Goal: Task Accomplishment & Management: Complete application form

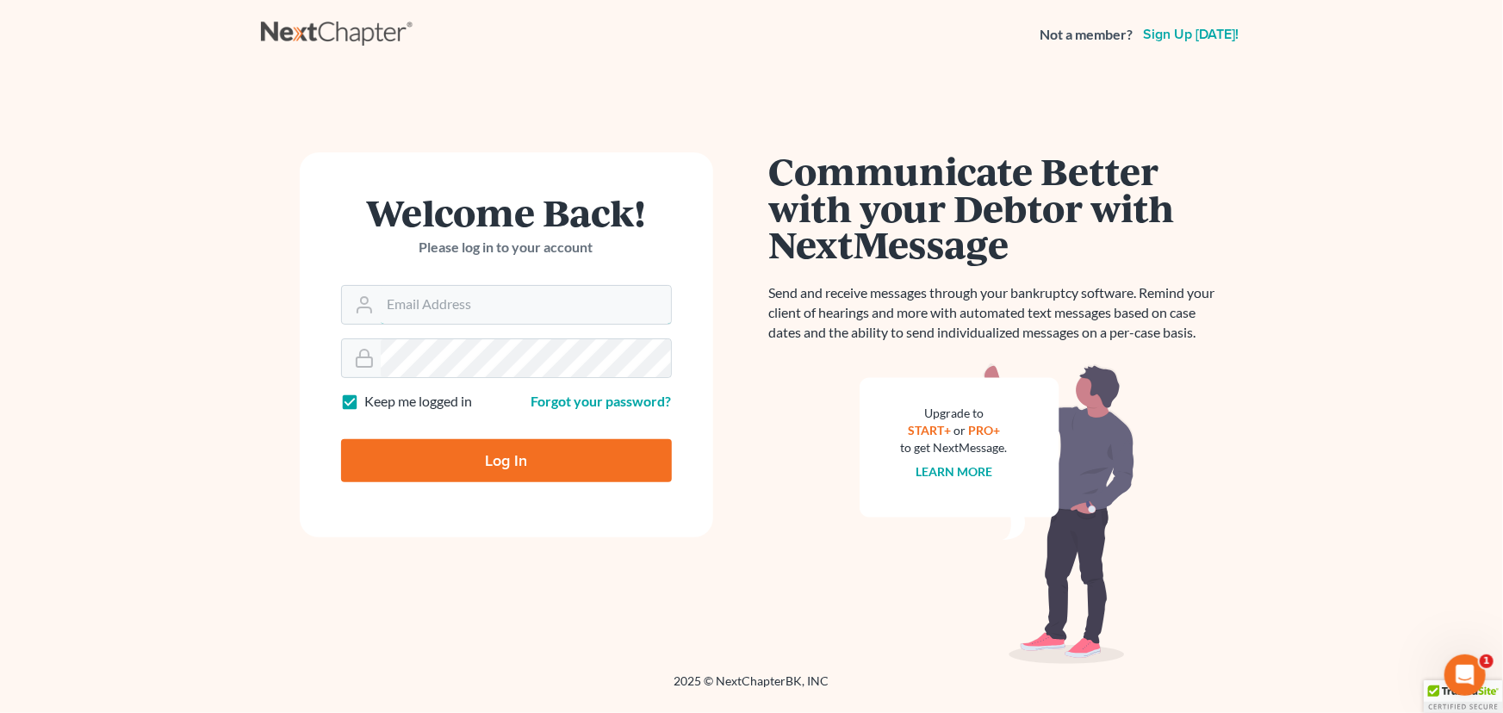
type input "[PERSON_NAME][EMAIL_ADDRESS][DOMAIN_NAME]"
click at [444, 451] on input "Log In" at bounding box center [506, 460] width 331 height 43
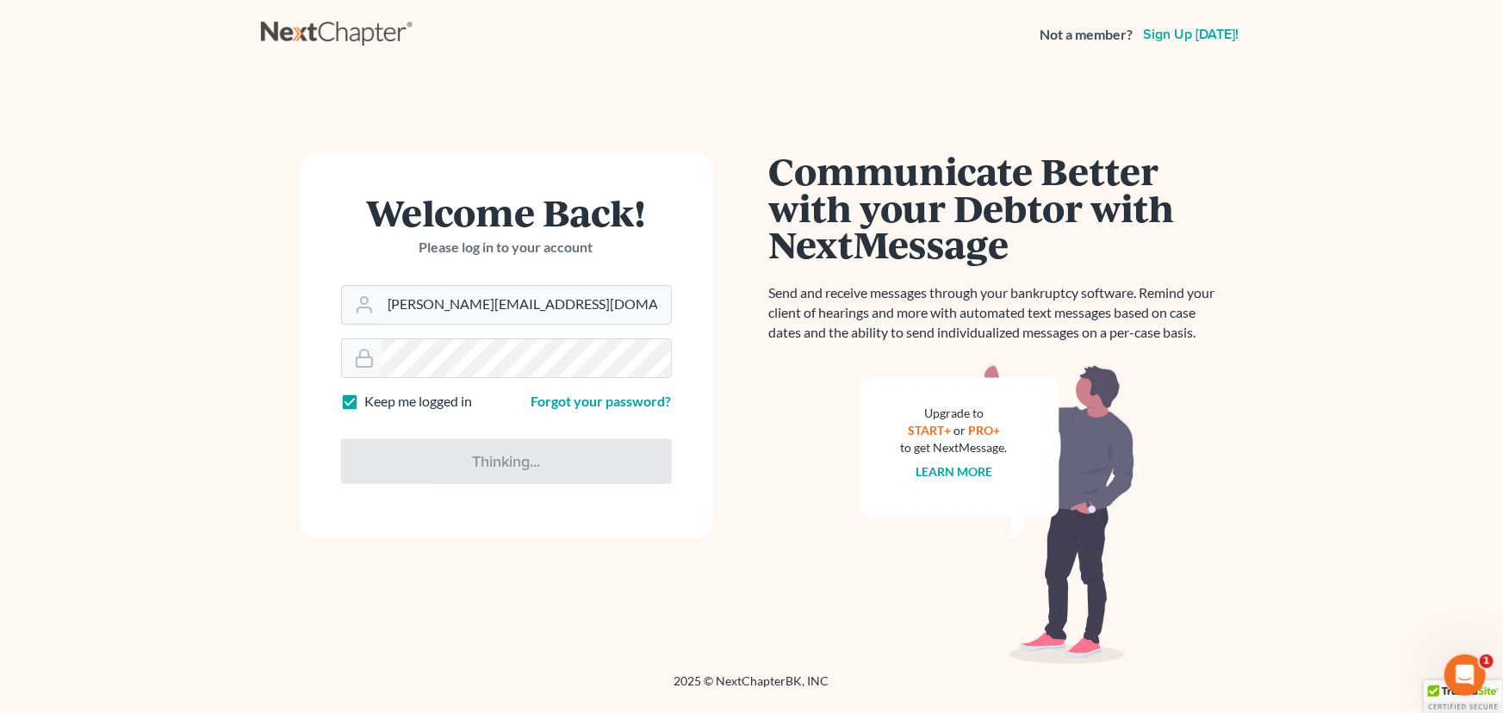
type input "Thinking..."
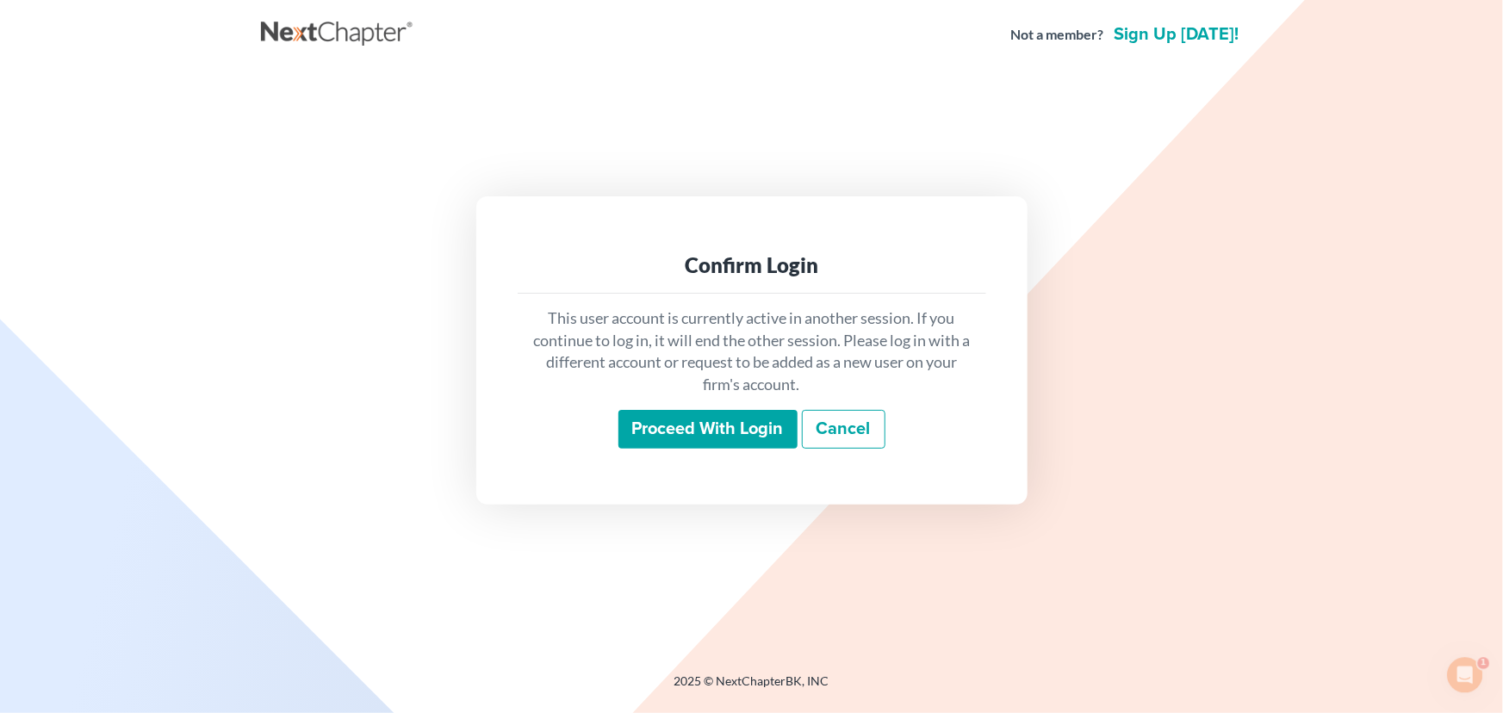
click at [712, 438] on input "Proceed with login" at bounding box center [707, 430] width 179 height 40
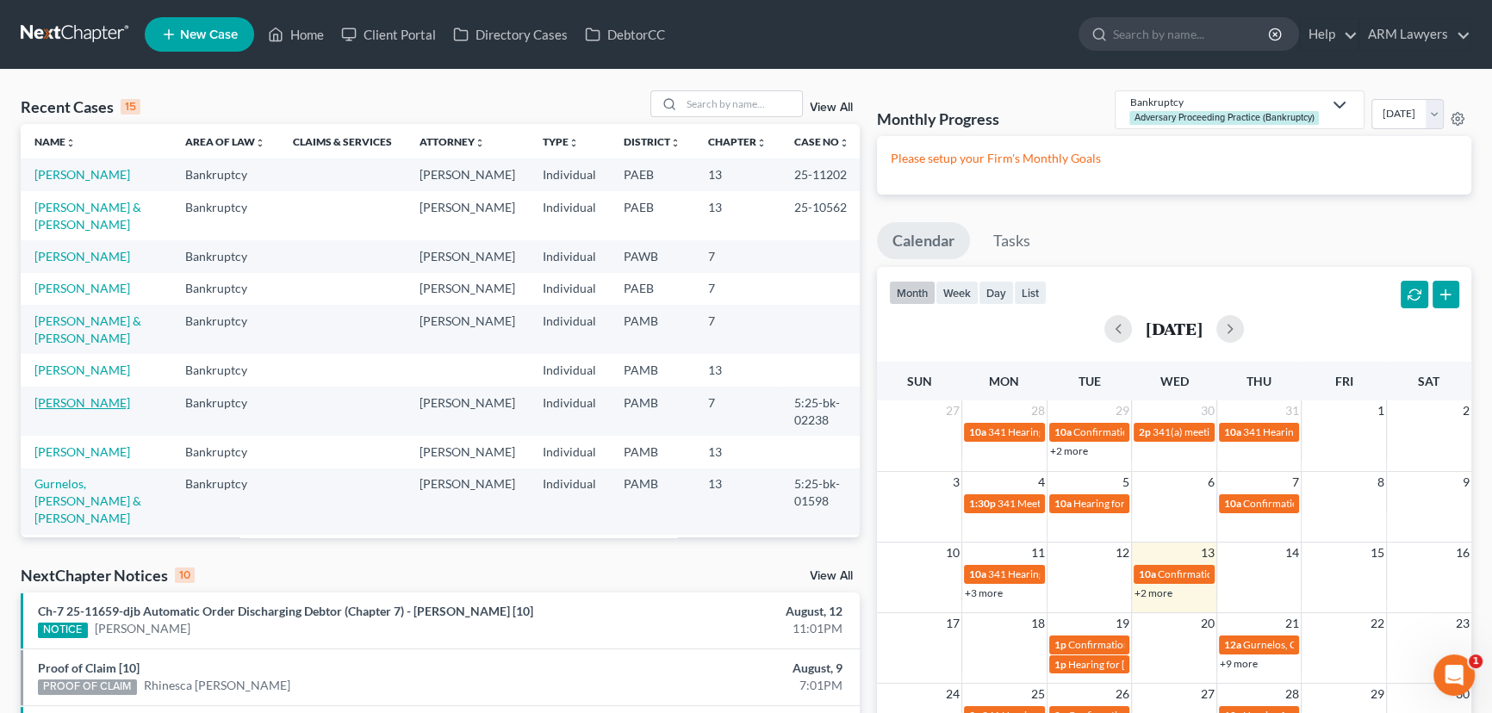
click at [61, 404] on link "Pugh, Melissa" at bounding box center [82, 402] width 96 height 15
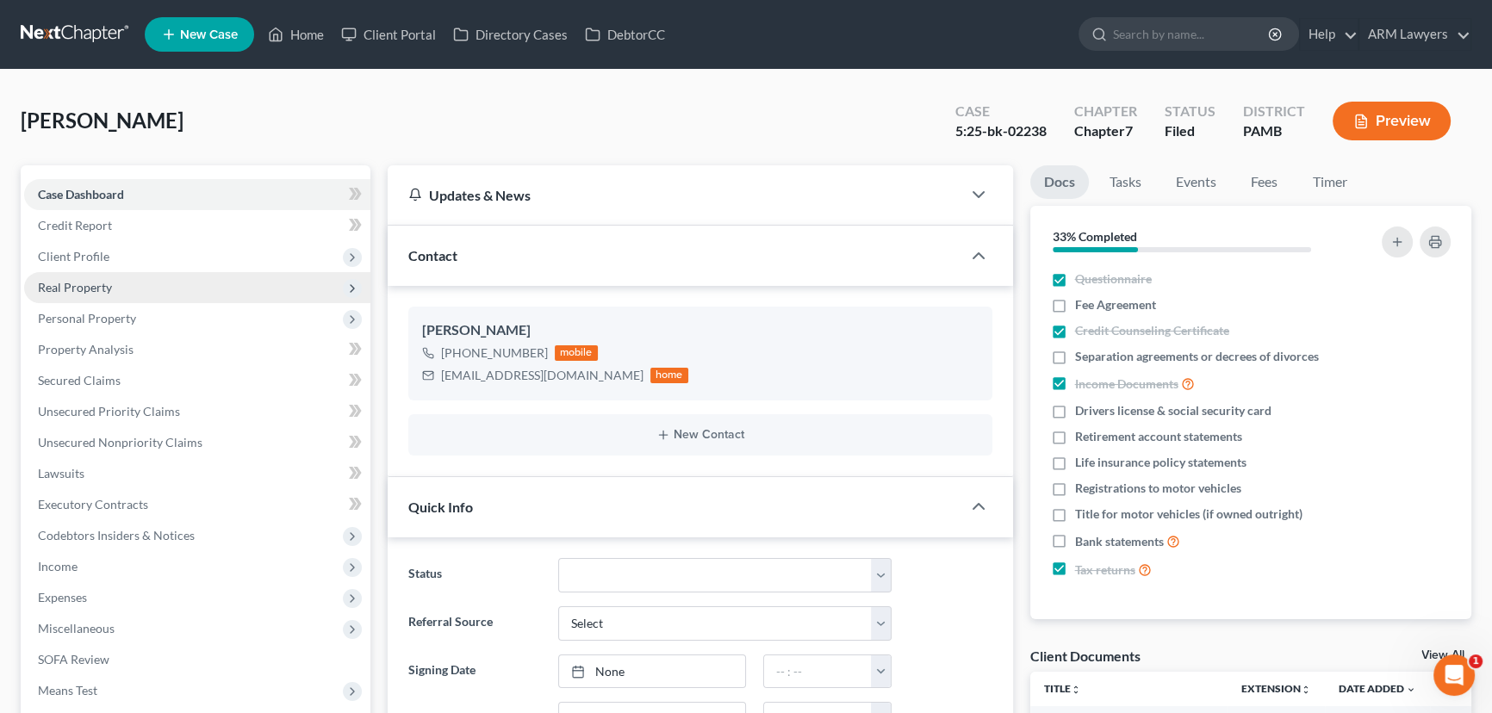
click at [113, 284] on span "Real Property" at bounding box center [197, 287] width 346 height 31
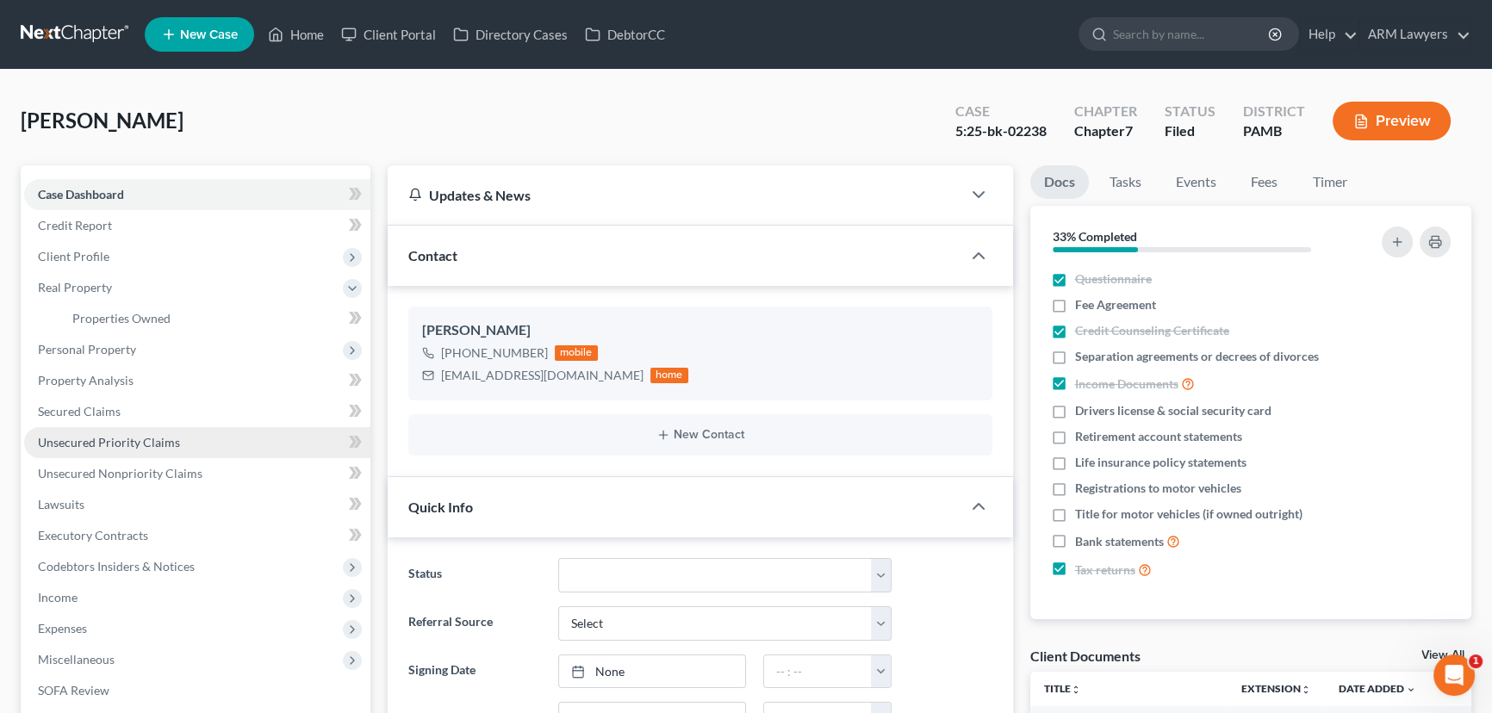
click at [121, 446] on span "Unsecured Priority Claims" at bounding box center [109, 442] width 142 height 15
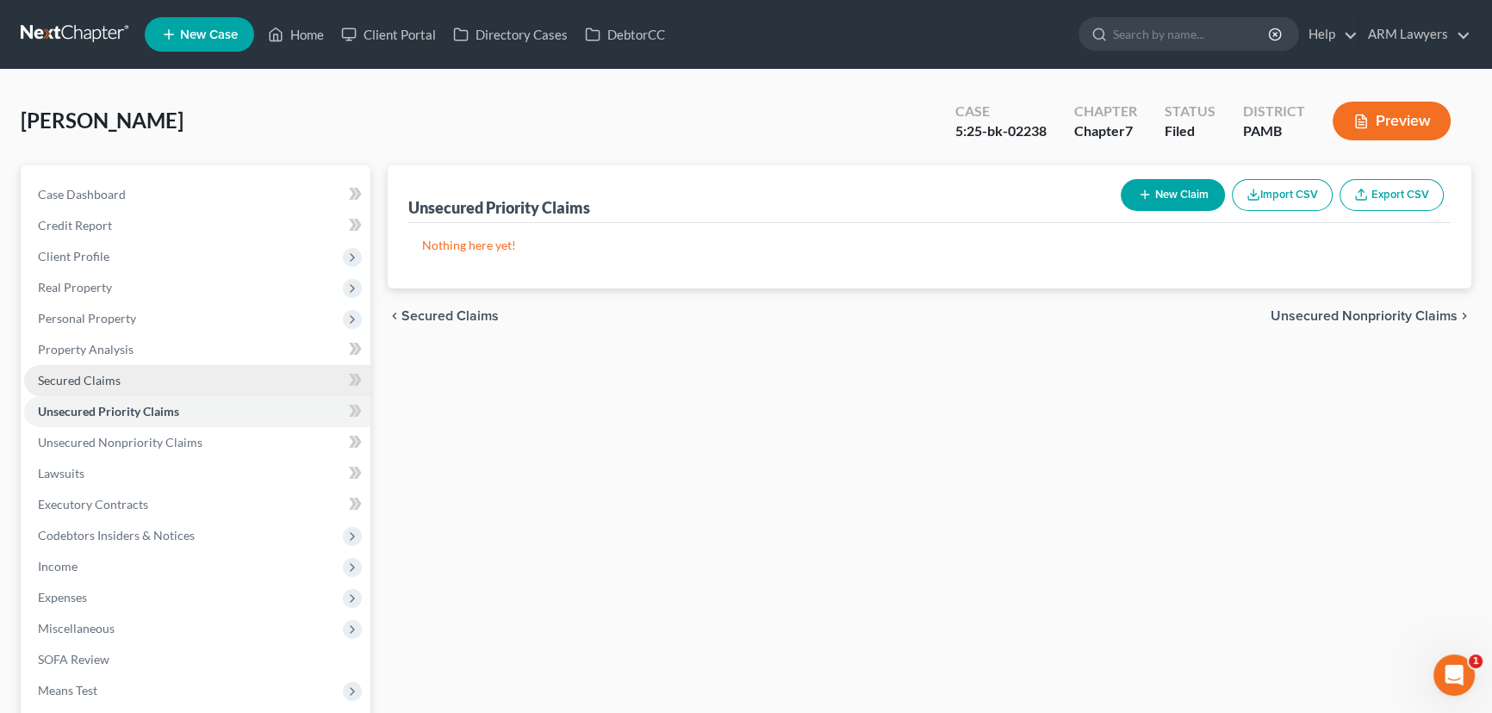
click at [102, 385] on span "Secured Claims" at bounding box center [79, 380] width 83 height 15
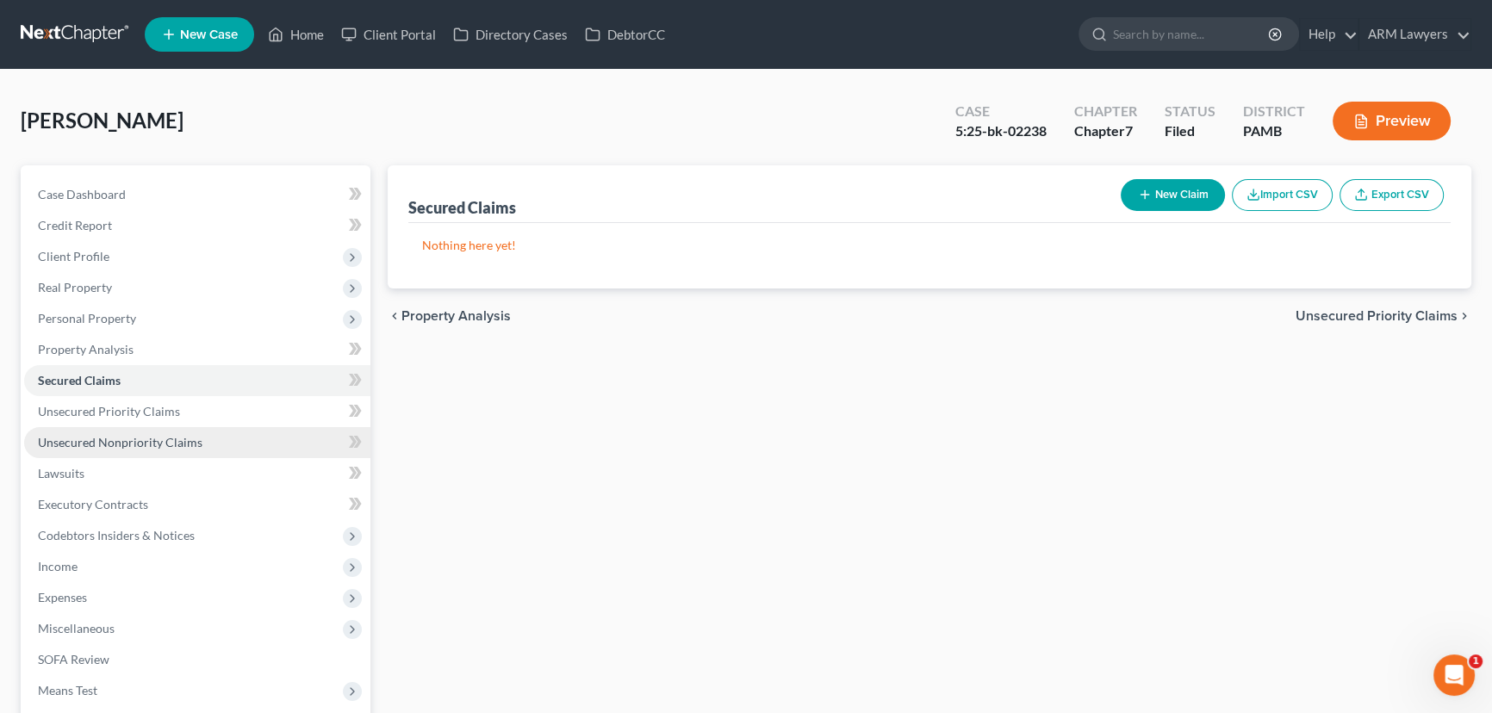
click at [156, 438] on span "Unsecured Nonpriority Claims" at bounding box center [120, 442] width 165 height 15
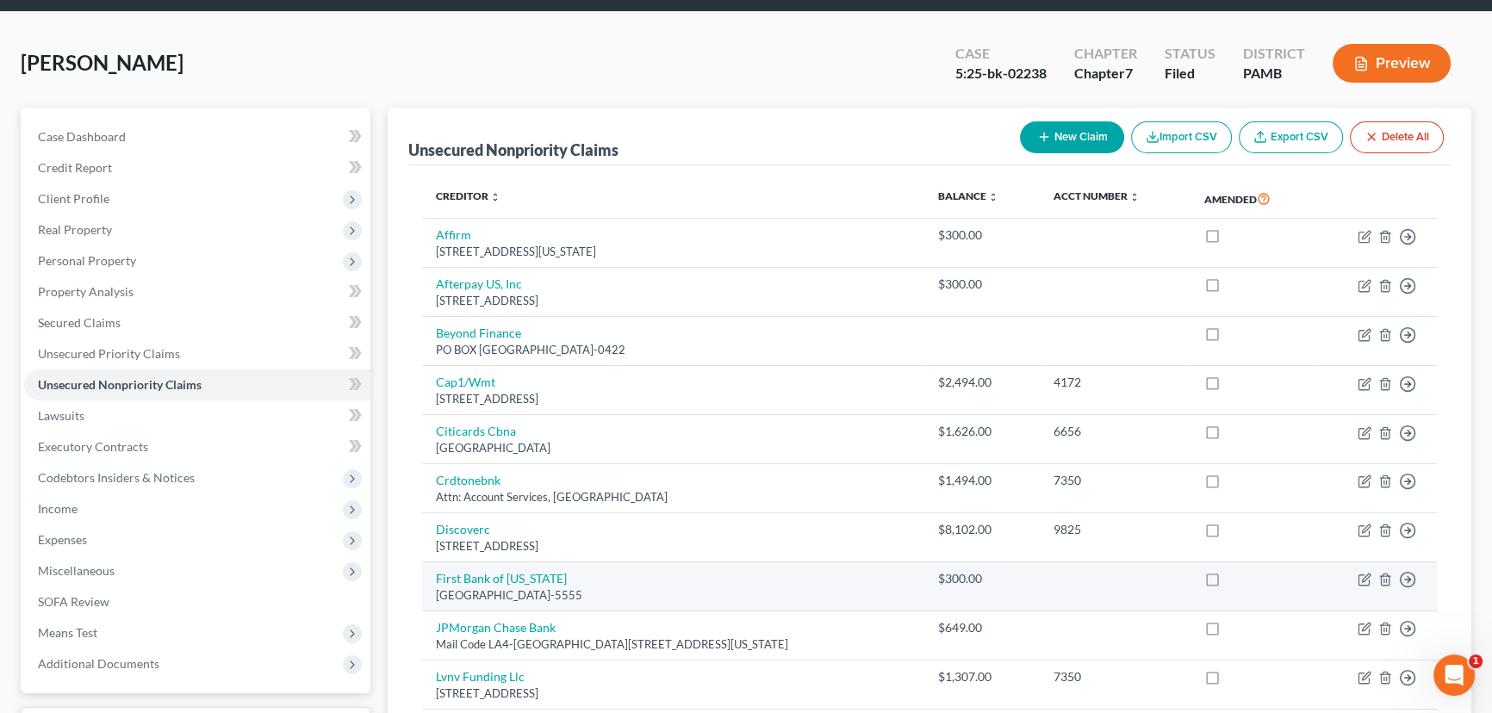
scroll to position [52, 0]
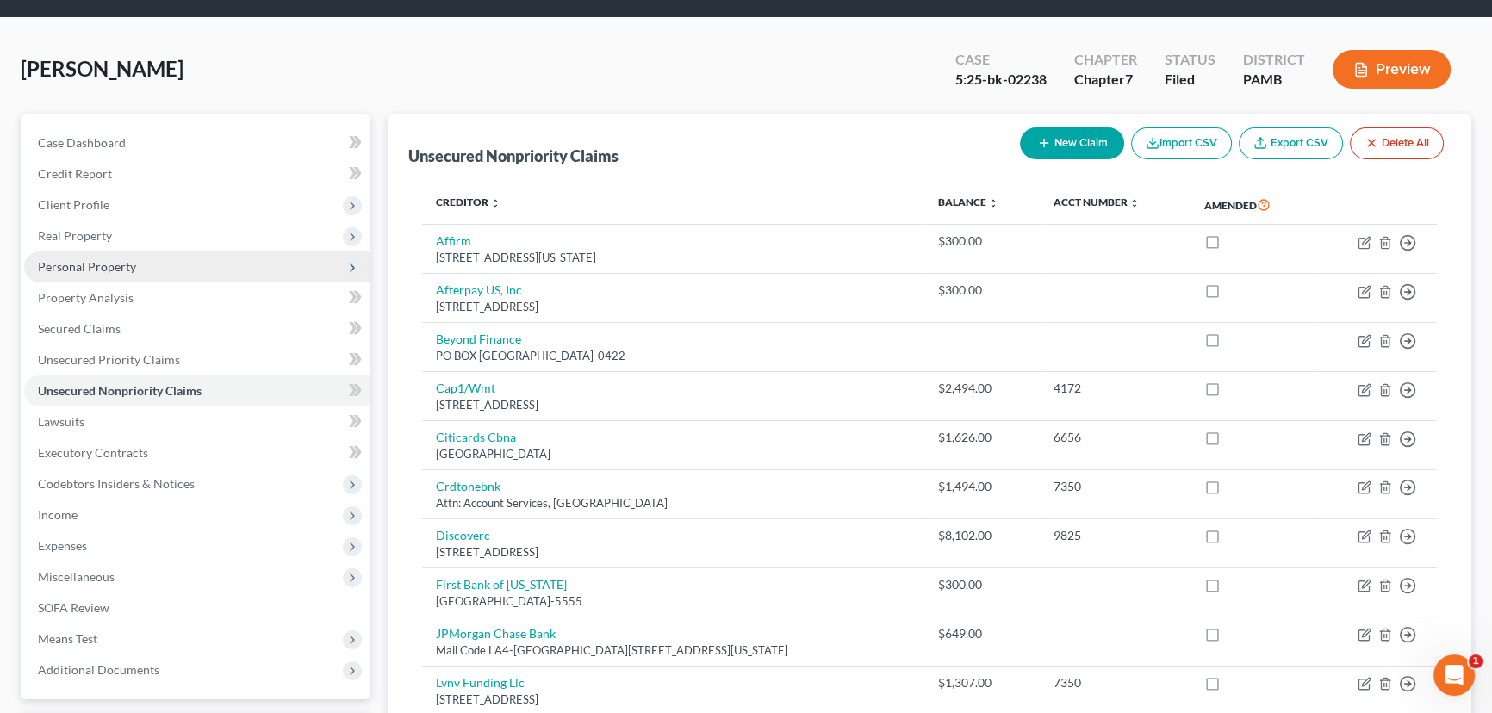
click at [147, 267] on span "Personal Property" at bounding box center [197, 266] width 346 height 31
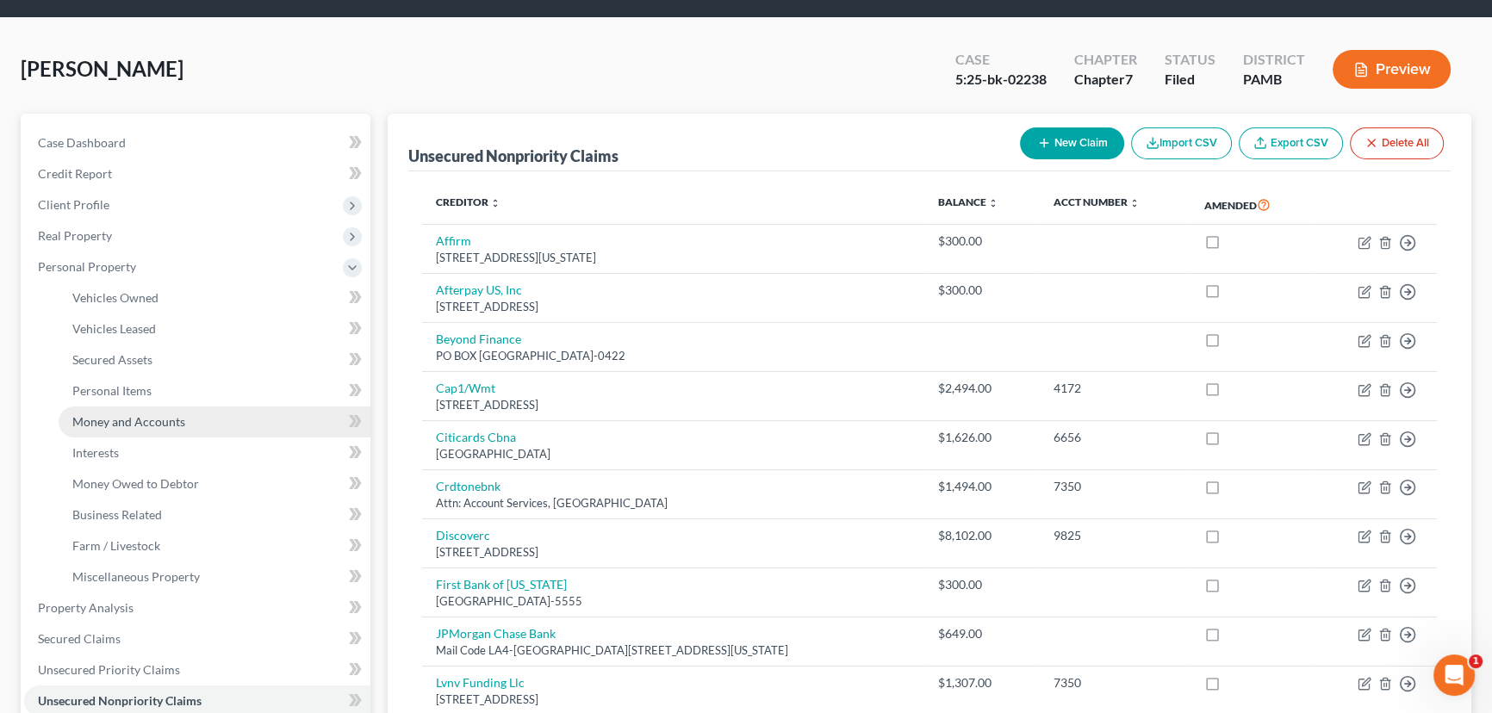
click at [129, 429] on link "Money and Accounts" at bounding box center [215, 422] width 312 height 31
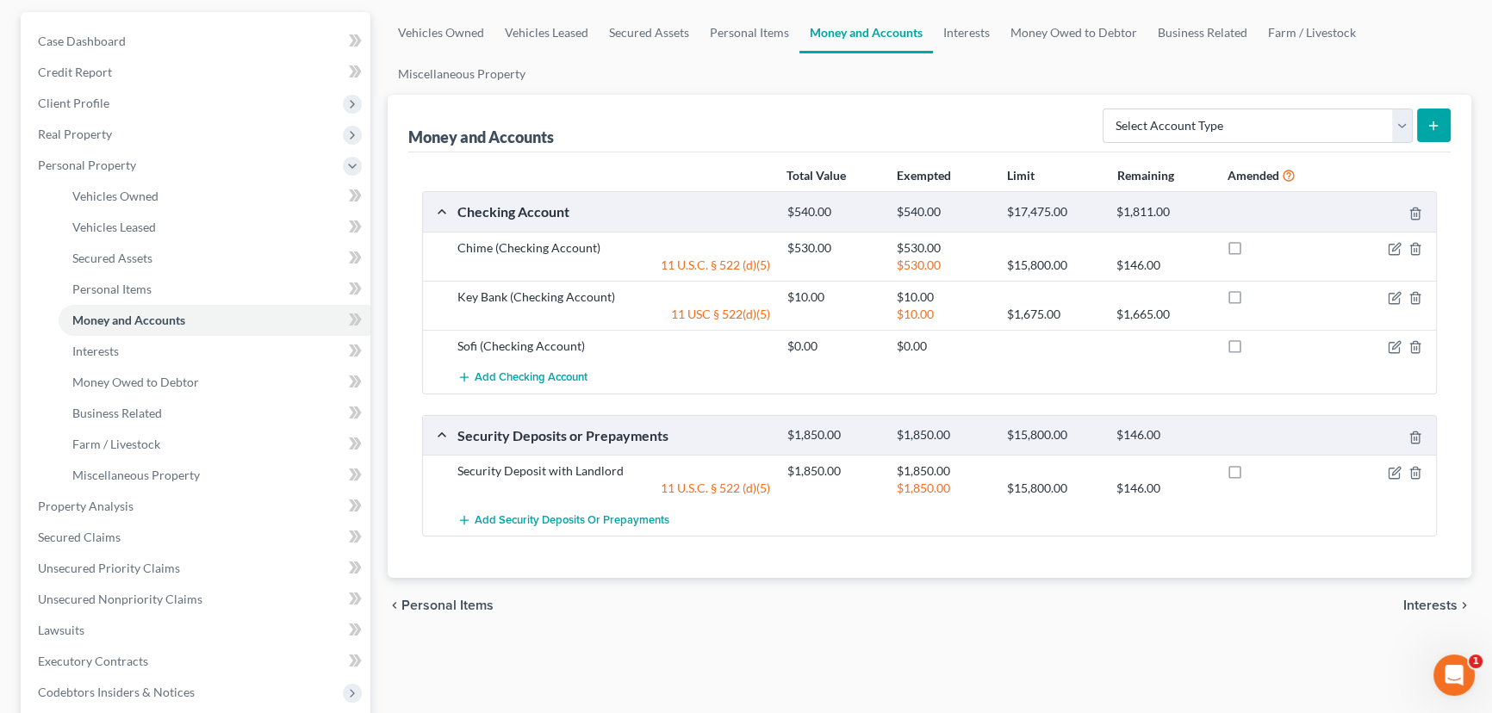
scroll to position [156, 0]
click at [1393, 244] on icon "button" at bounding box center [1396, 244] width 8 height 8
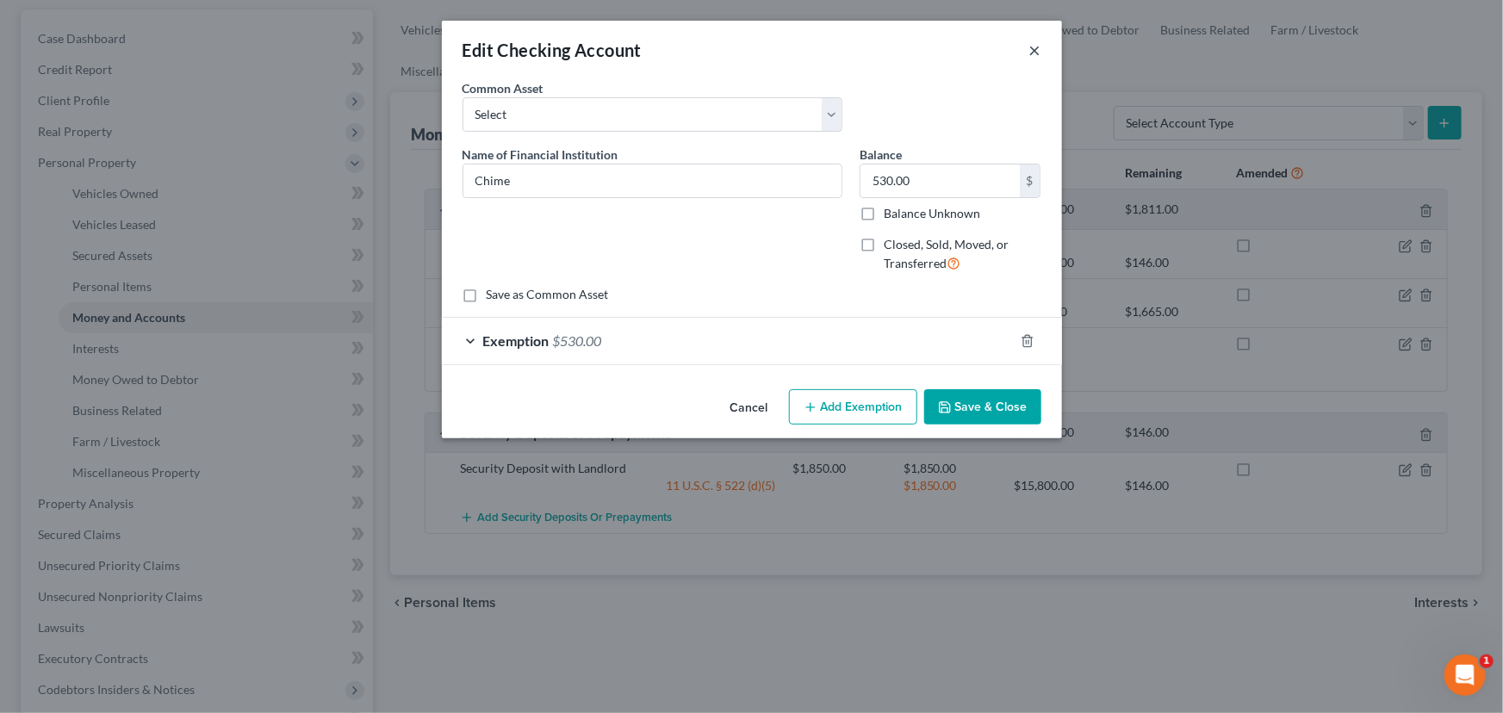
click at [1034, 45] on button "×" at bounding box center [1035, 50] width 12 height 21
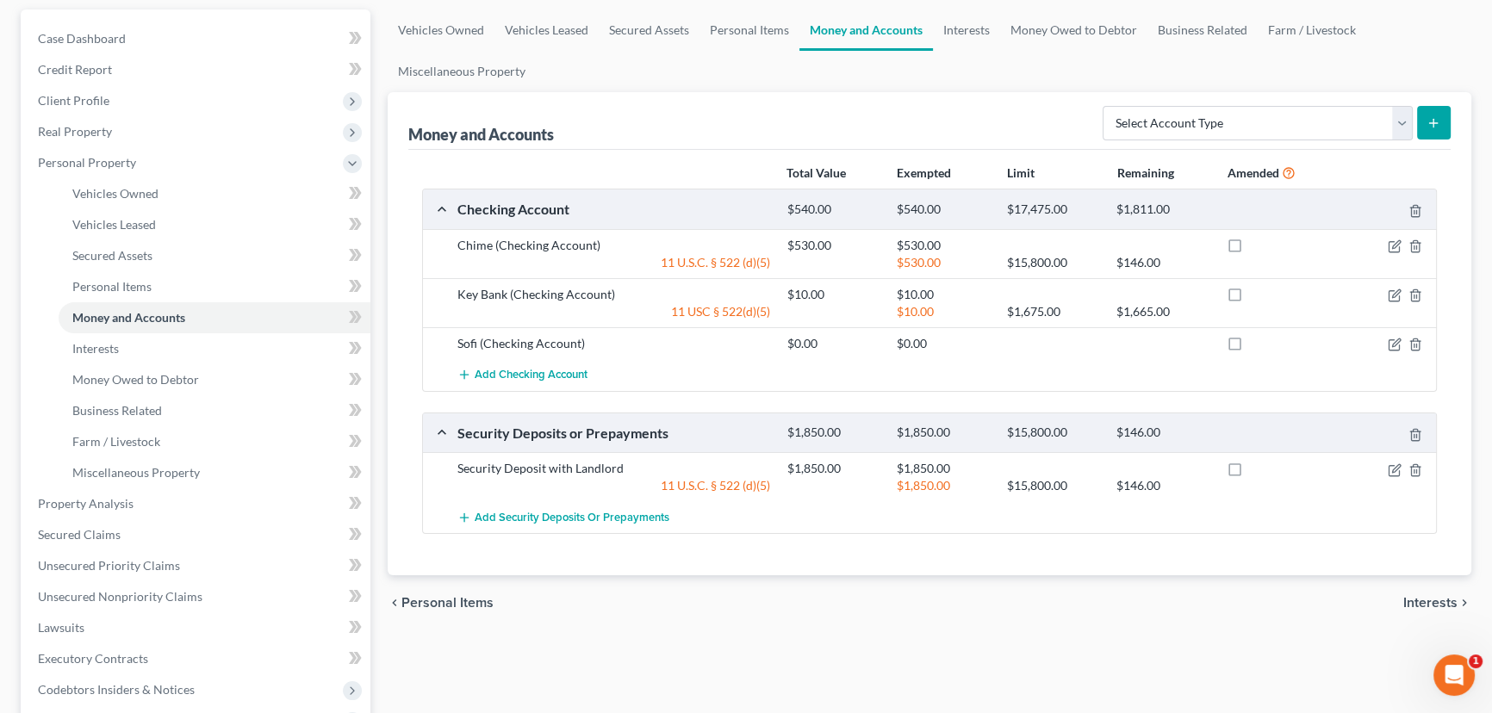
click at [671, 176] on div "Total Value Exempted Limit Remaining Amended" at bounding box center [929, 173] width 1032 height 33
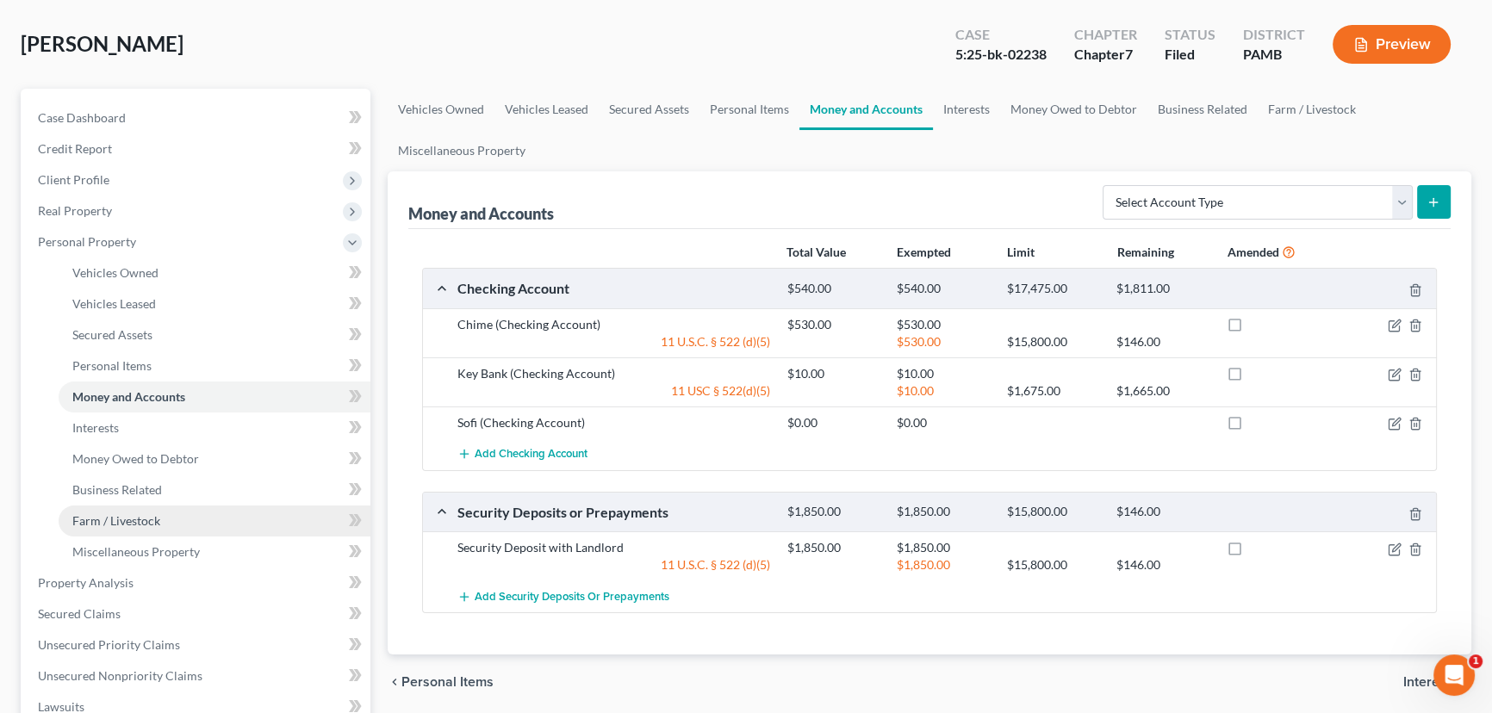
scroll to position [0, 0]
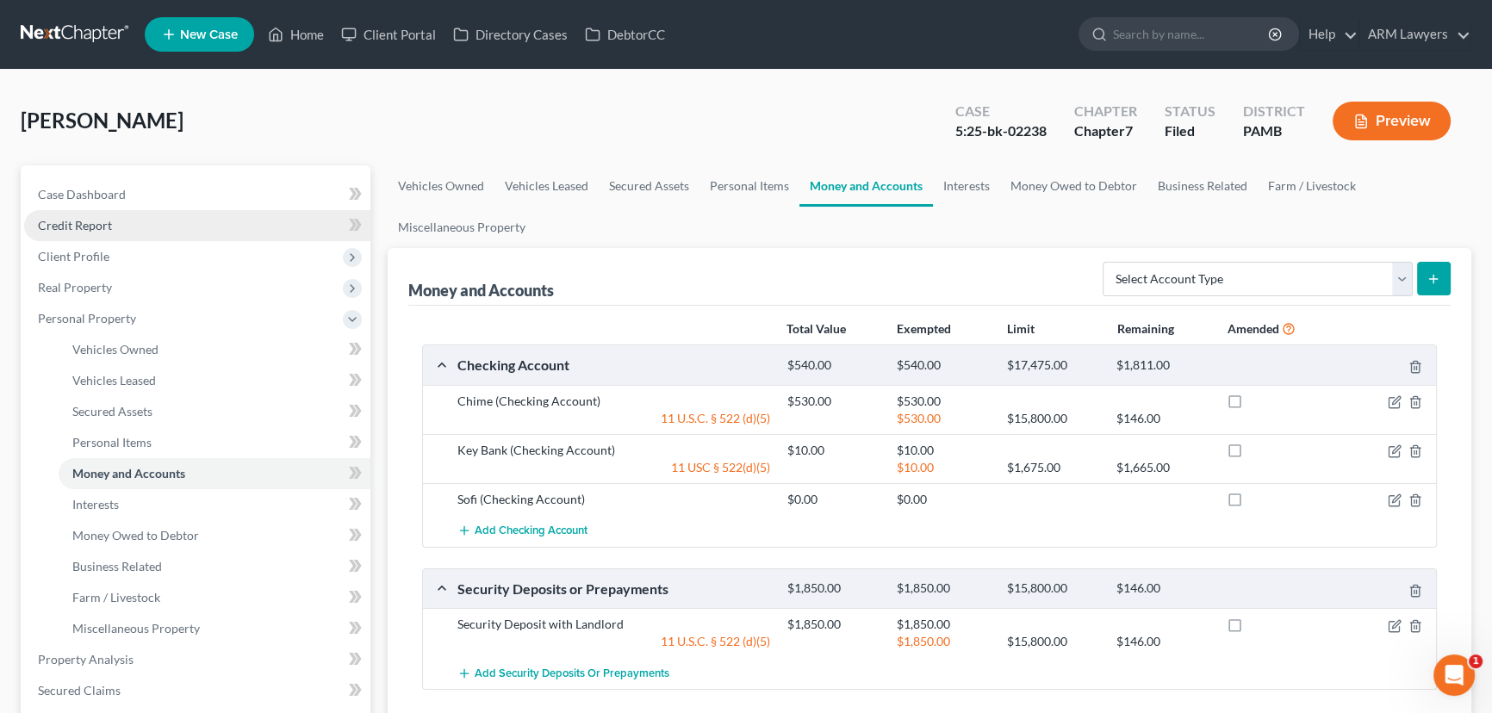
click at [111, 224] on link "Credit Report" at bounding box center [197, 225] width 346 height 31
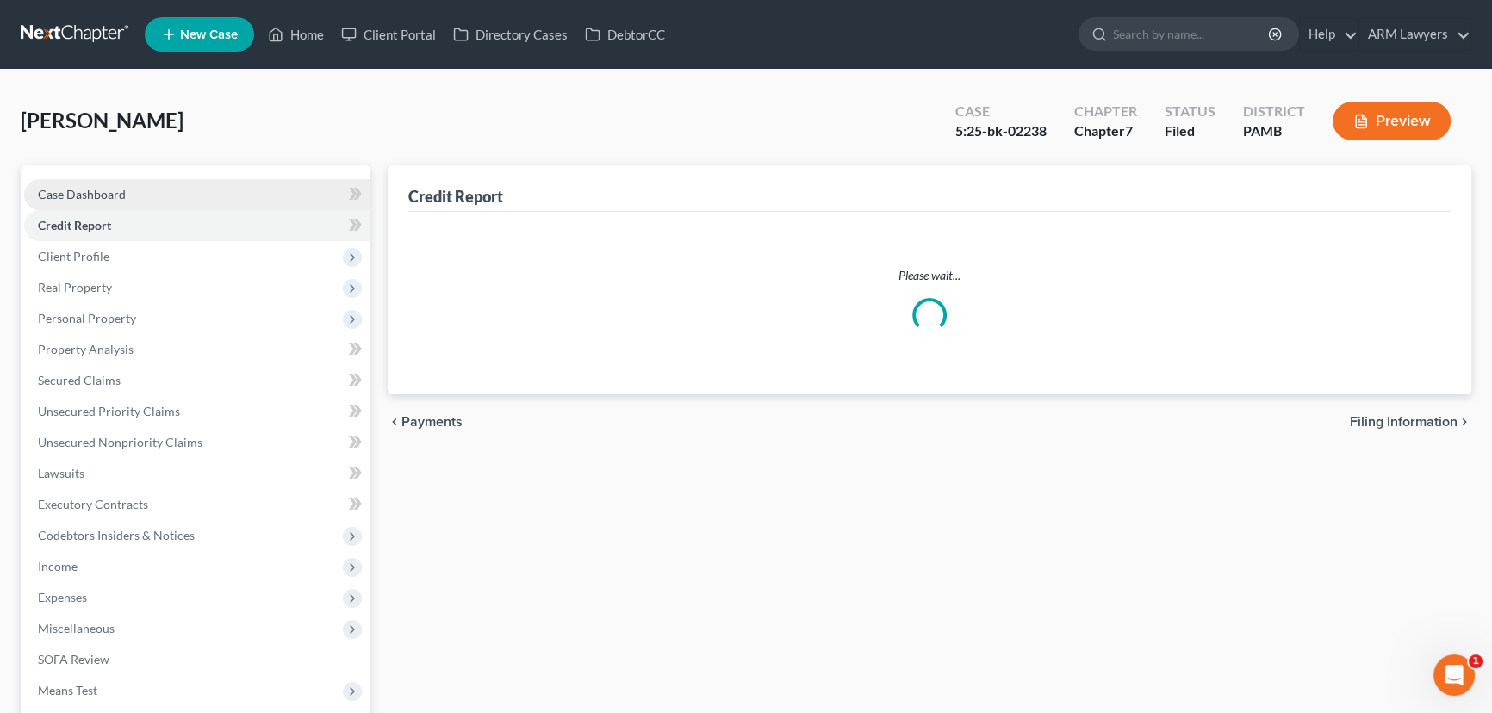
click at [137, 197] on link "Case Dashboard" at bounding box center [197, 194] width 346 height 31
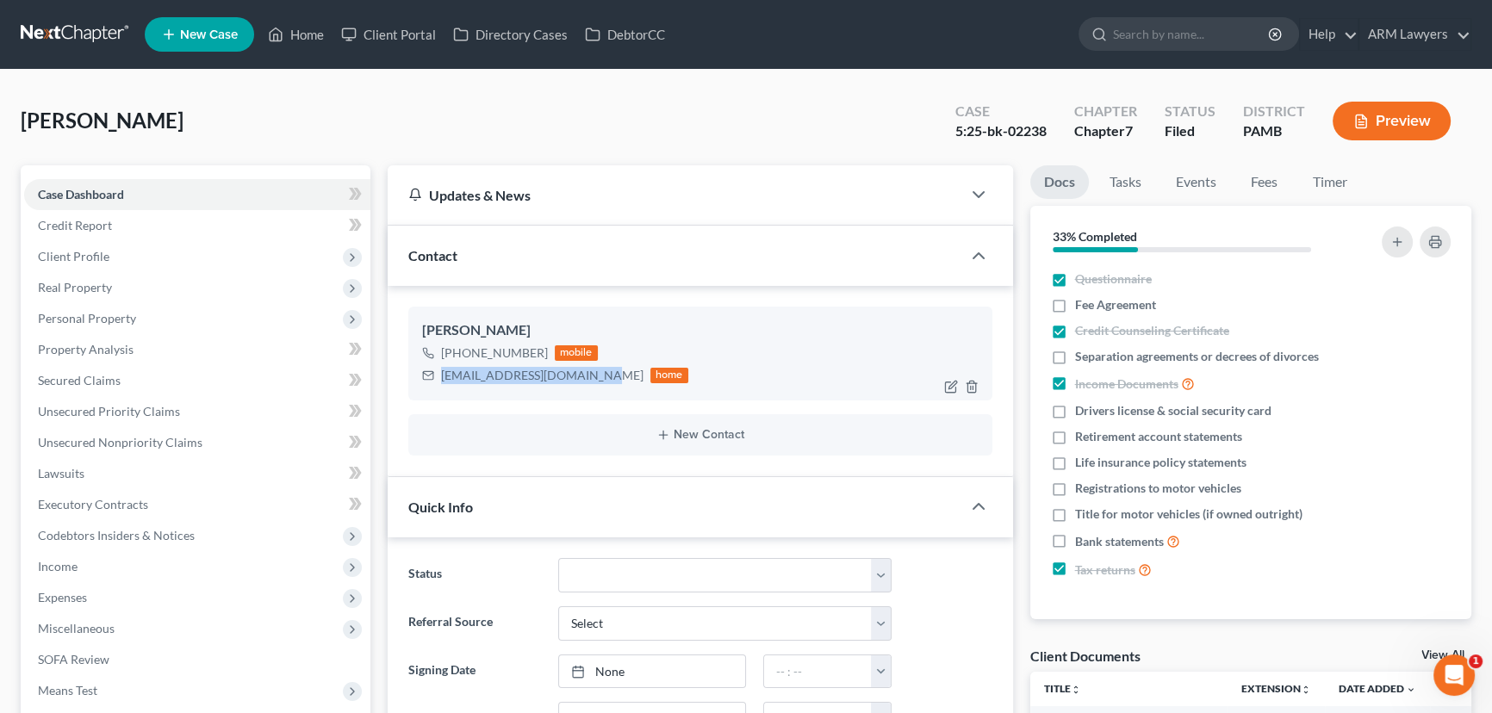
drag, startPoint x: 438, startPoint y: 374, endPoint x: 584, endPoint y: 389, distance: 146.4
click at [584, 389] on div "Melissa Pugh +1 (484) 464-7818 mobile melliebcreative@gmail.com home" at bounding box center [700, 353] width 584 height 93
copy div "melliebcreative@gmail.com"
click at [307, 43] on link "Home" at bounding box center [295, 34] width 73 height 31
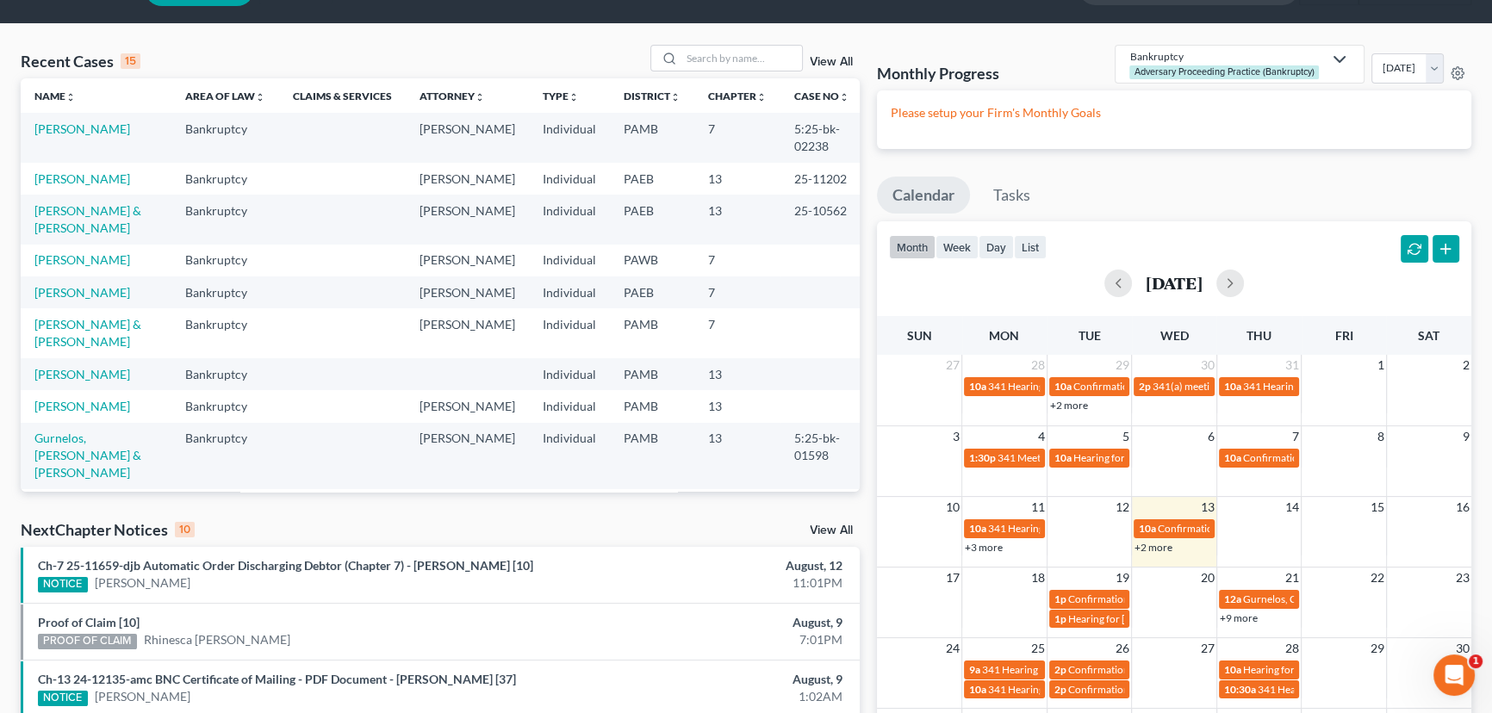
scroll to position [78, 0]
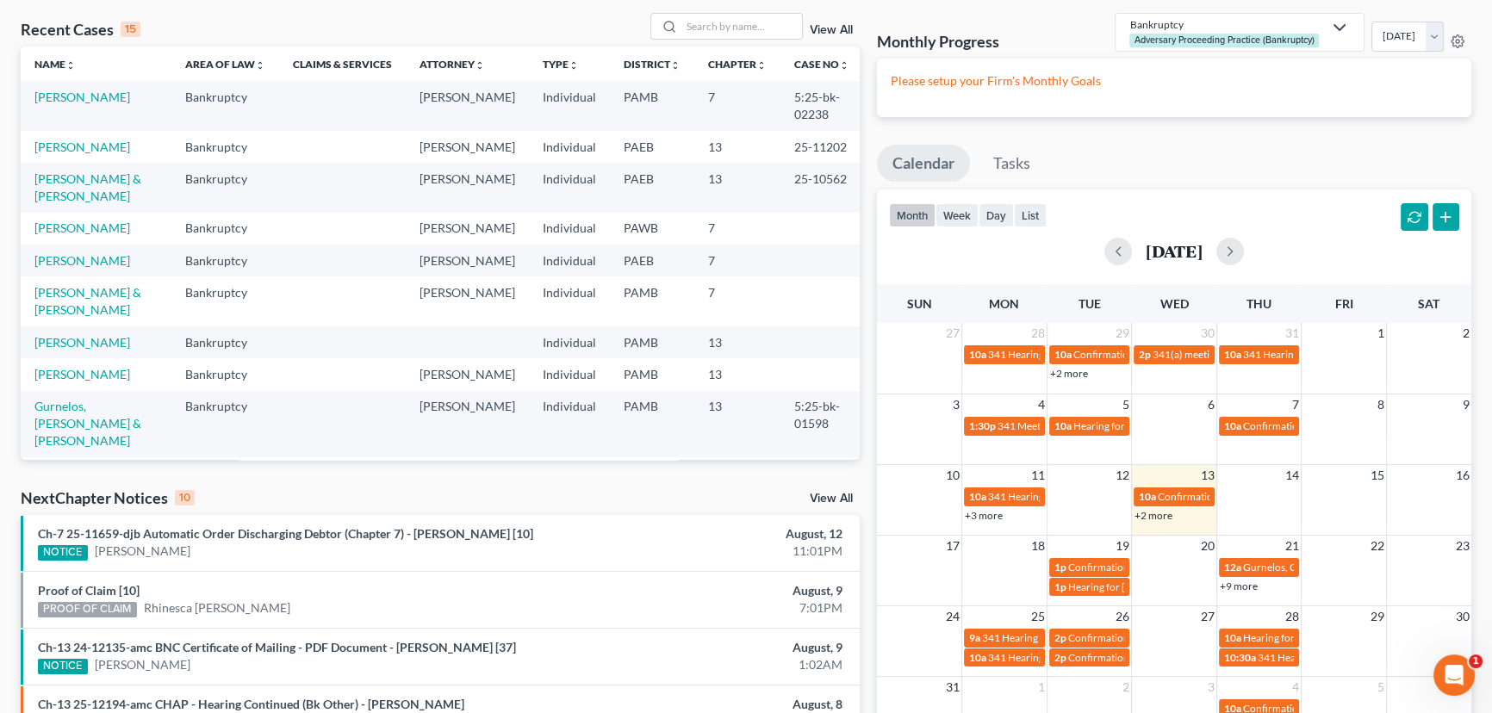
click at [1164, 512] on link "+2 more" at bounding box center [1153, 515] width 38 height 13
click at [1084, 496] on td at bounding box center [1088, 504] width 85 height 37
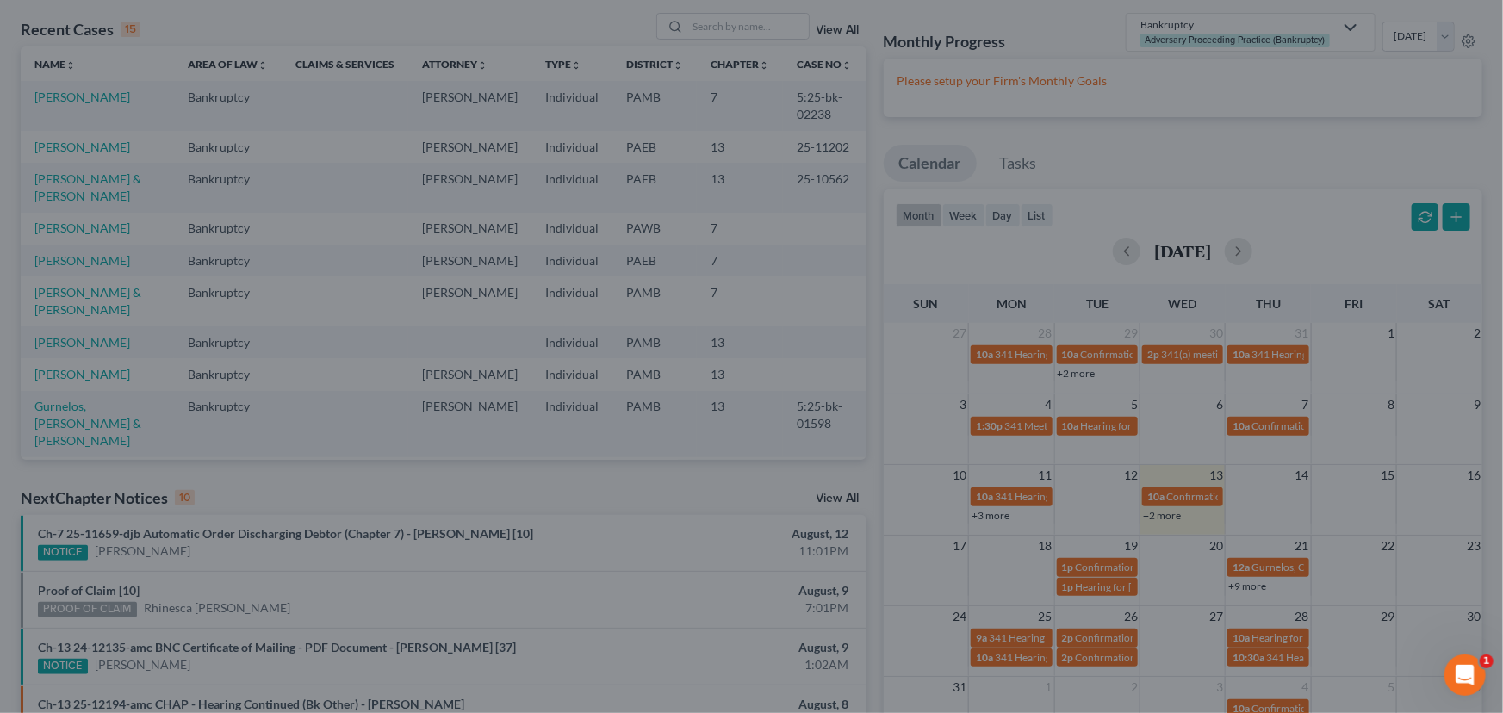
click at [1260, 508] on div "New Event × Event Title * Date 8/12/2025 close Date 8/12/2025 Time 12:00 AM che…" at bounding box center [751, 356] width 1503 height 713
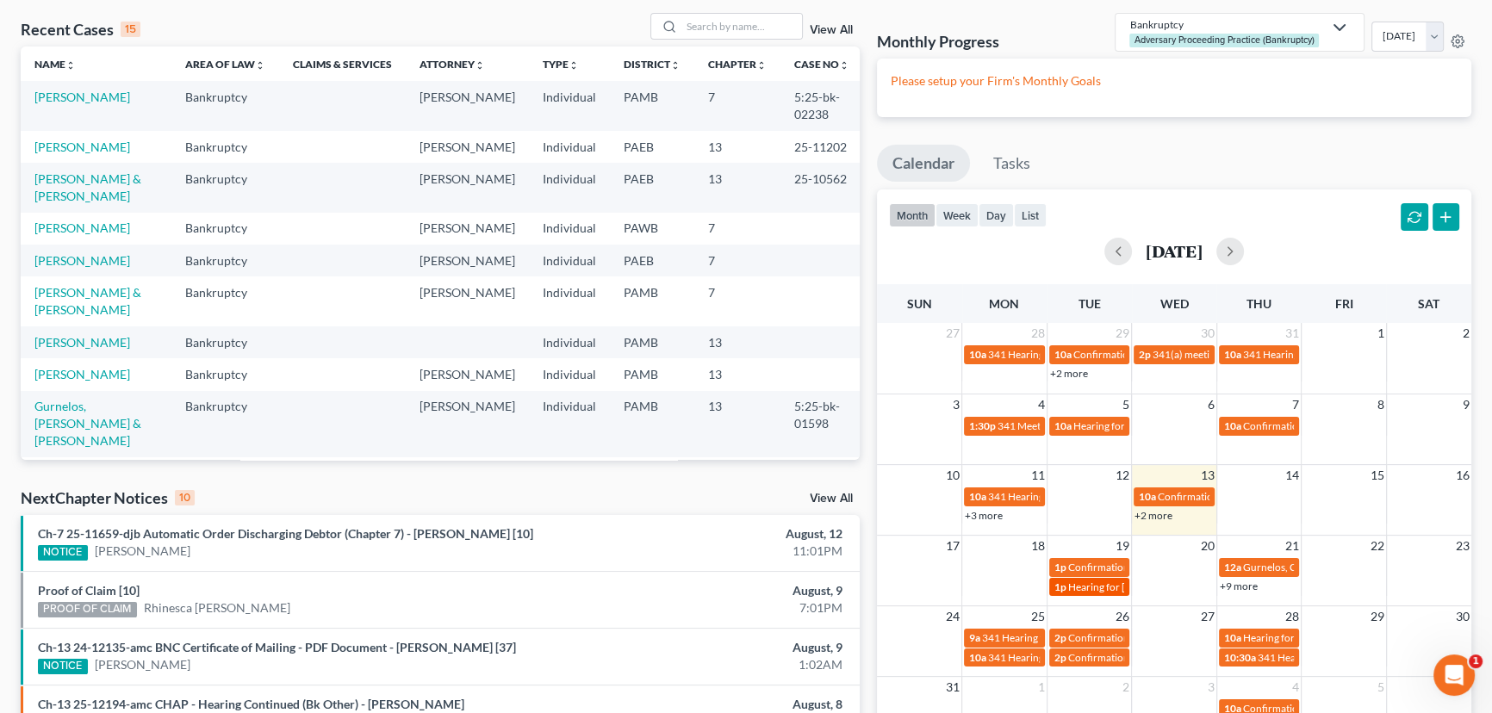
click at [1079, 581] on span "Hearing for Nicholas Algier" at bounding box center [1135, 587] width 134 height 13
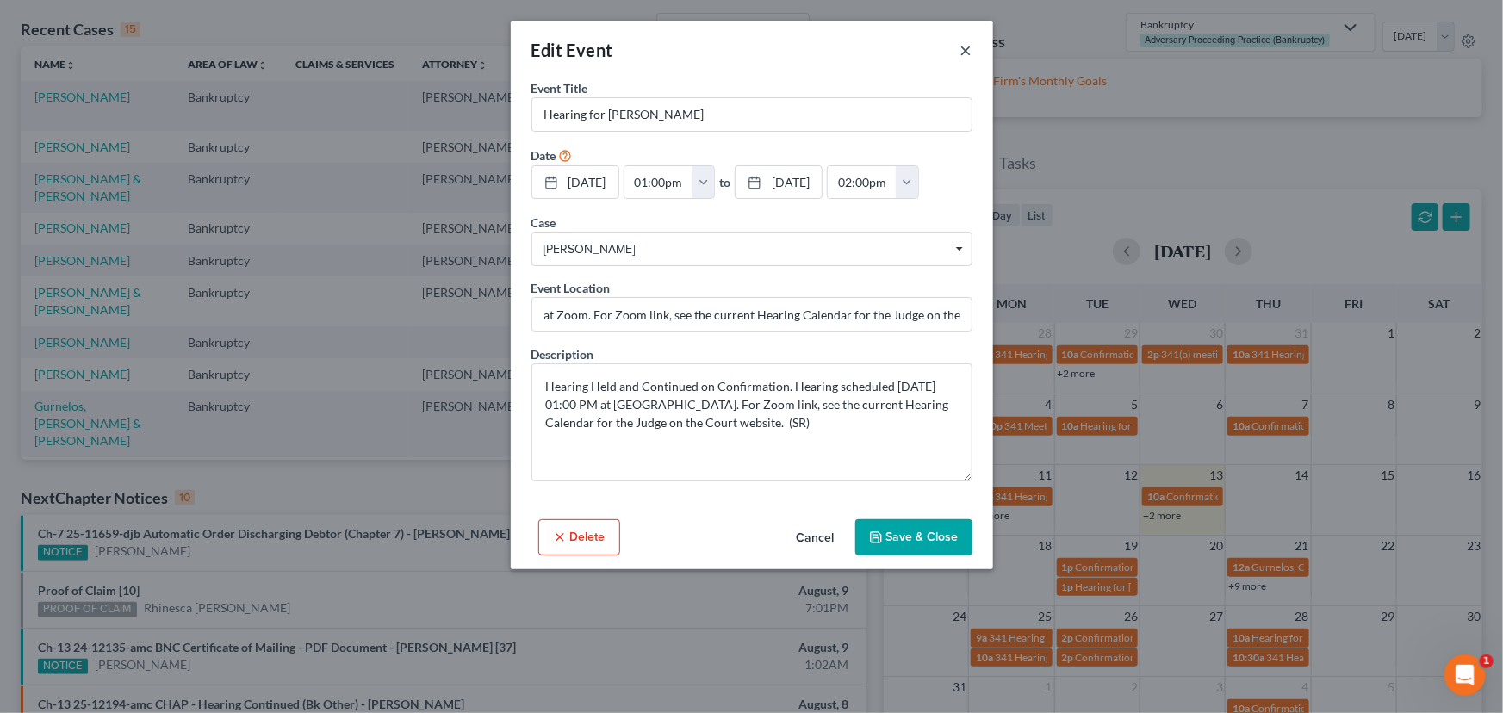
click at [965, 43] on button "×" at bounding box center [966, 50] width 12 height 21
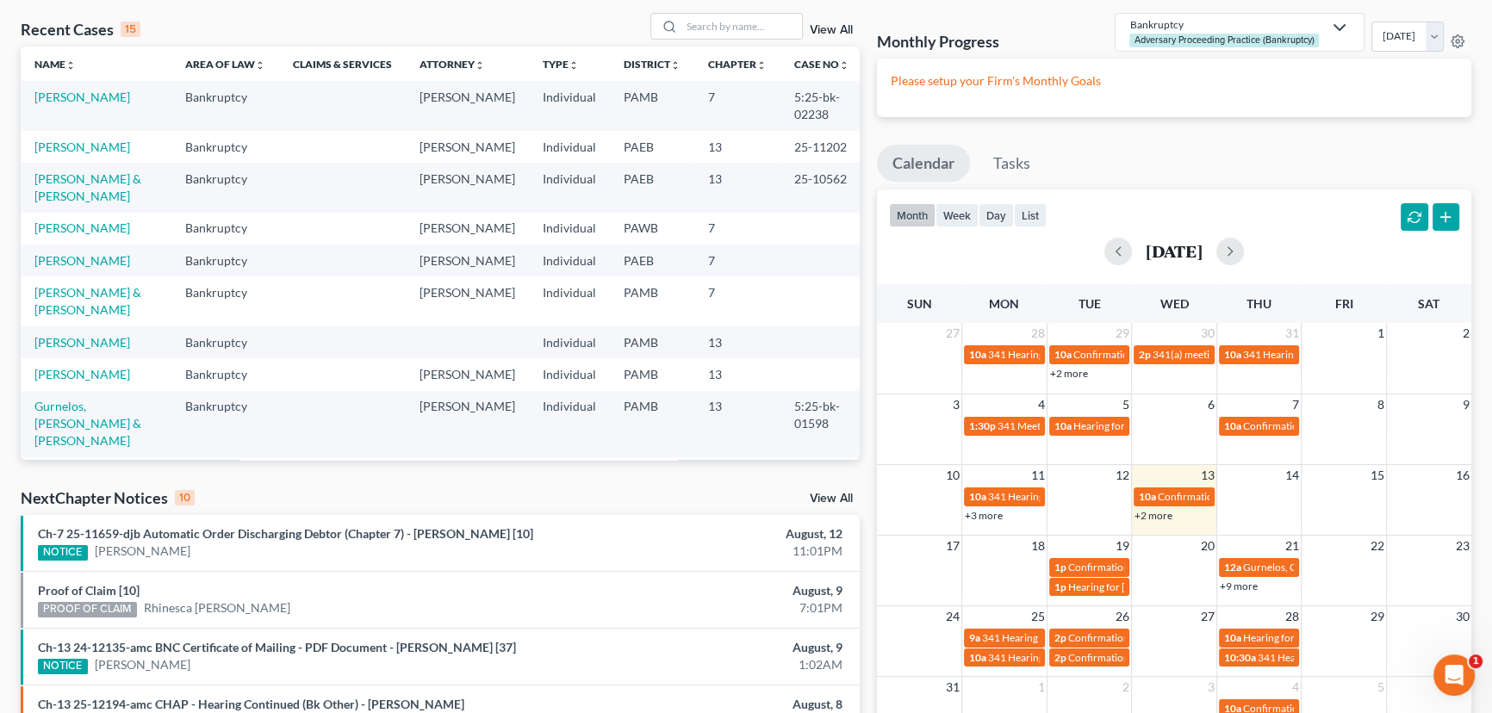
click at [1242, 587] on link "+9 more" at bounding box center [1239, 586] width 38 height 13
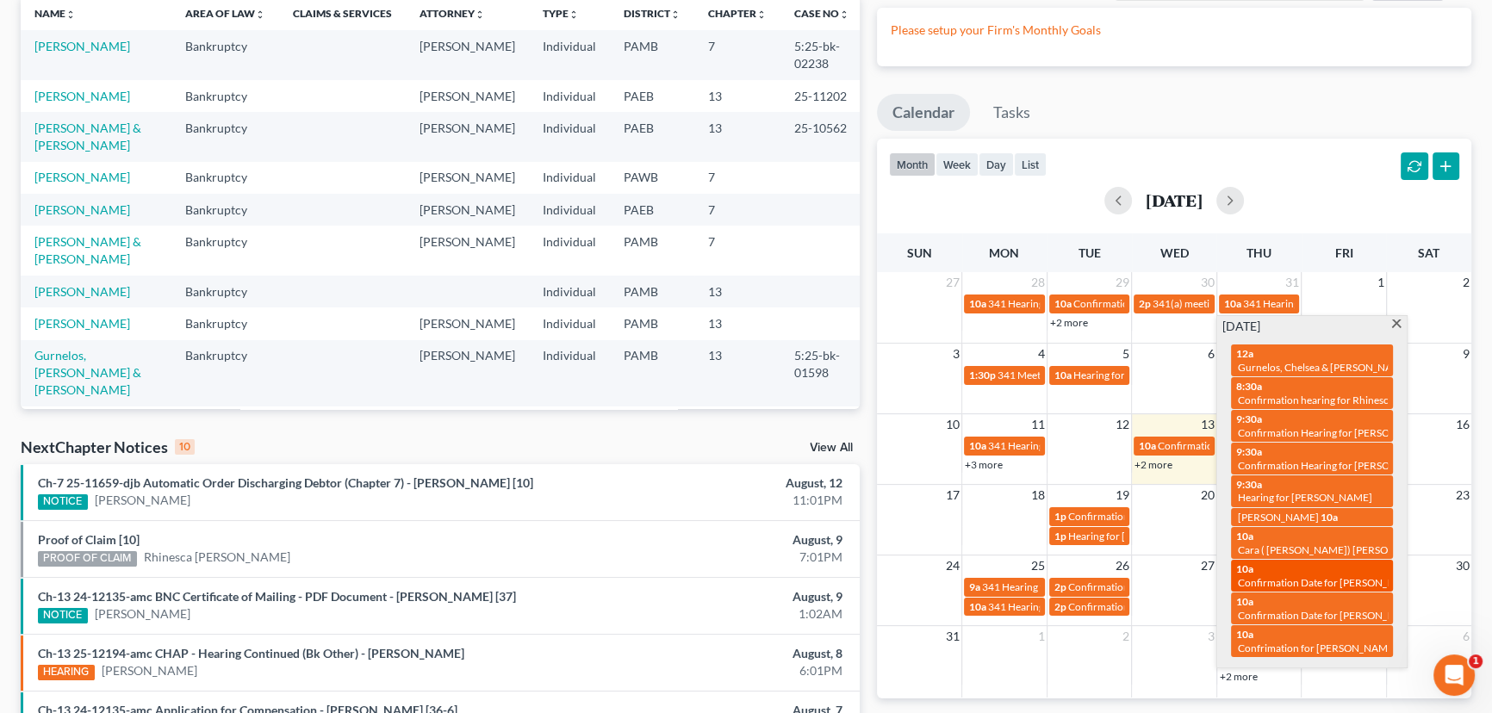
scroll to position [156, 0]
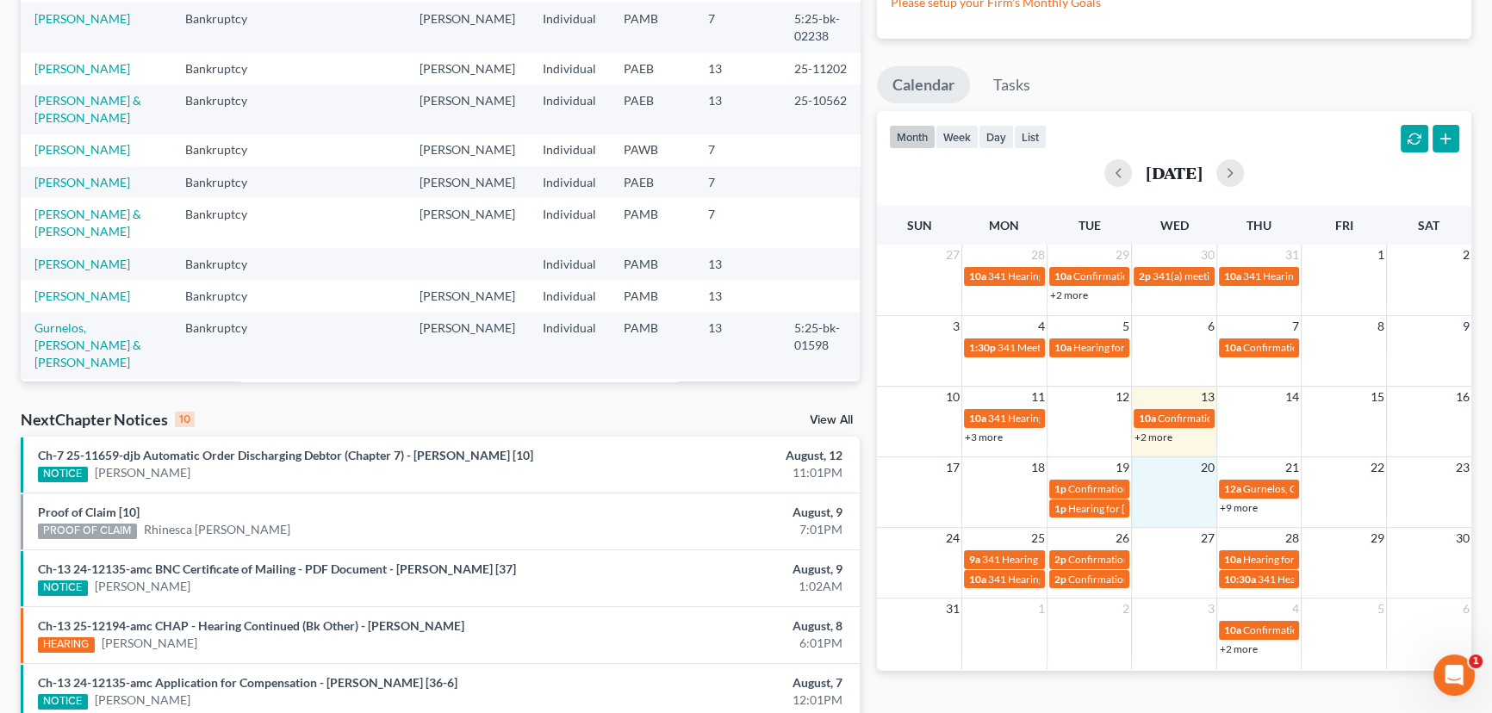
click at [1172, 477] on table "17 18 19 20 21 22 23 1p Confirmation Hearing for Nicholas Algier 12a Gurnelos, …" at bounding box center [1174, 486] width 594 height 61
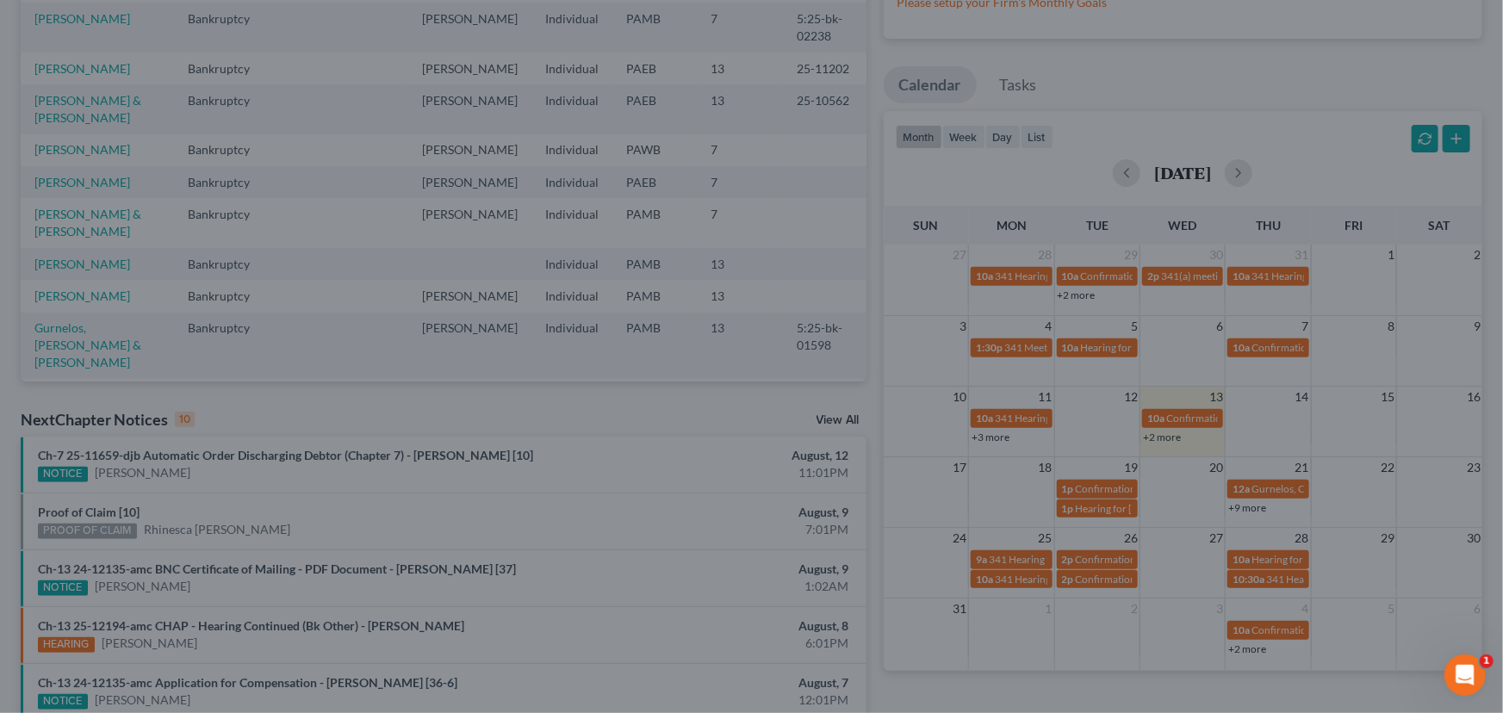
click at [1295, 522] on div "New Event × Event Title * Date 8/20/2025 close Date 8/20/2025 Time 12:00 AM che…" at bounding box center [751, 356] width 1503 height 713
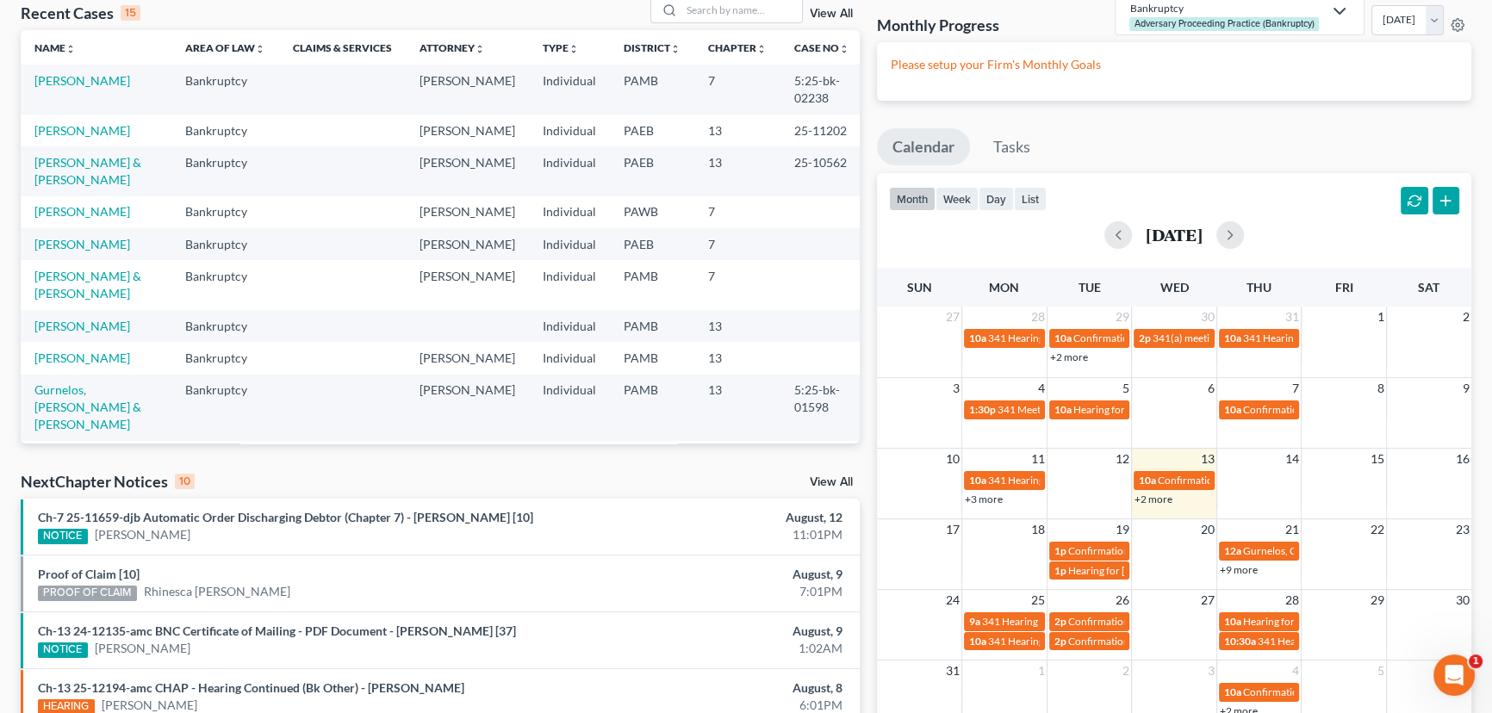
scroll to position [0, 0]
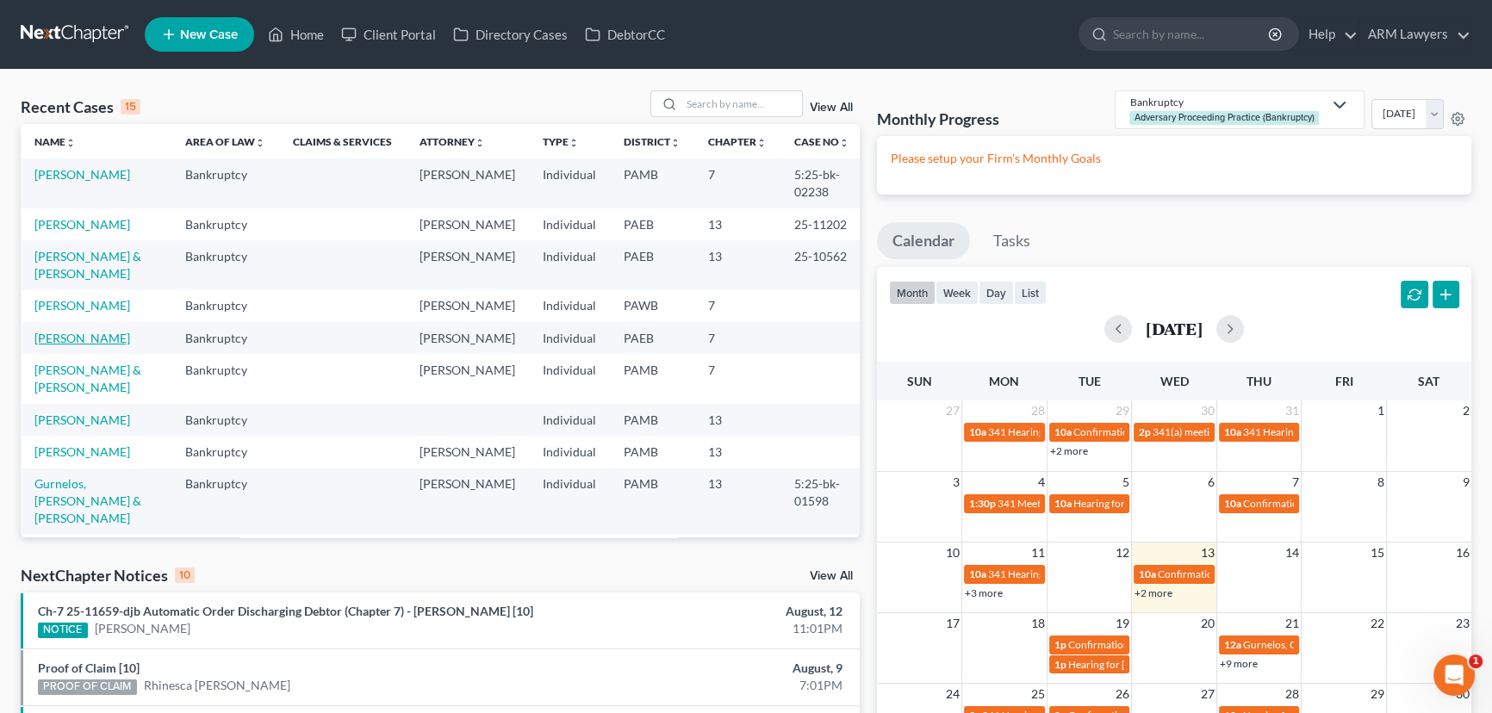
click at [83, 332] on link "Hosten, Ayesha" at bounding box center [82, 338] width 96 height 15
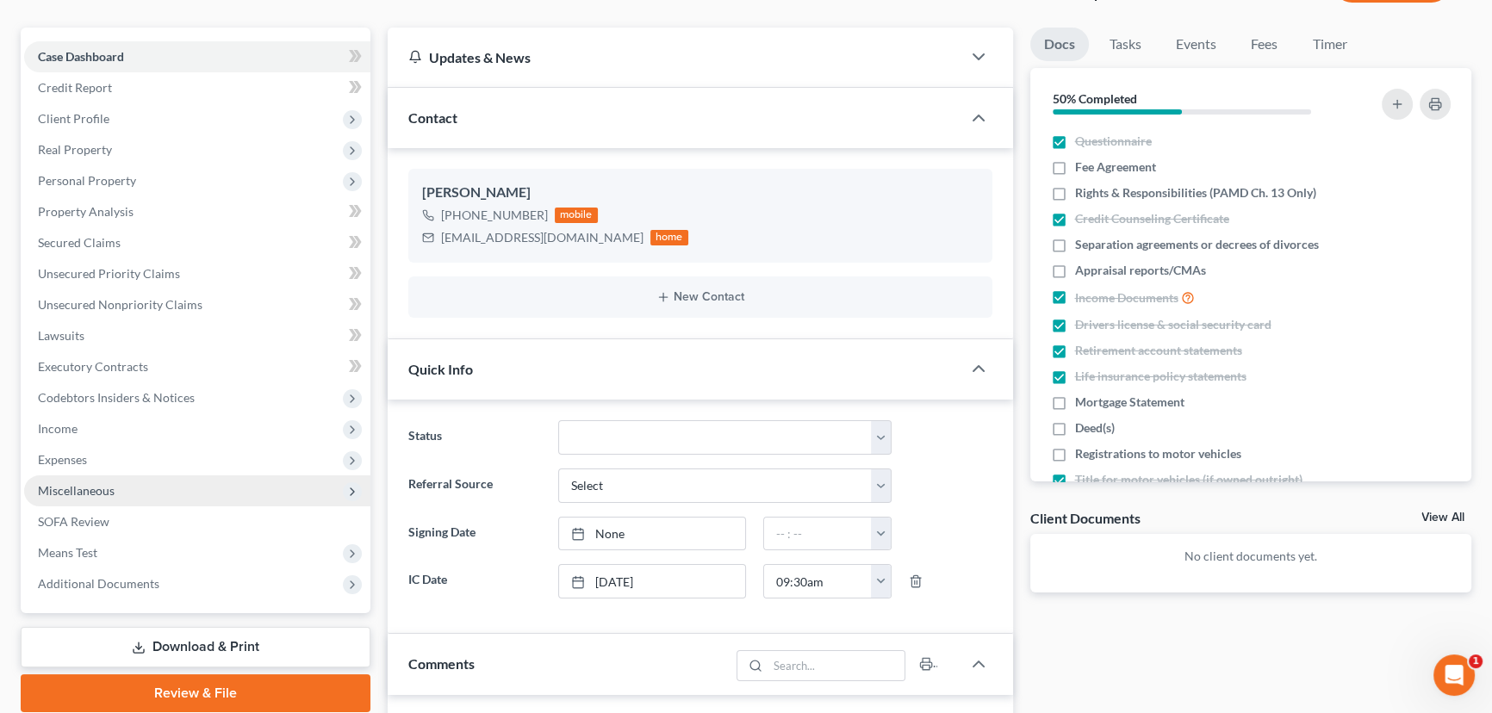
scroll to position [78, 0]
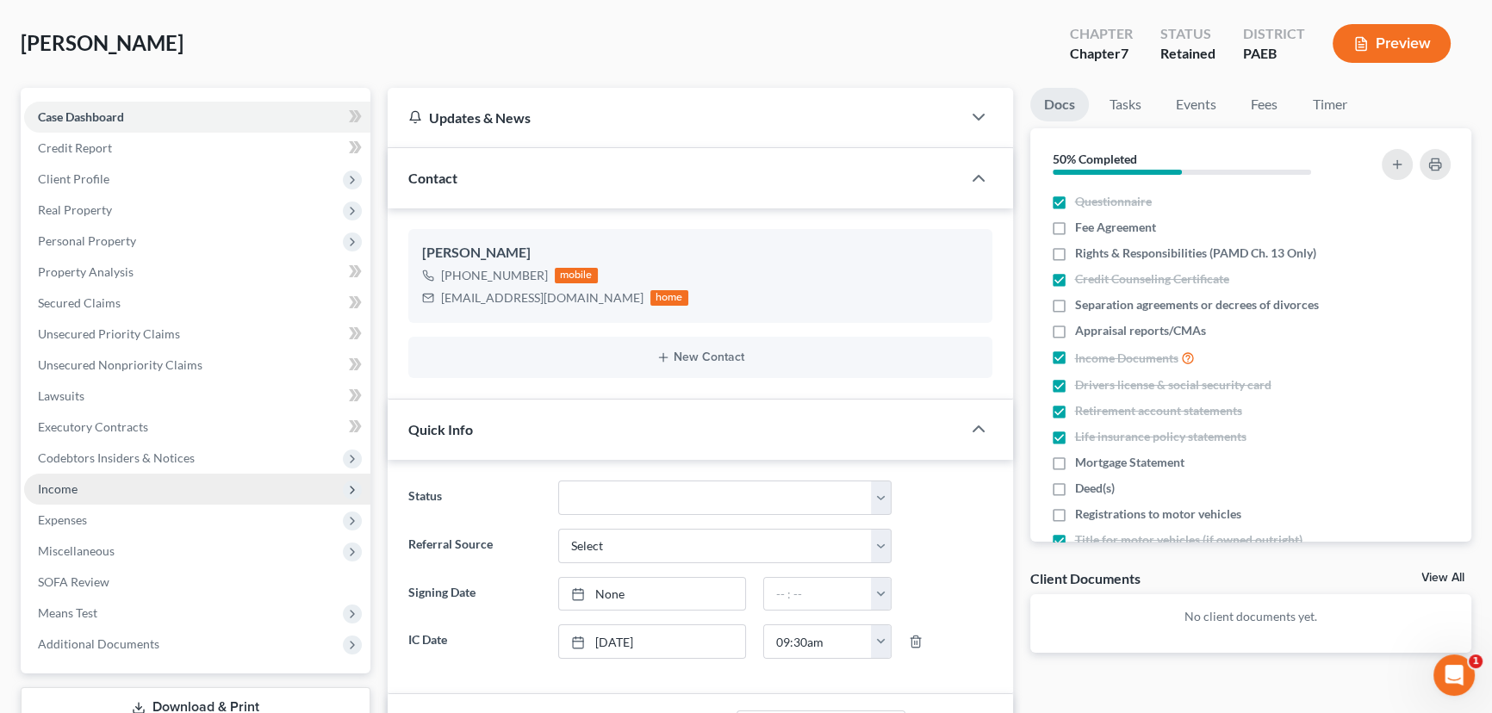
click at [121, 483] on span "Income" at bounding box center [197, 489] width 346 height 31
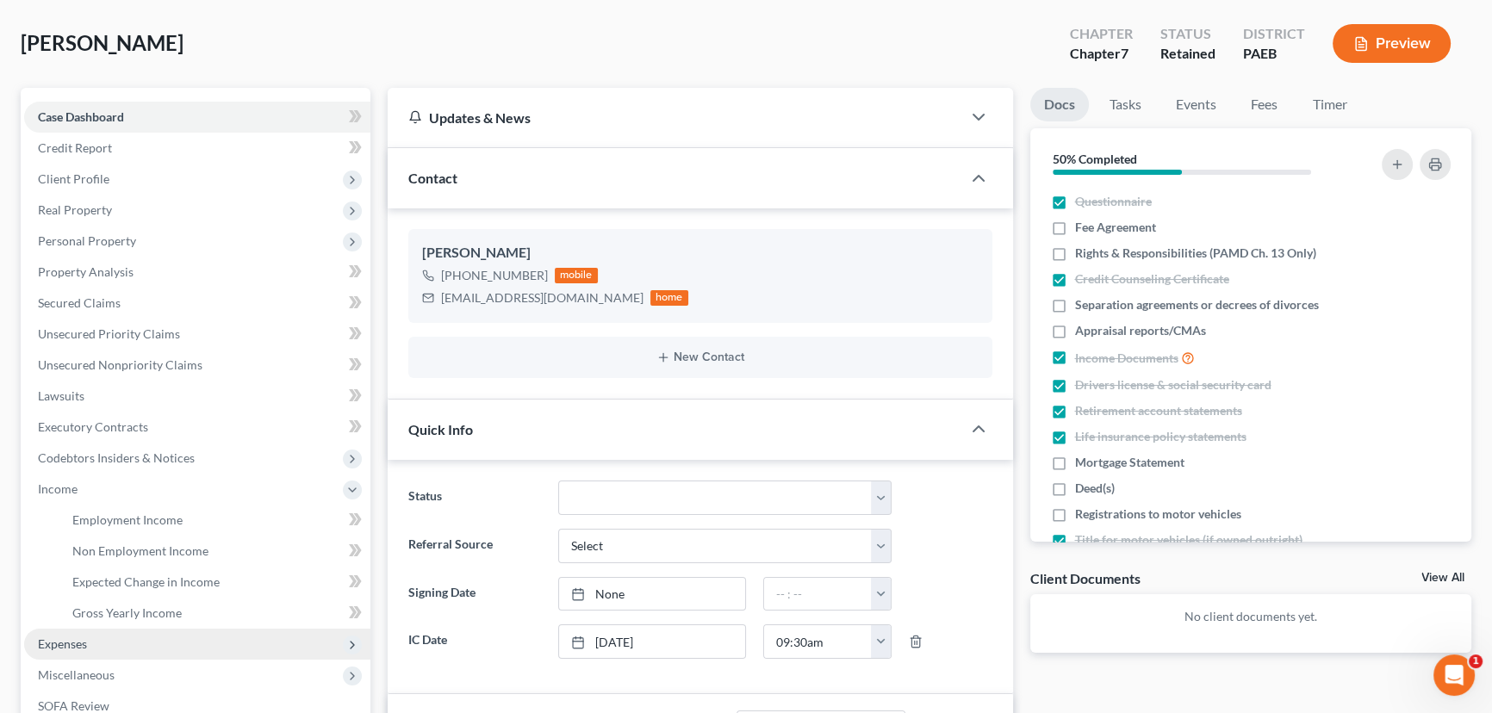
click at [105, 638] on span "Expenses" at bounding box center [197, 644] width 346 height 31
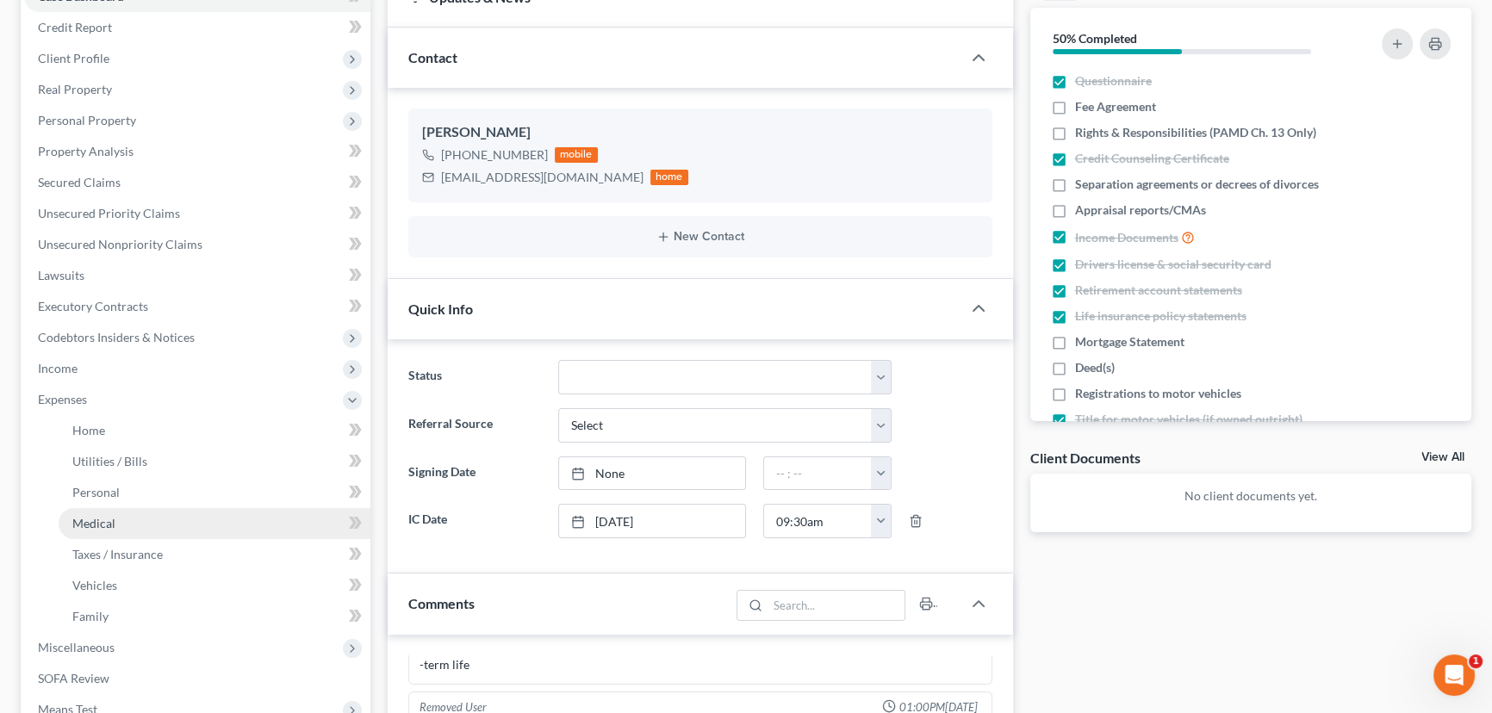
scroll to position [234, 0]
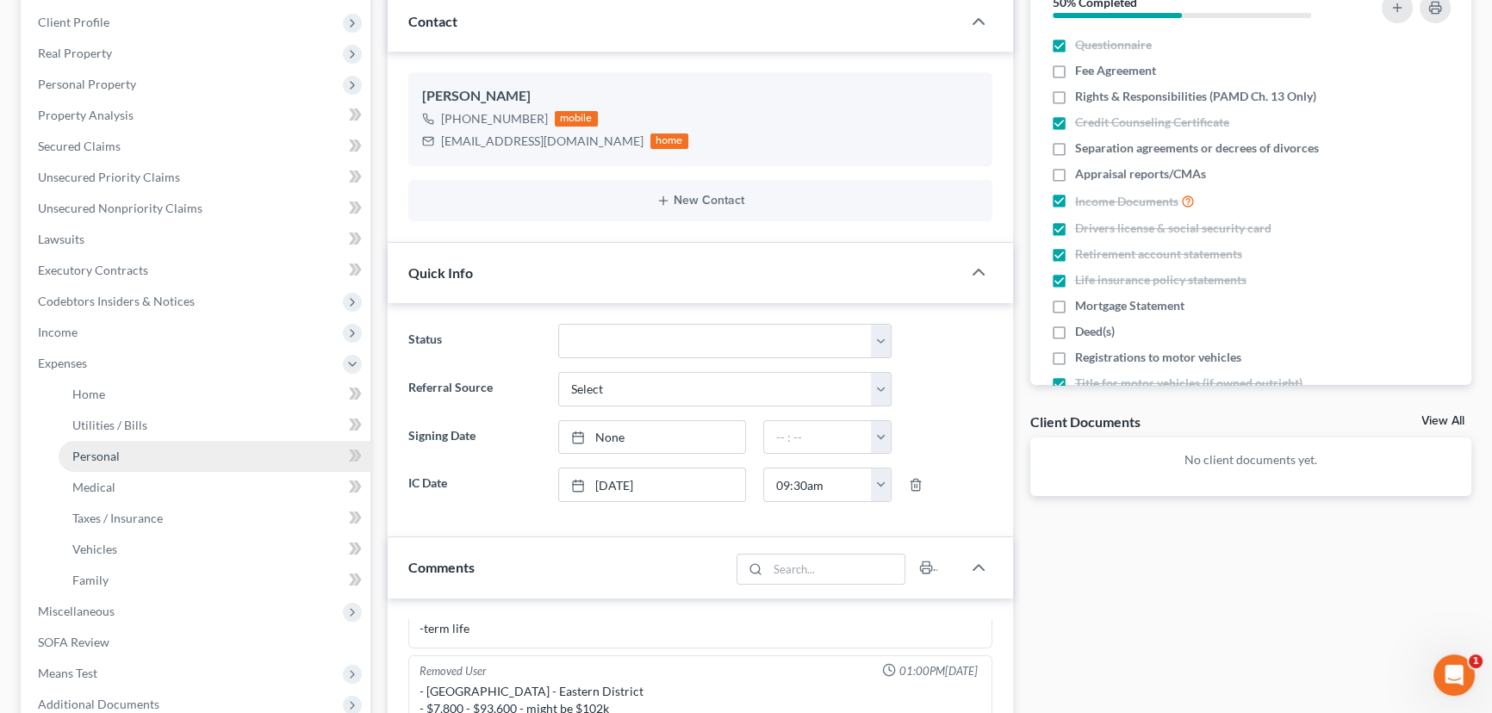
click at [121, 455] on link "Personal" at bounding box center [215, 456] width 312 height 31
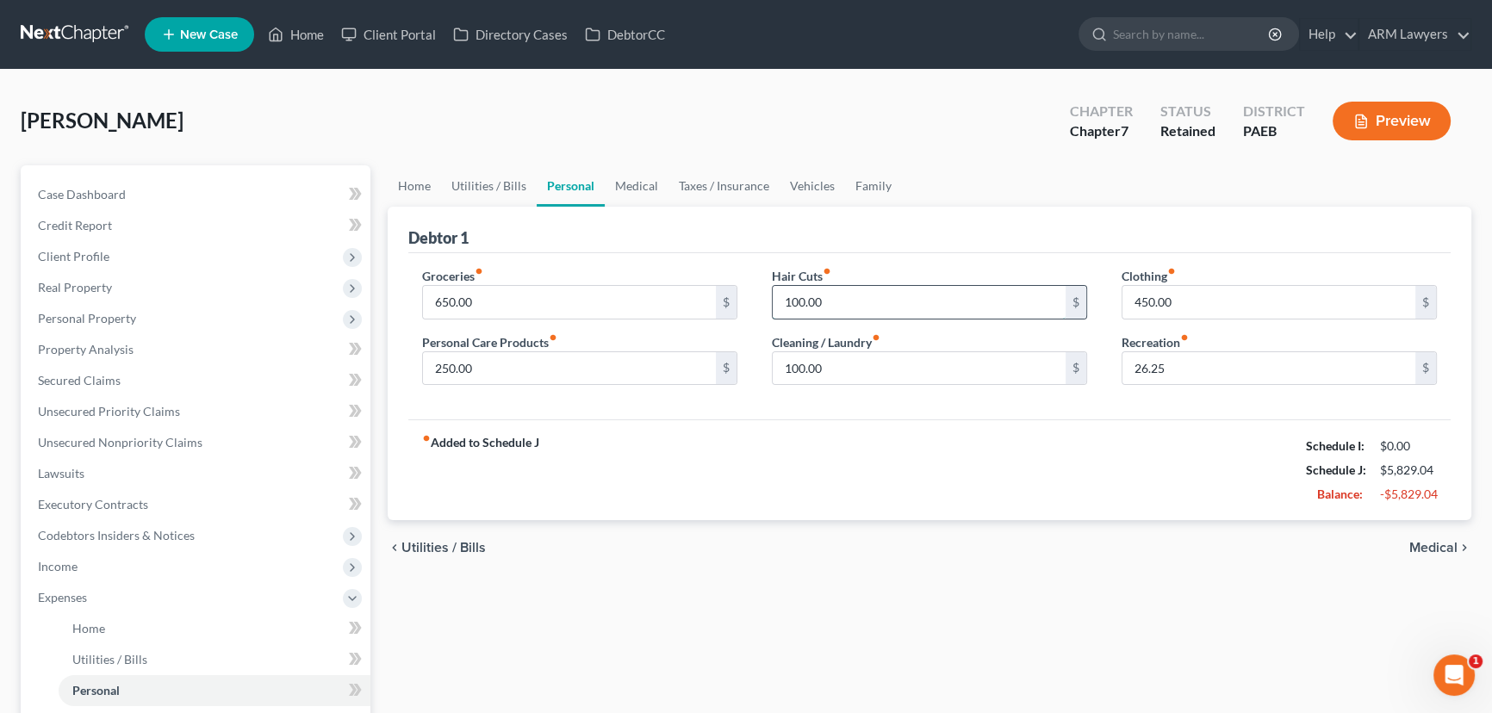
click at [800, 305] on input "100.00" at bounding box center [919, 302] width 293 height 33
click at [796, 301] on input "100.00" at bounding box center [919, 302] width 293 height 33
type input "125.00"
click at [483, 301] on input "650.00" at bounding box center [569, 302] width 293 height 33
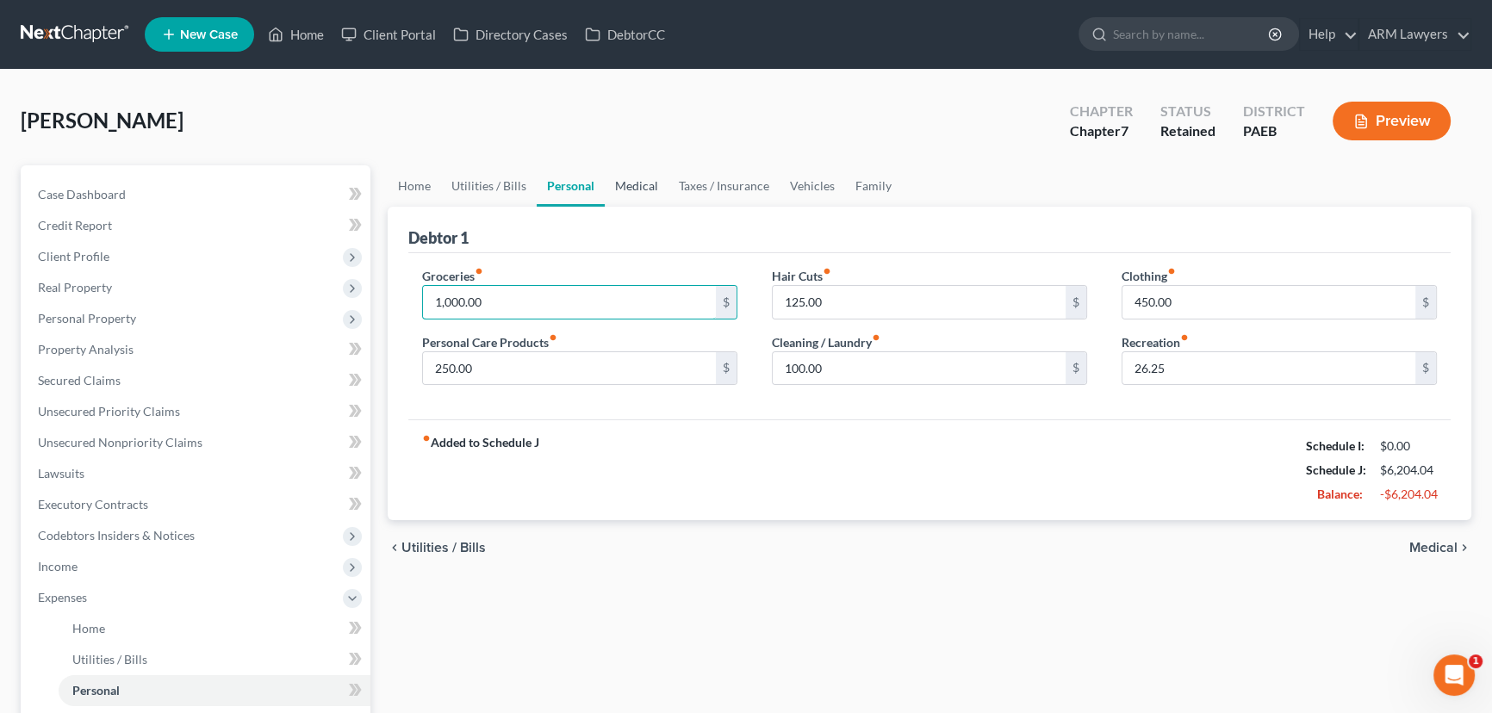
type input "1,000.00"
click at [636, 178] on link "Medical" at bounding box center [637, 185] width 64 height 41
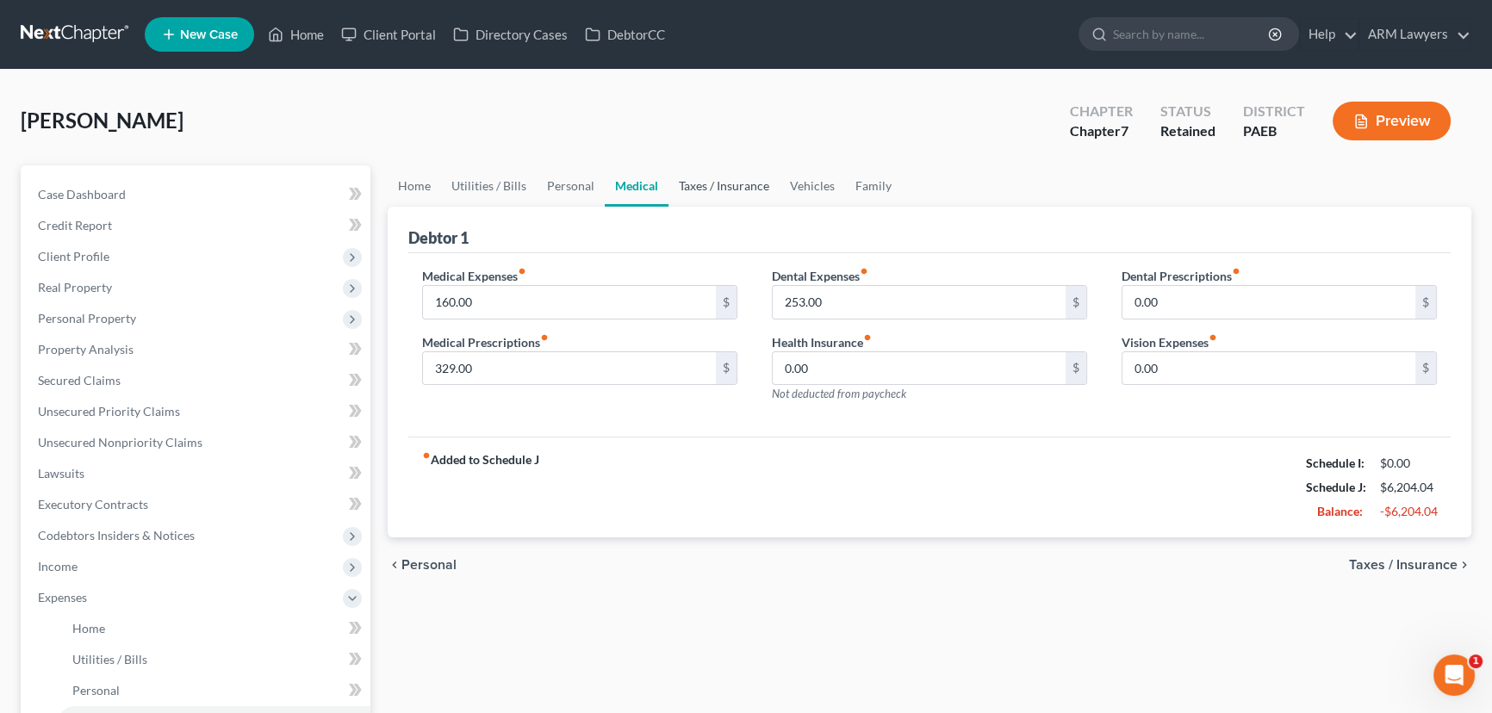
click at [723, 175] on link "Taxes / Insurance" at bounding box center [723, 185] width 111 height 41
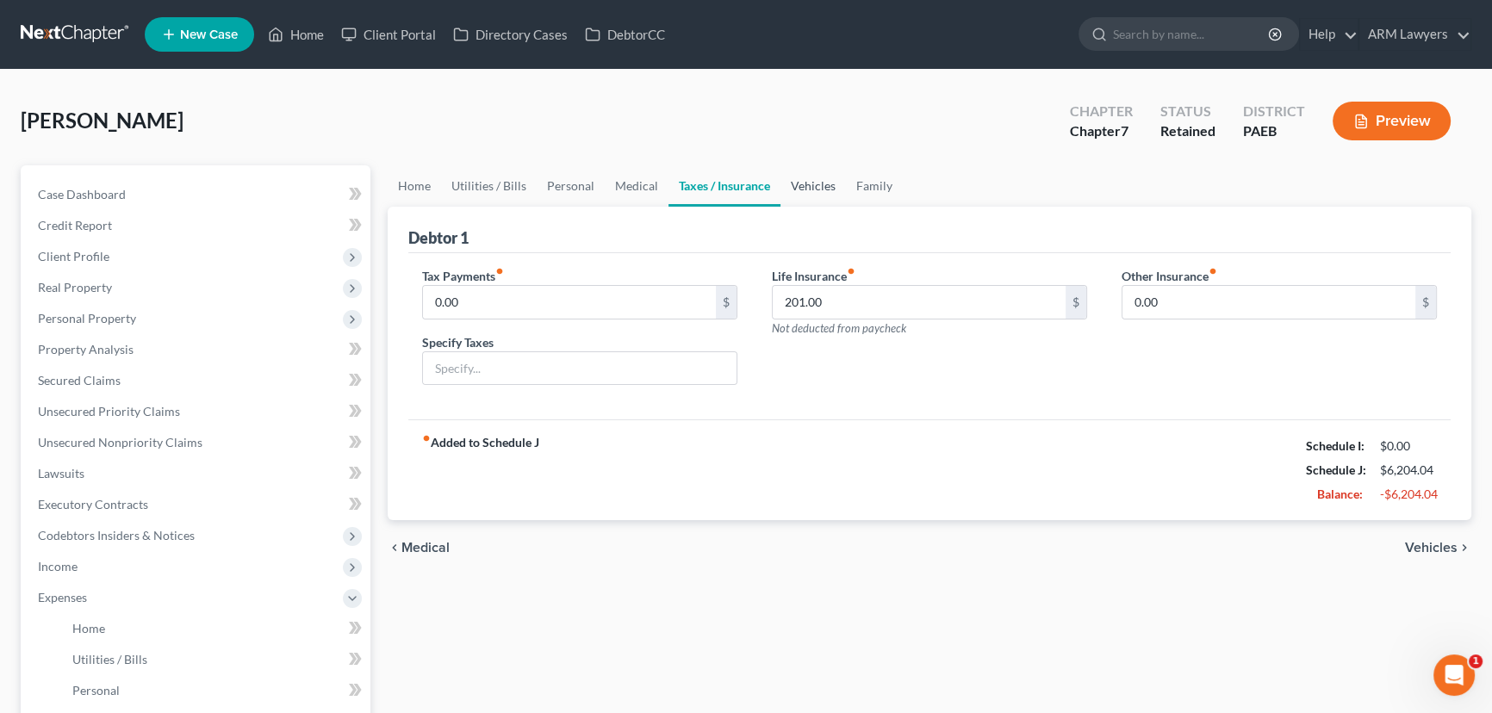
click at [800, 189] on link "Vehicles" at bounding box center [812, 185] width 65 height 41
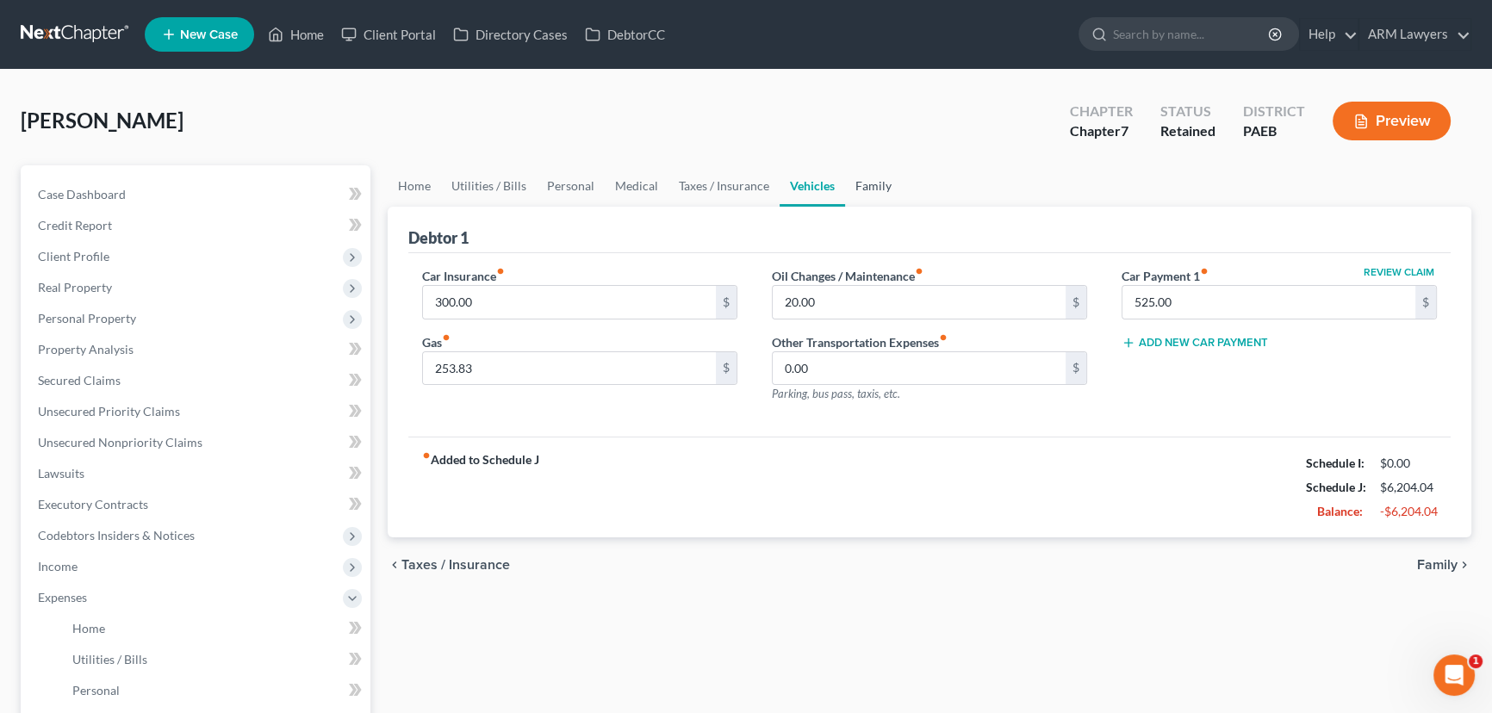
click at [872, 189] on link "Family" at bounding box center [873, 185] width 57 height 41
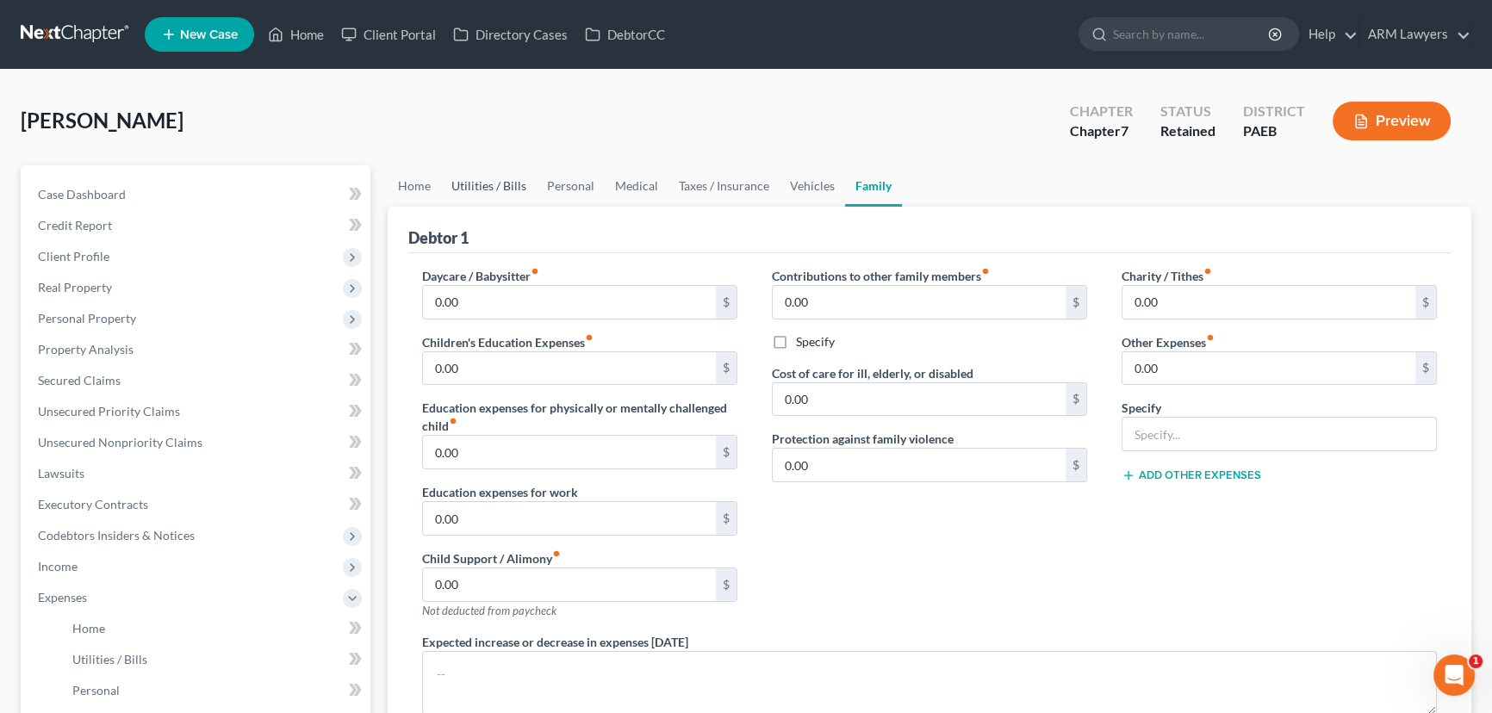
click at [475, 189] on link "Utilities / Bills" at bounding box center [489, 185] width 96 height 41
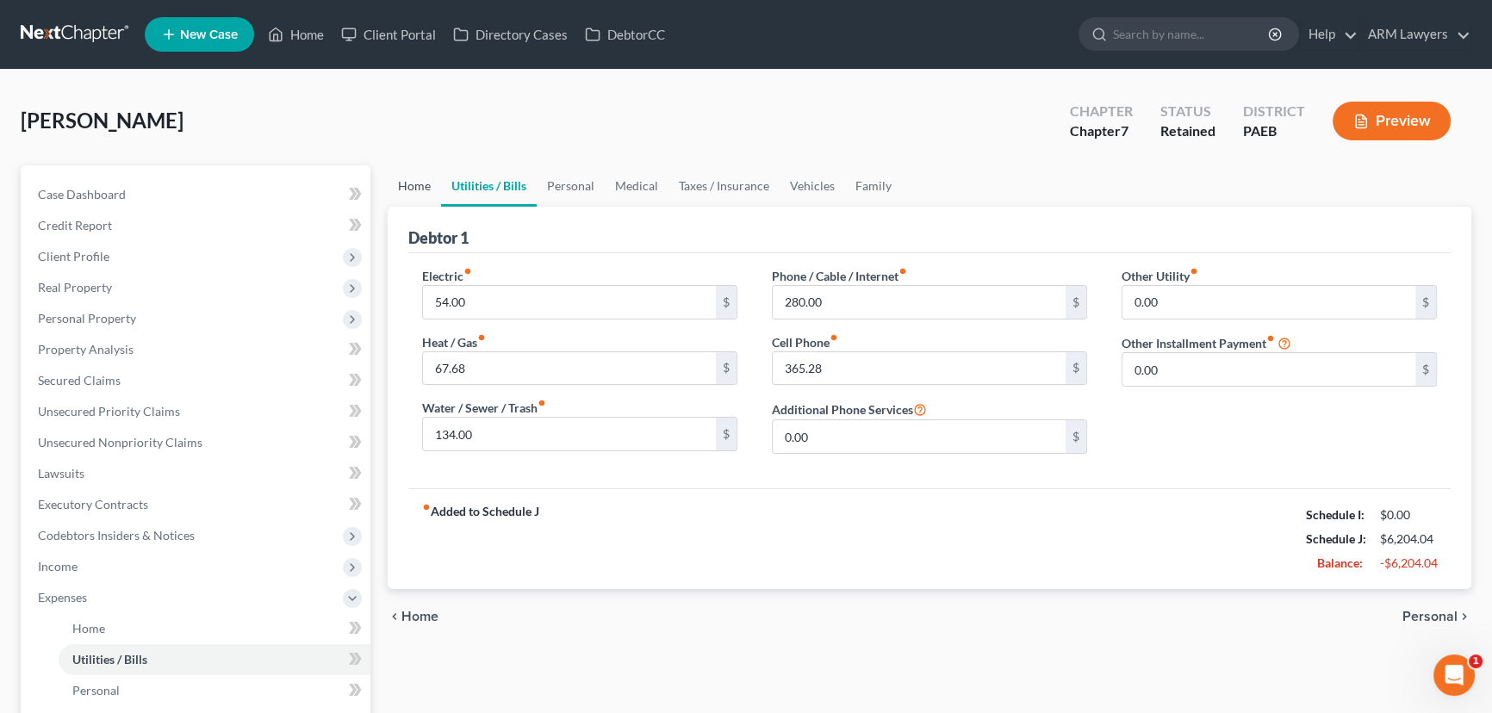
click at [414, 181] on link "Home" at bounding box center [414, 185] width 53 height 41
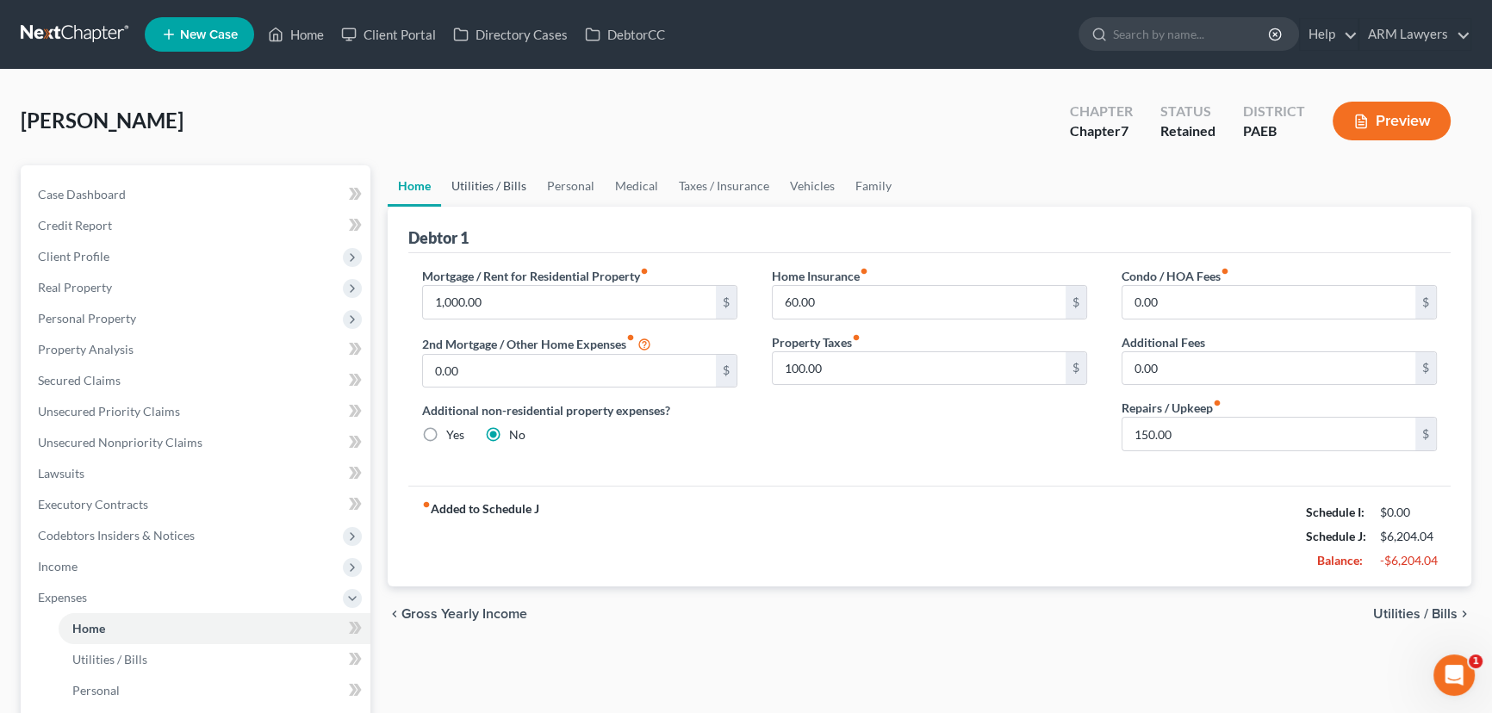
click at [485, 183] on link "Utilities / Bills" at bounding box center [489, 185] width 96 height 41
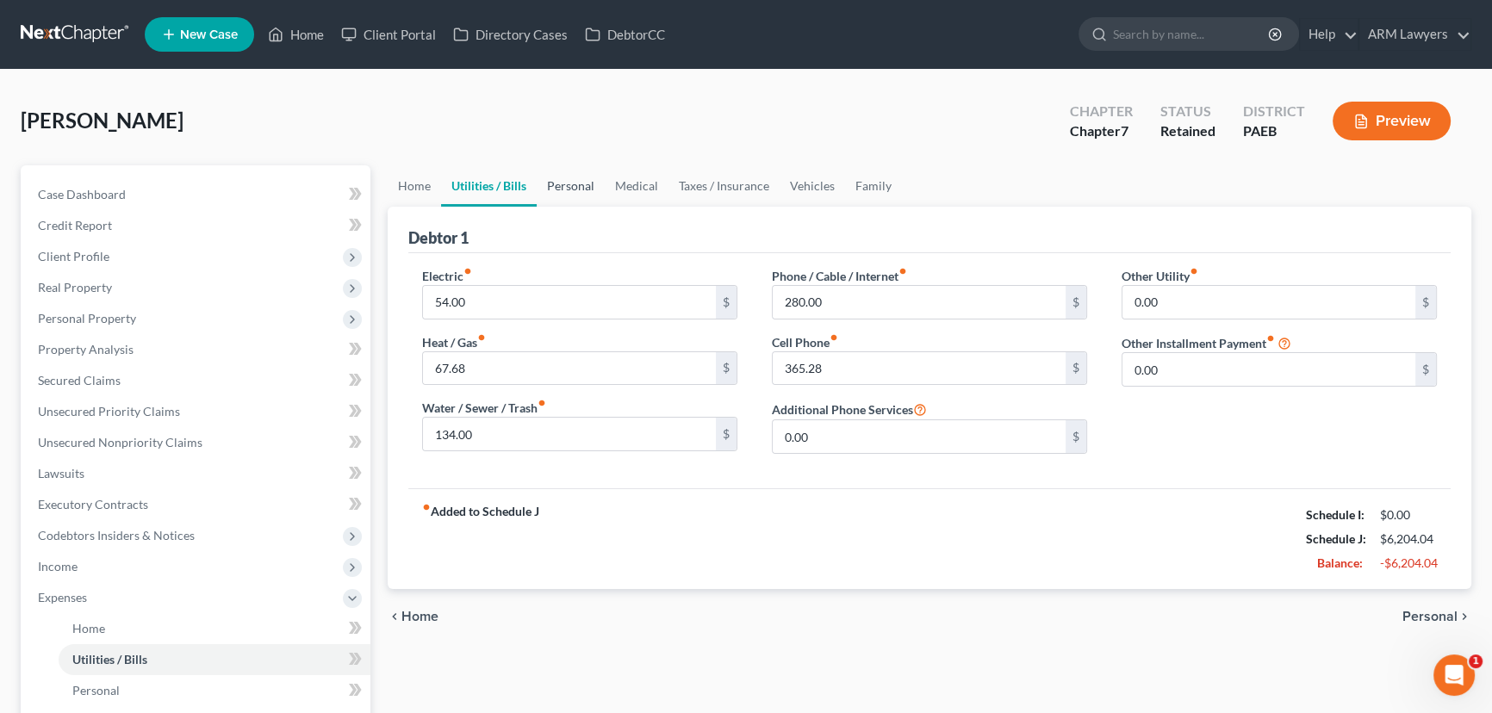
click at [558, 183] on link "Personal" at bounding box center [571, 185] width 68 height 41
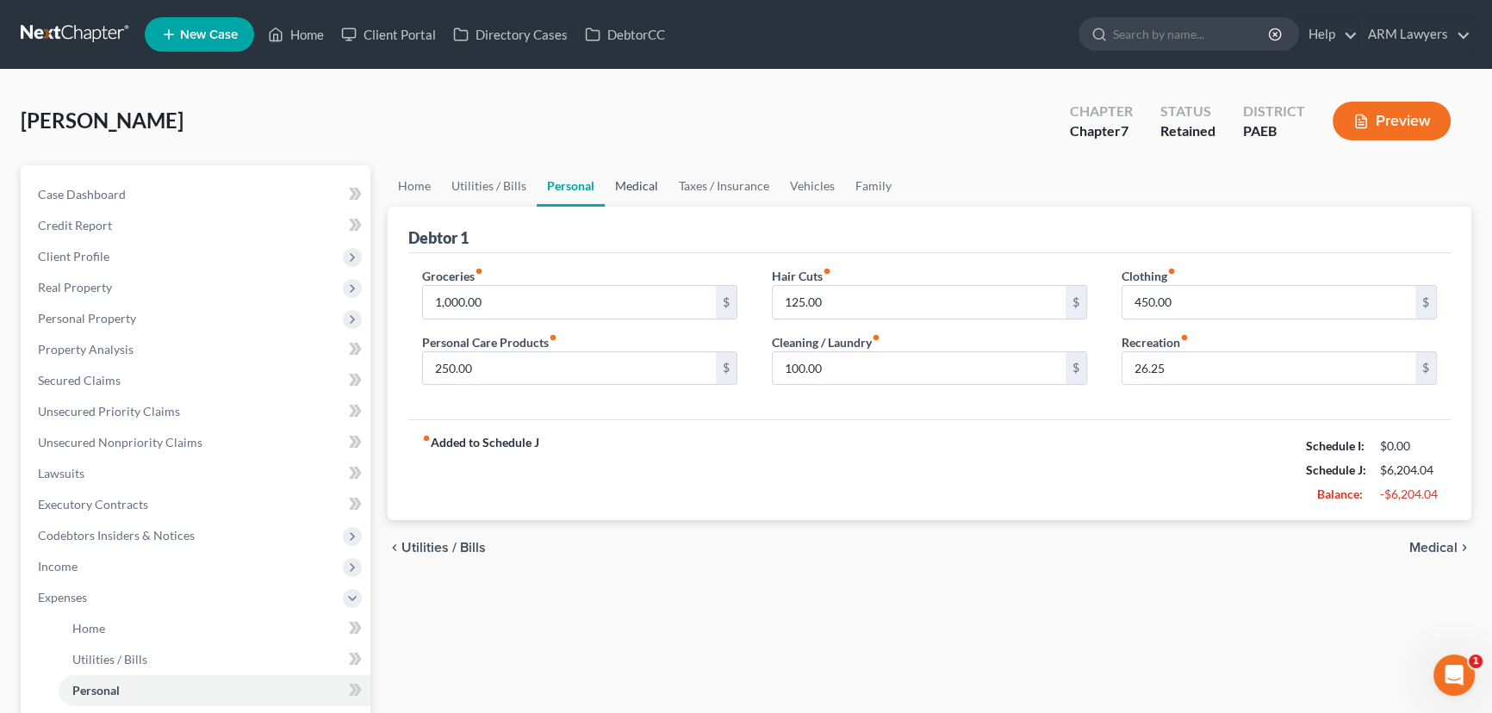
click at [632, 185] on link "Medical" at bounding box center [637, 185] width 64 height 41
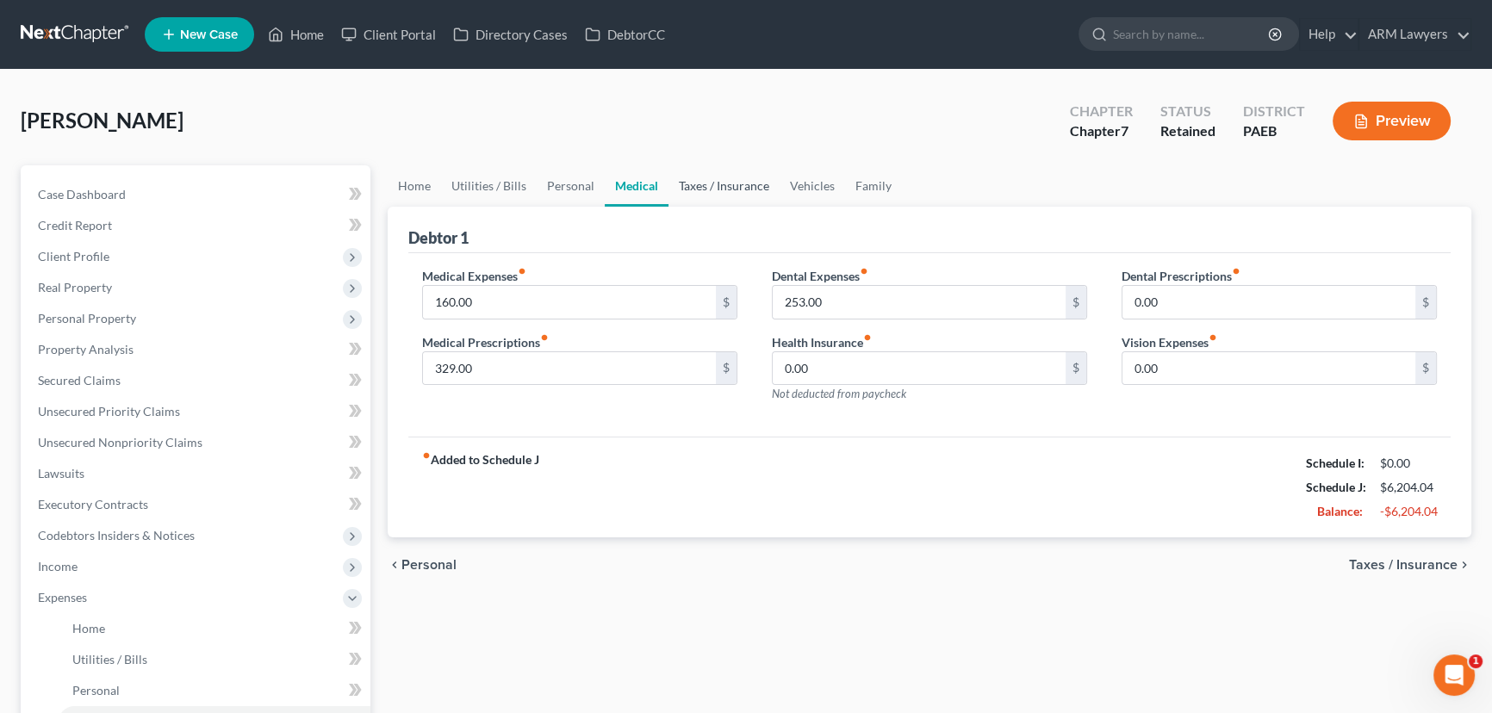
click at [706, 181] on link "Taxes / Insurance" at bounding box center [723, 185] width 111 height 41
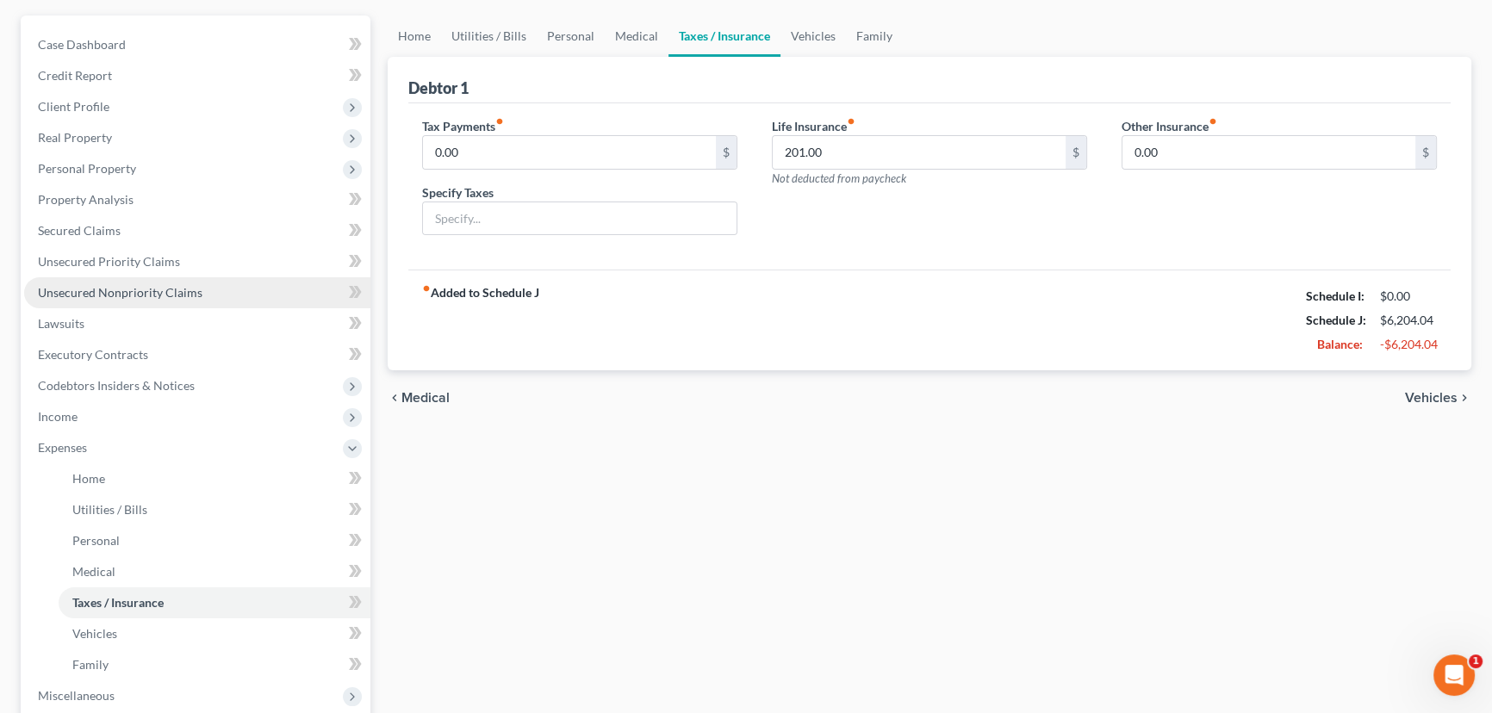
scroll to position [156, 0]
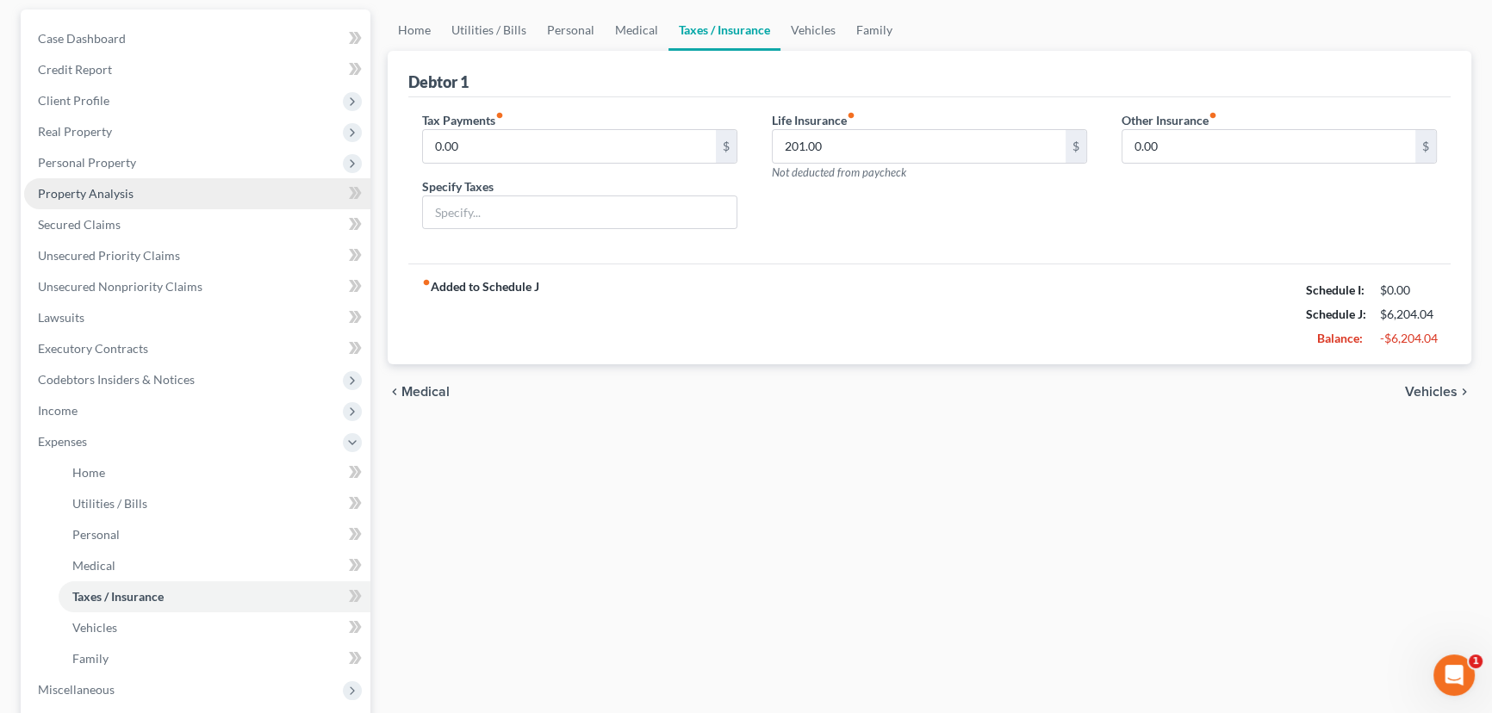
click at [105, 196] on span "Property Analysis" at bounding box center [86, 193] width 96 height 15
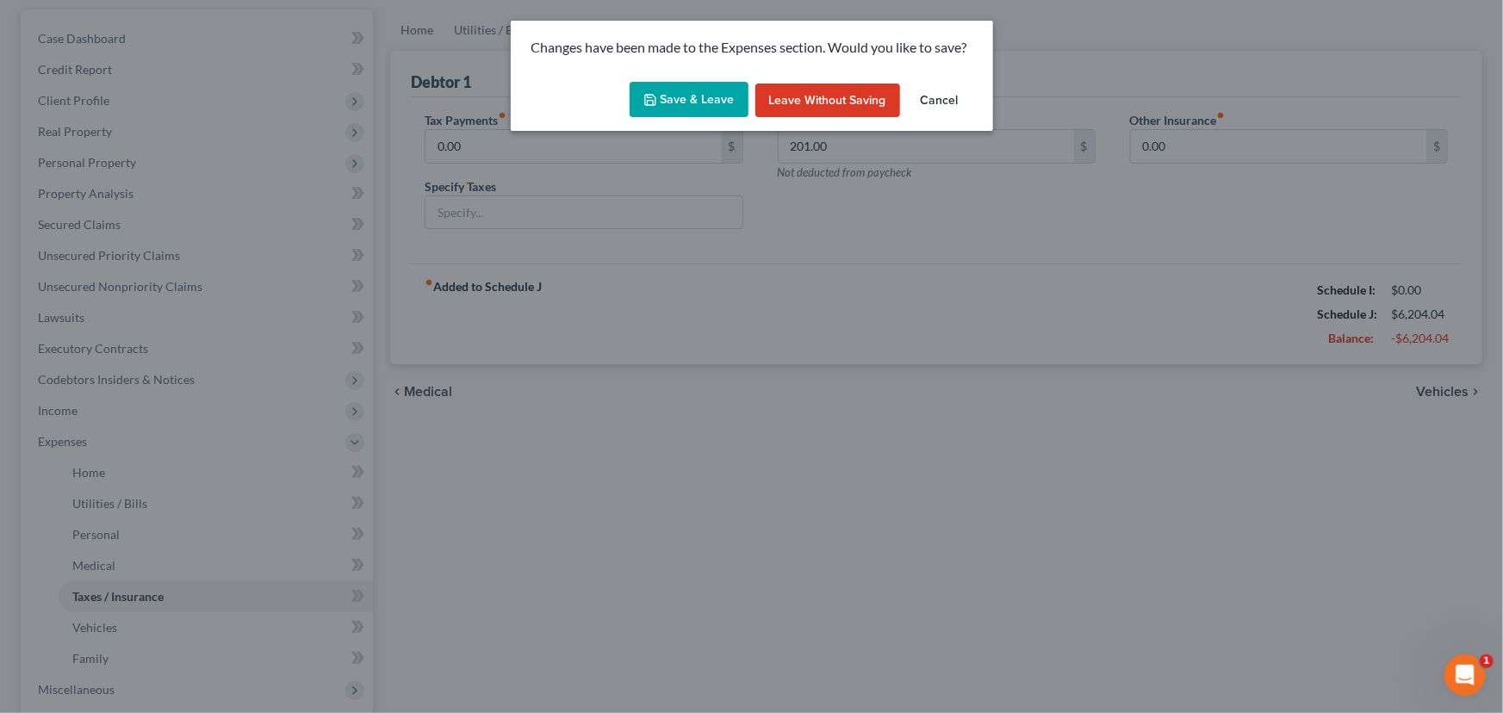
click at [687, 106] on button "Save & Leave" at bounding box center [689, 100] width 119 height 36
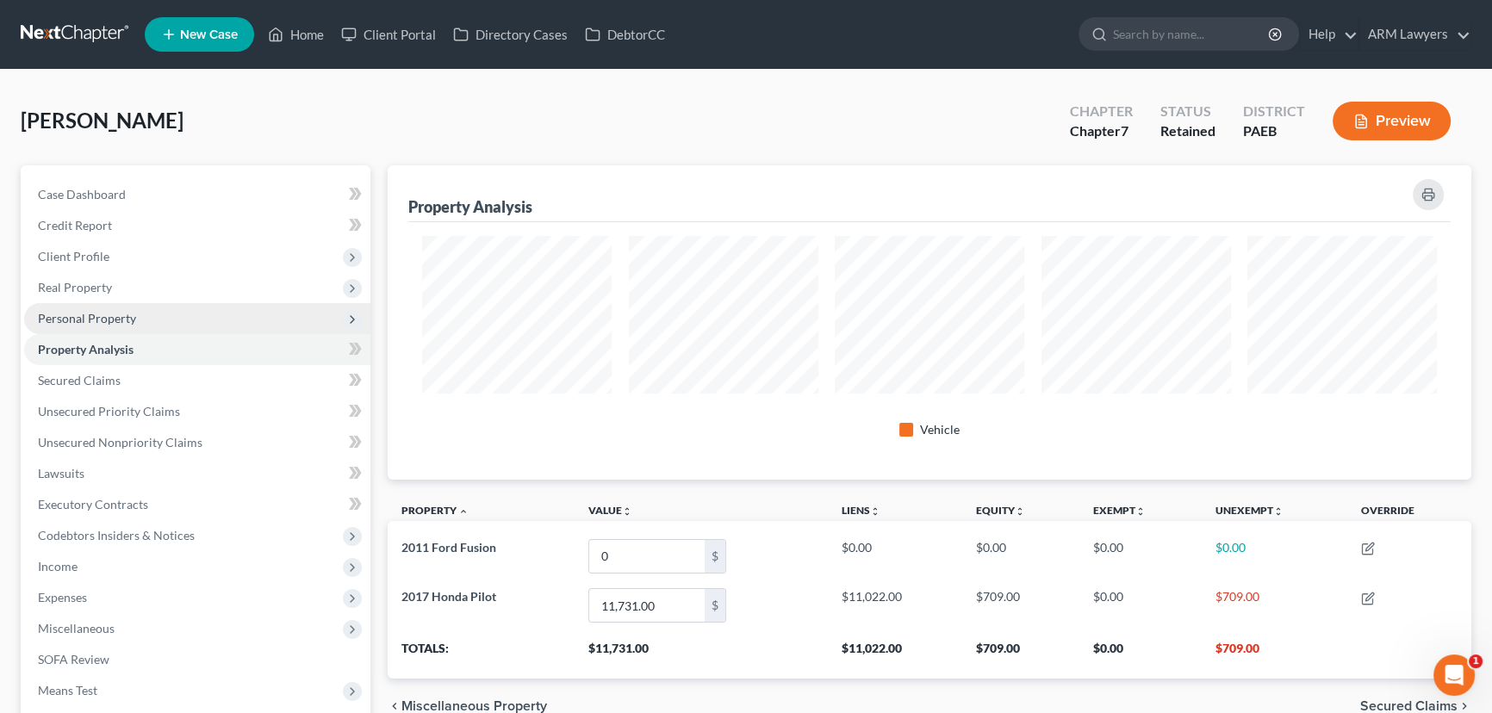
click at [104, 314] on span "Personal Property" at bounding box center [87, 318] width 98 height 15
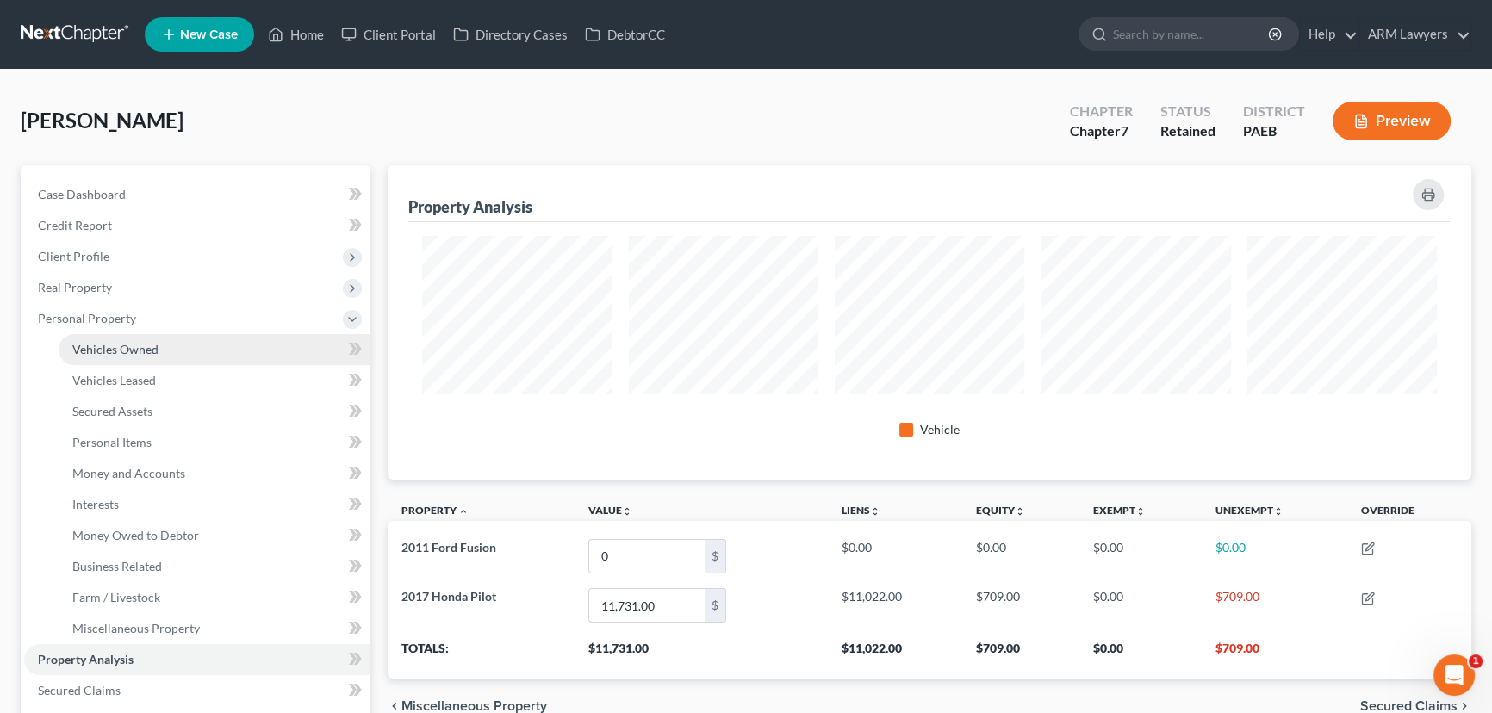
click at [136, 342] on span "Vehicles Owned" at bounding box center [115, 349] width 86 height 15
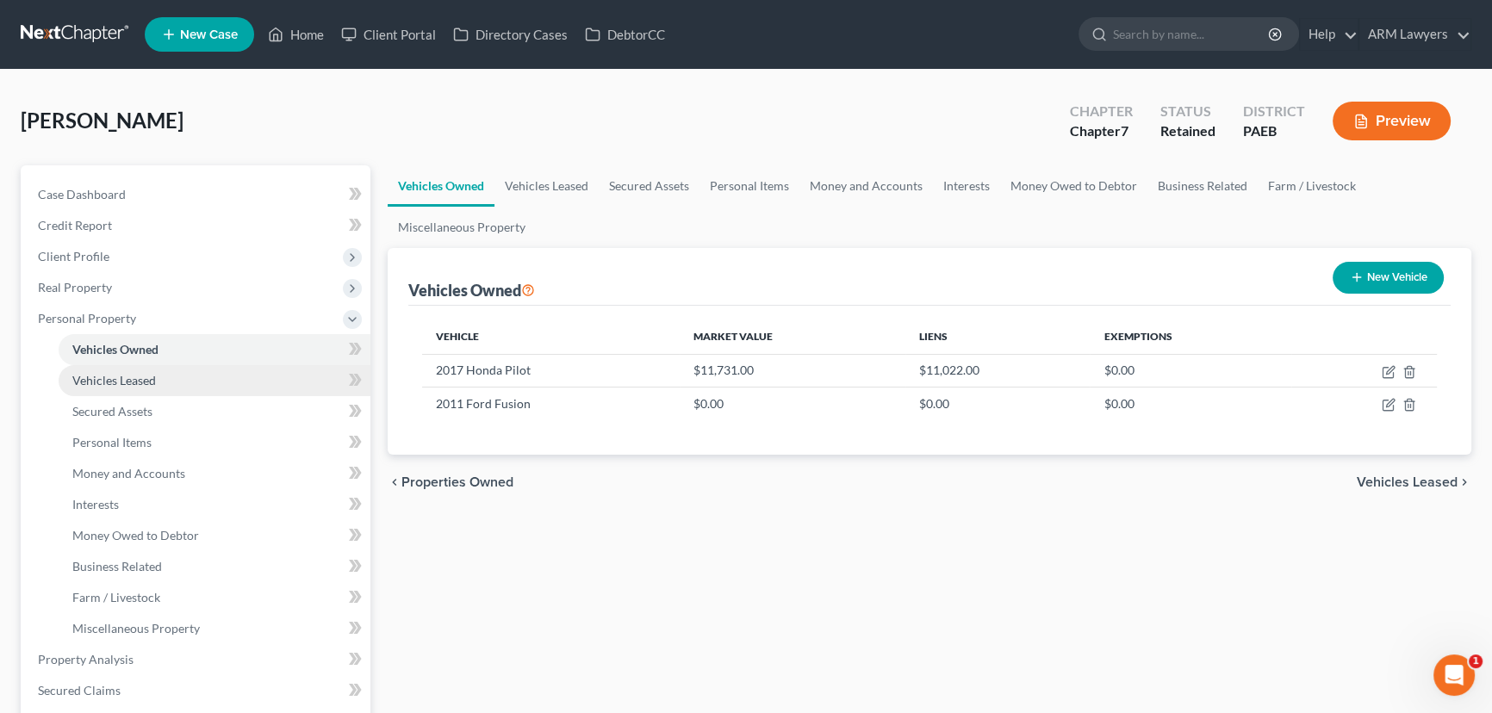
click at [139, 379] on span "Vehicles Leased" at bounding box center [114, 380] width 84 height 15
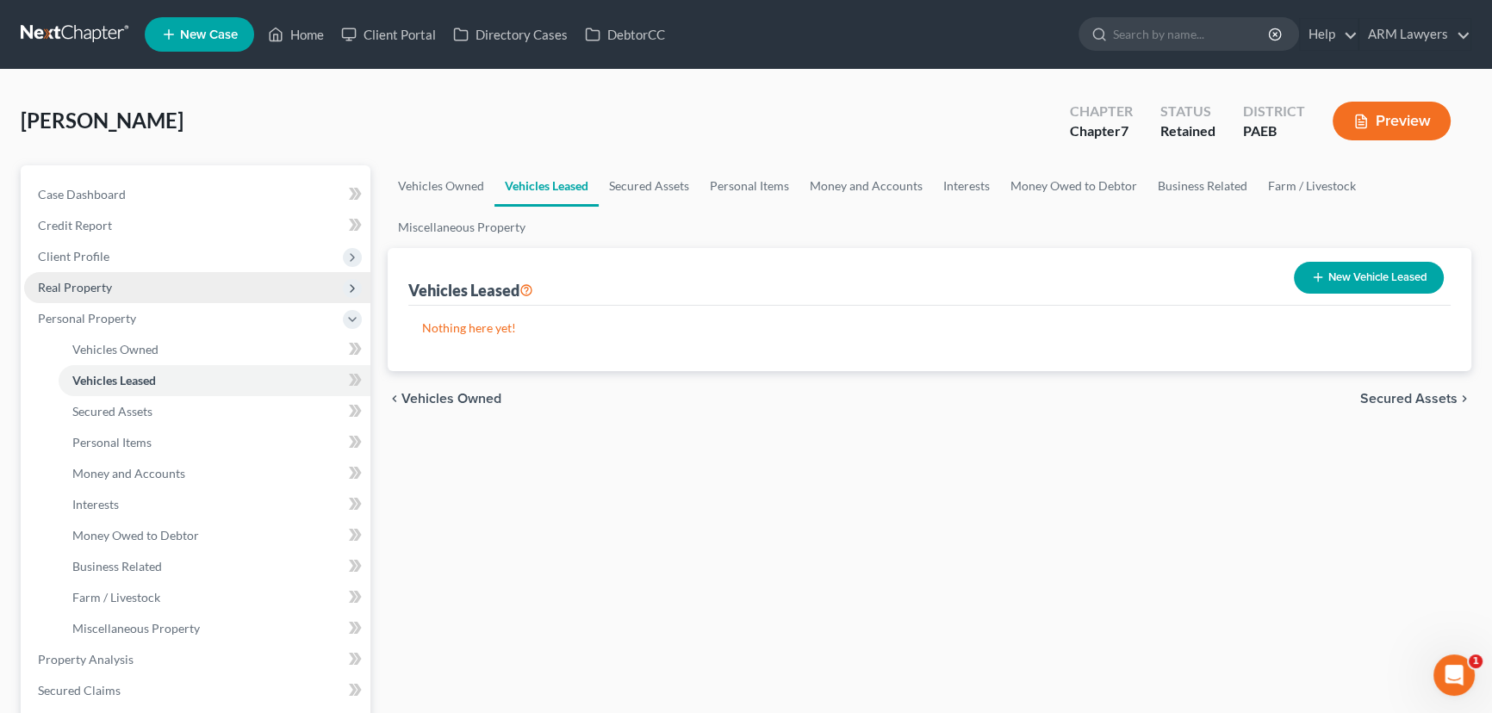
click at [127, 286] on span "Real Property" at bounding box center [197, 287] width 346 height 31
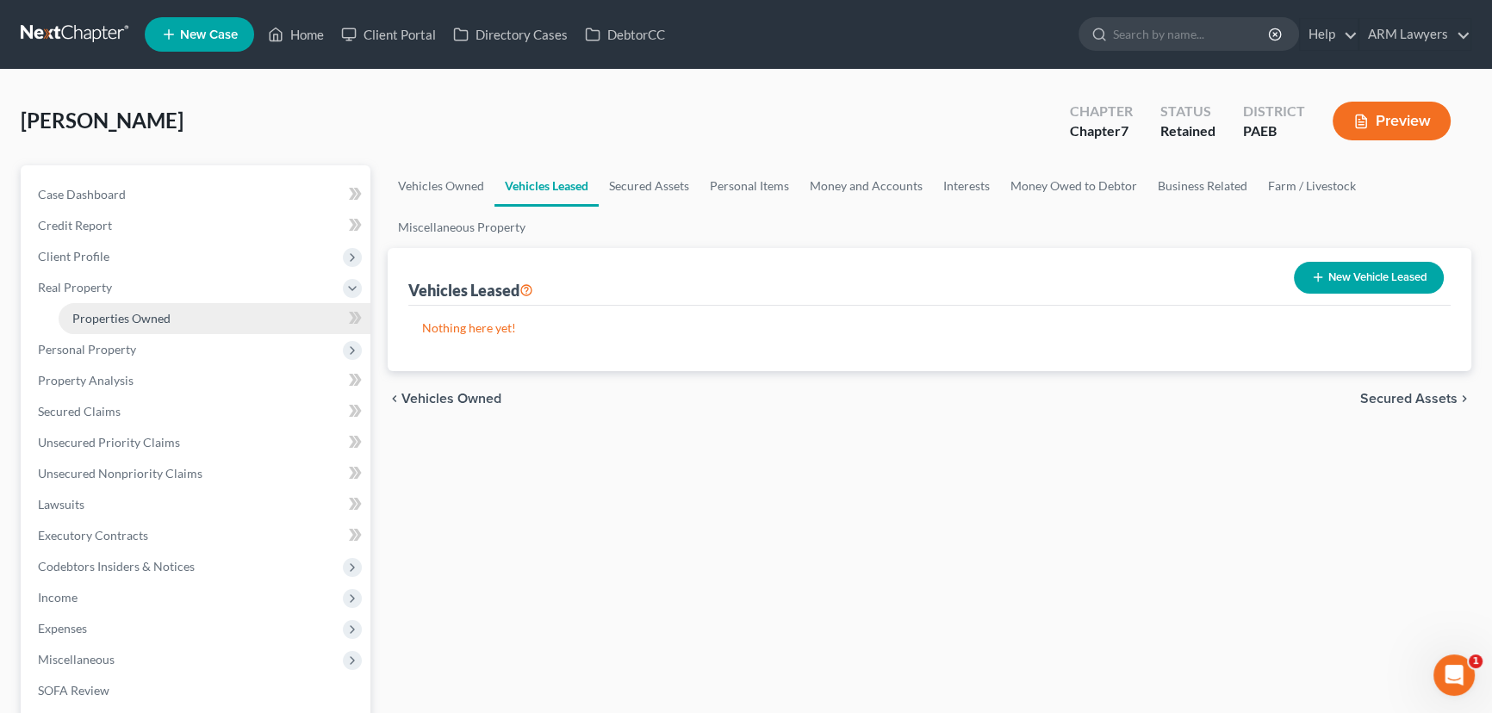
click at [134, 314] on span "Properties Owned" at bounding box center [121, 318] width 98 height 15
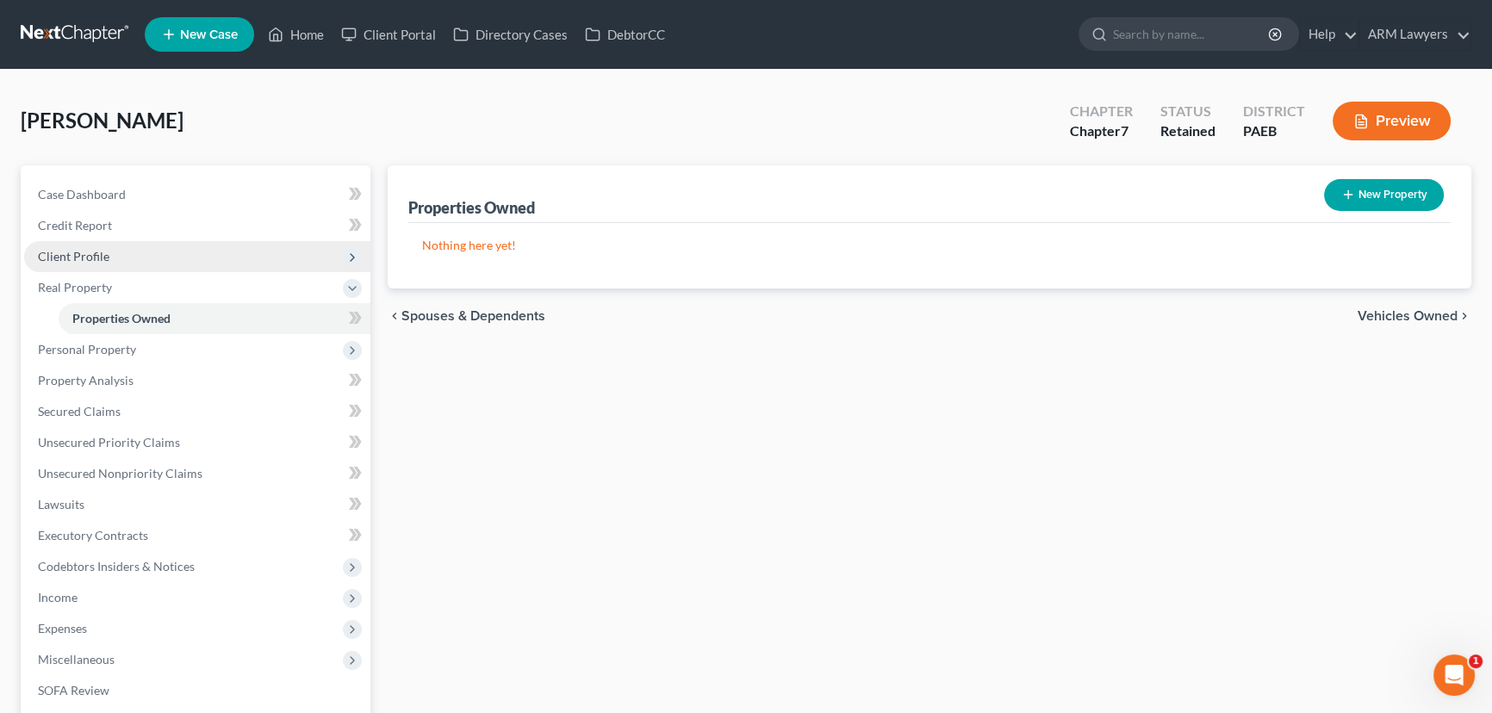
click at [87, 252] on span "Client Profile" at bounding box center [73, 256] width 71 height 15
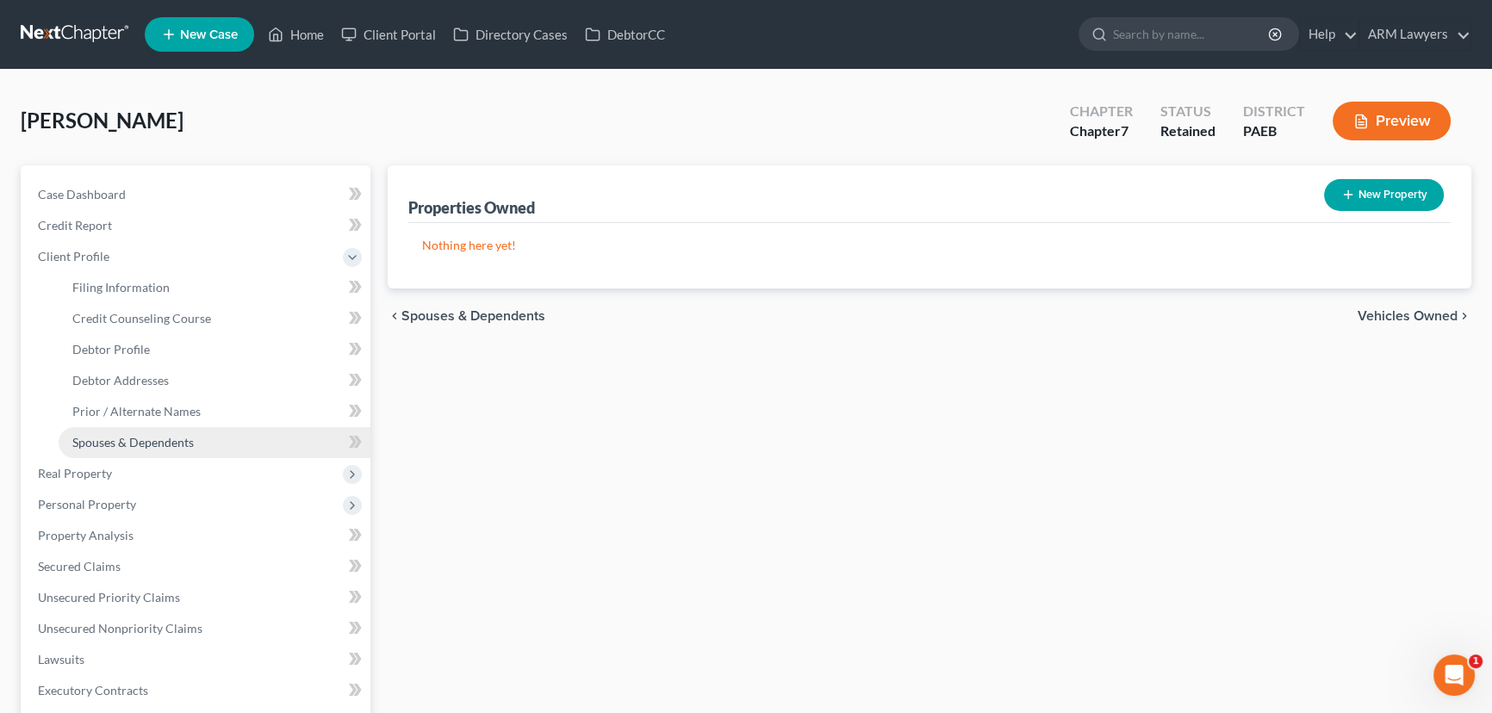
click at [136, 440] on span "Spouses & Dependents" at bounding box center [132, 442] width 121 height 15
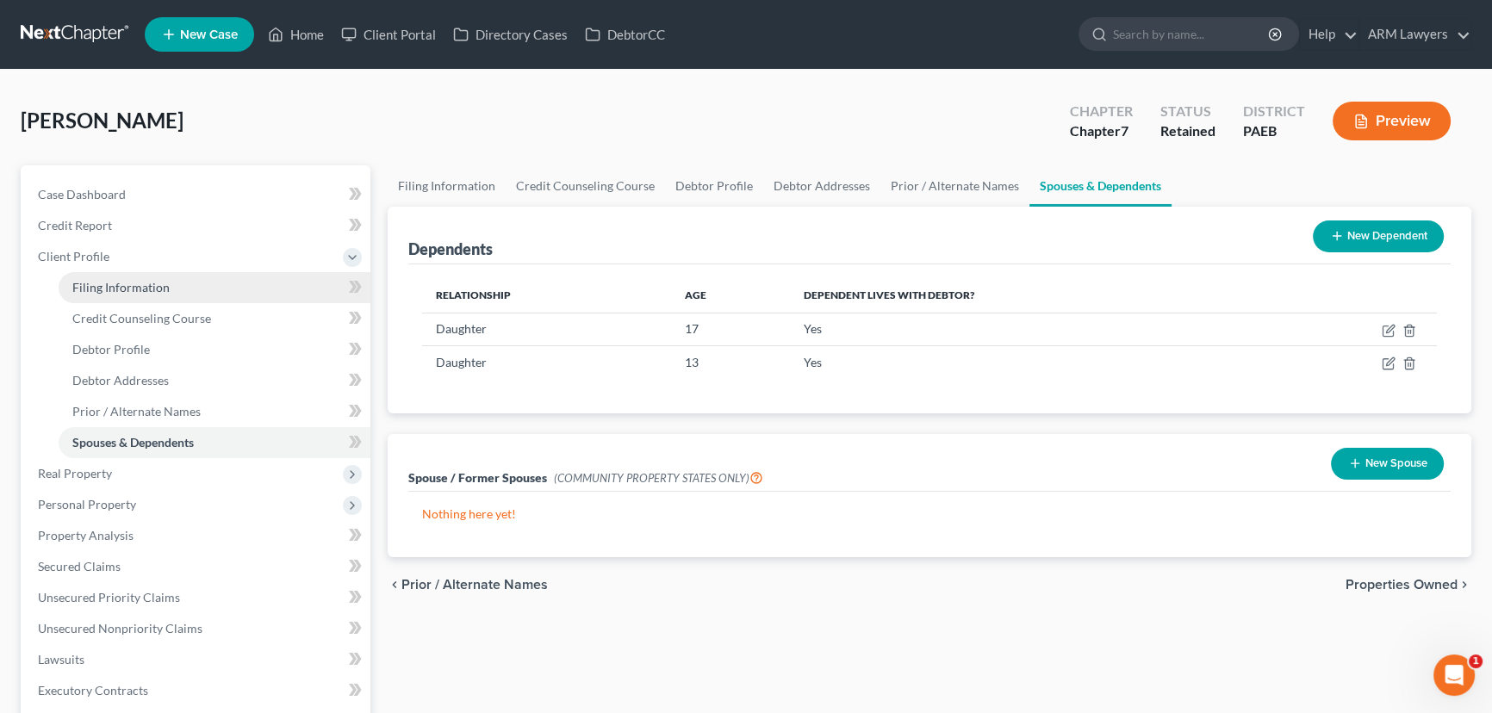
click at [107, 286] on span "Filing Information" at bounding box center [120, 287] width 97 height 15
select select "1"
select select "0"
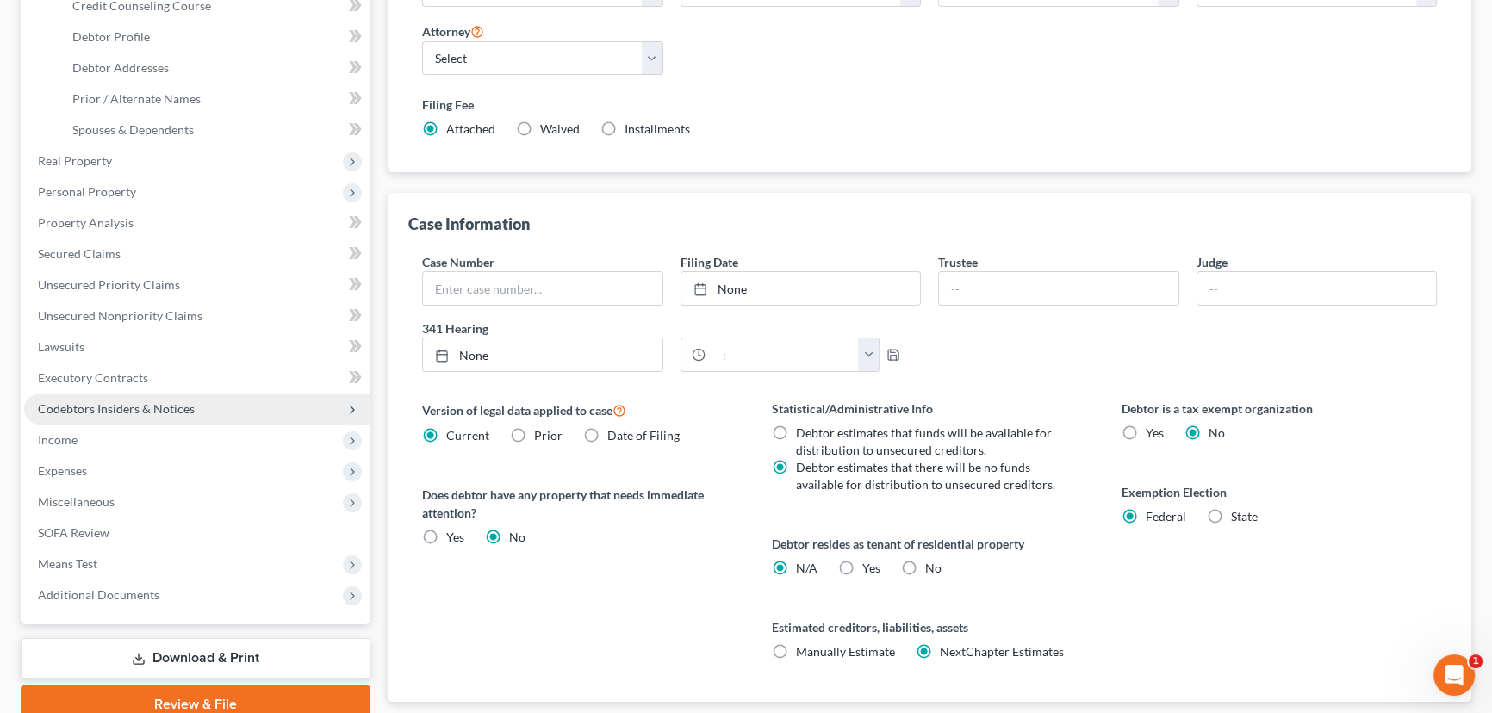
scroll to position [391, 0]
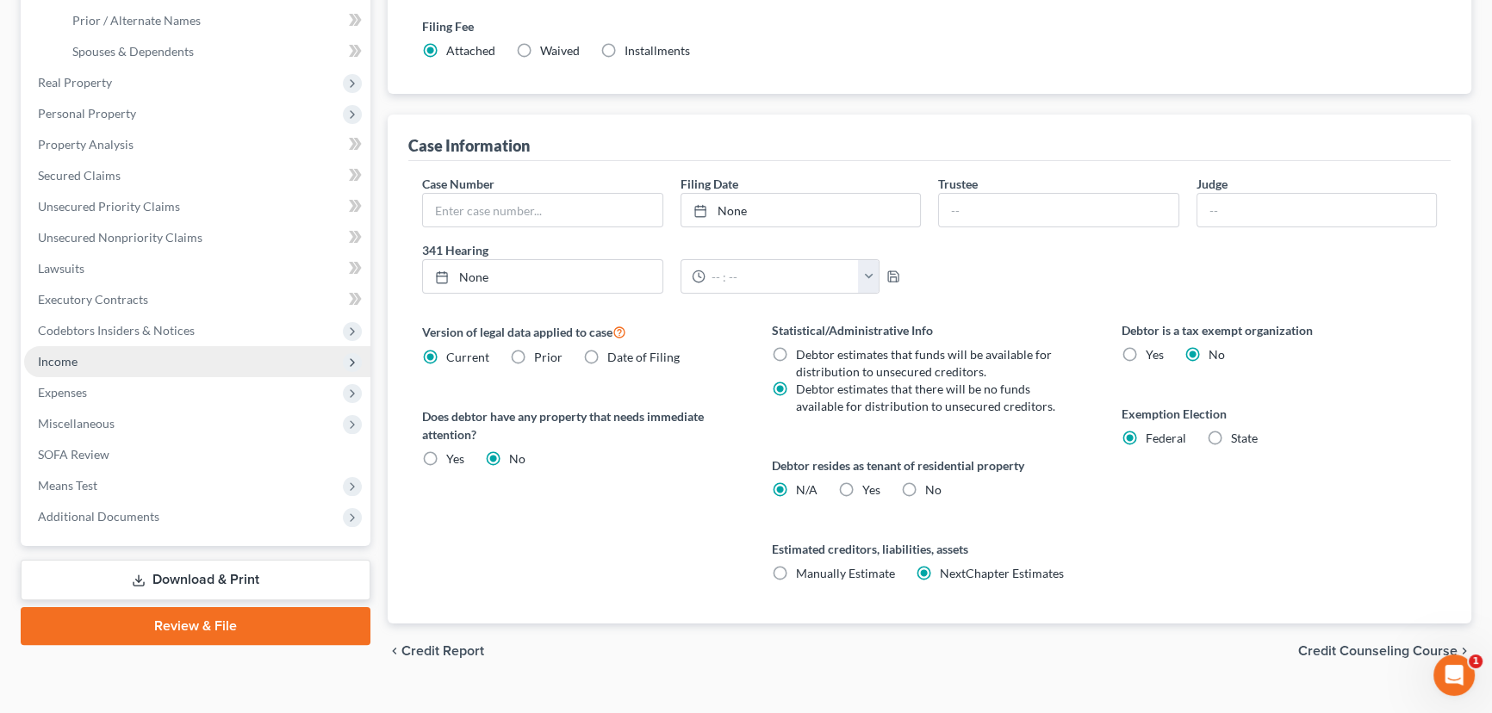
click at [206, 371] on span "Income" at bounding box center [197, 361] width 346 height 31
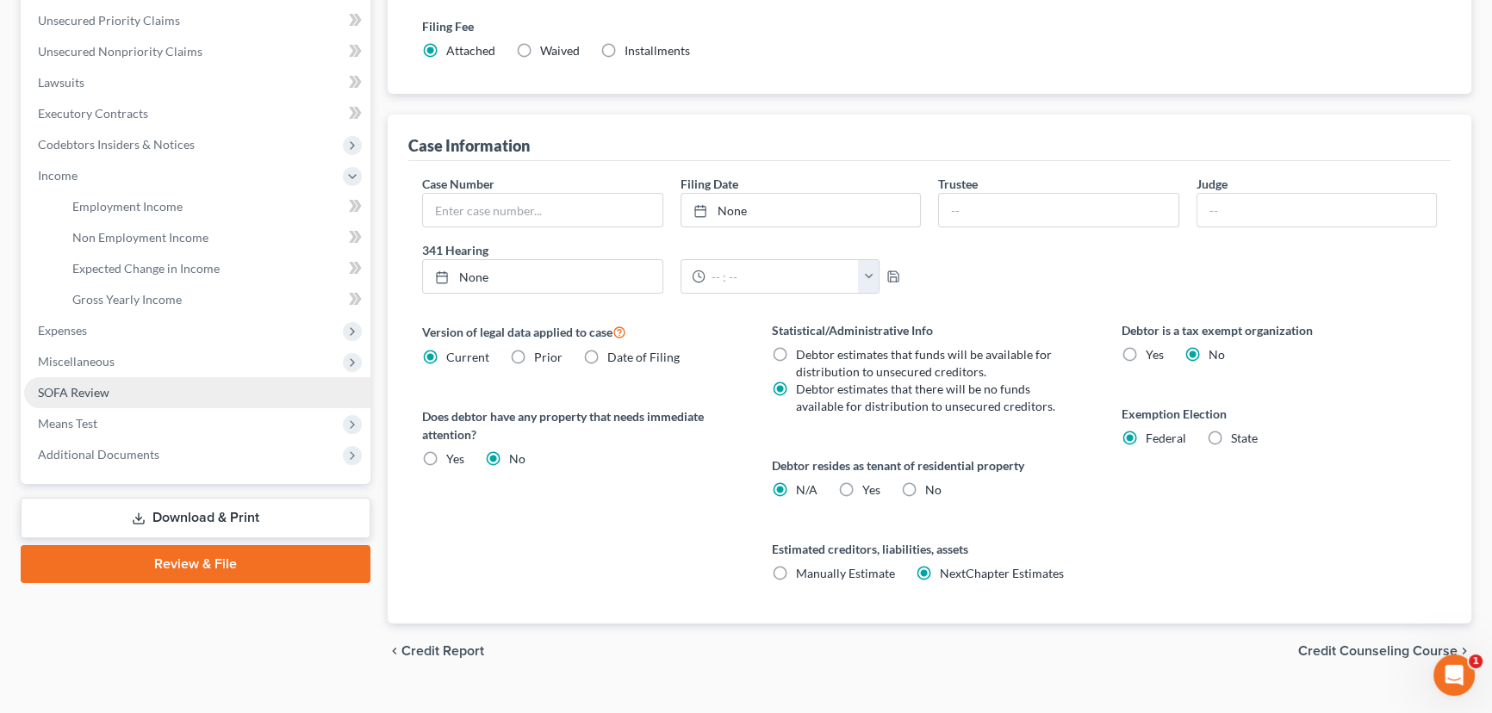
click at [215, 391] on link "SOFA Review" at bounding box center [197, 392] width 346 height 31
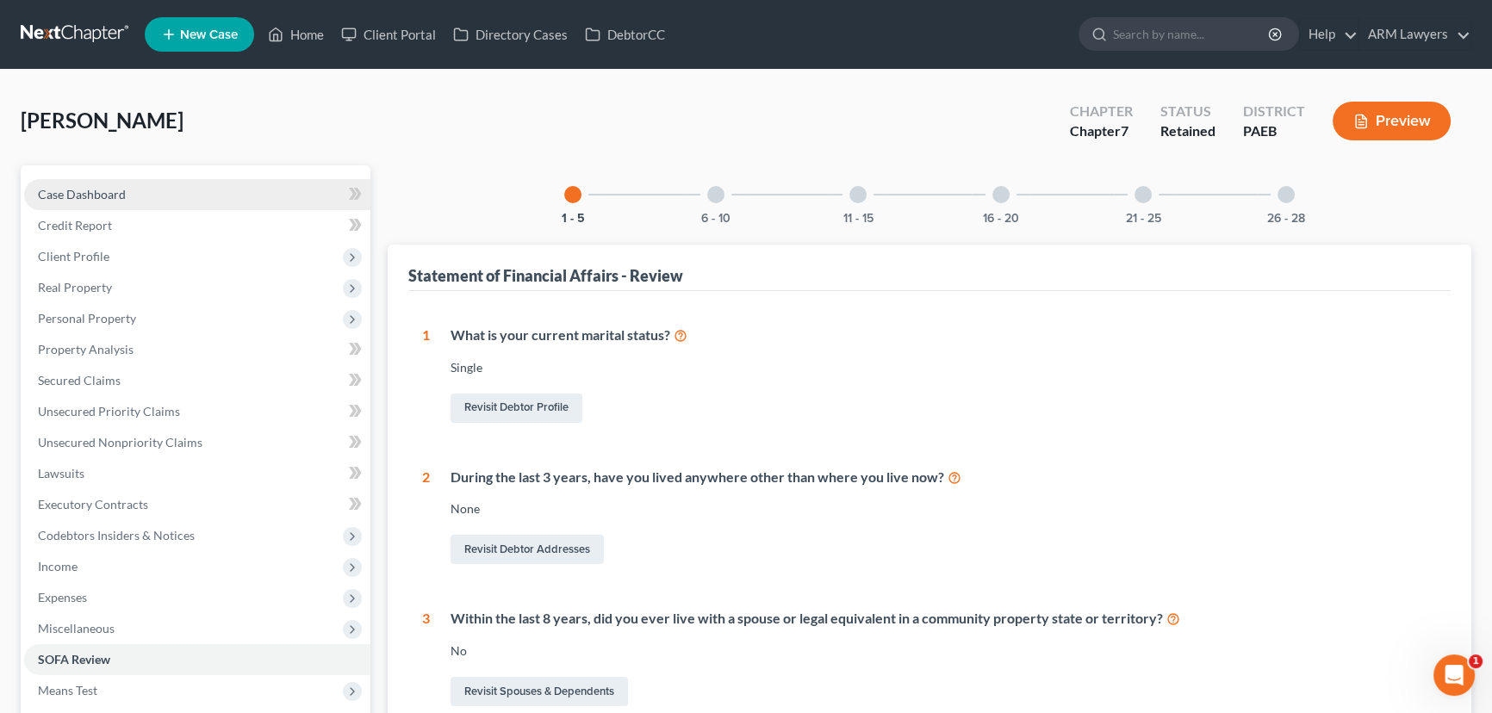
click at [150, 198] on link "Case Dashboard" at bounding box center [197, 194] width 346 height 31
select select "16"
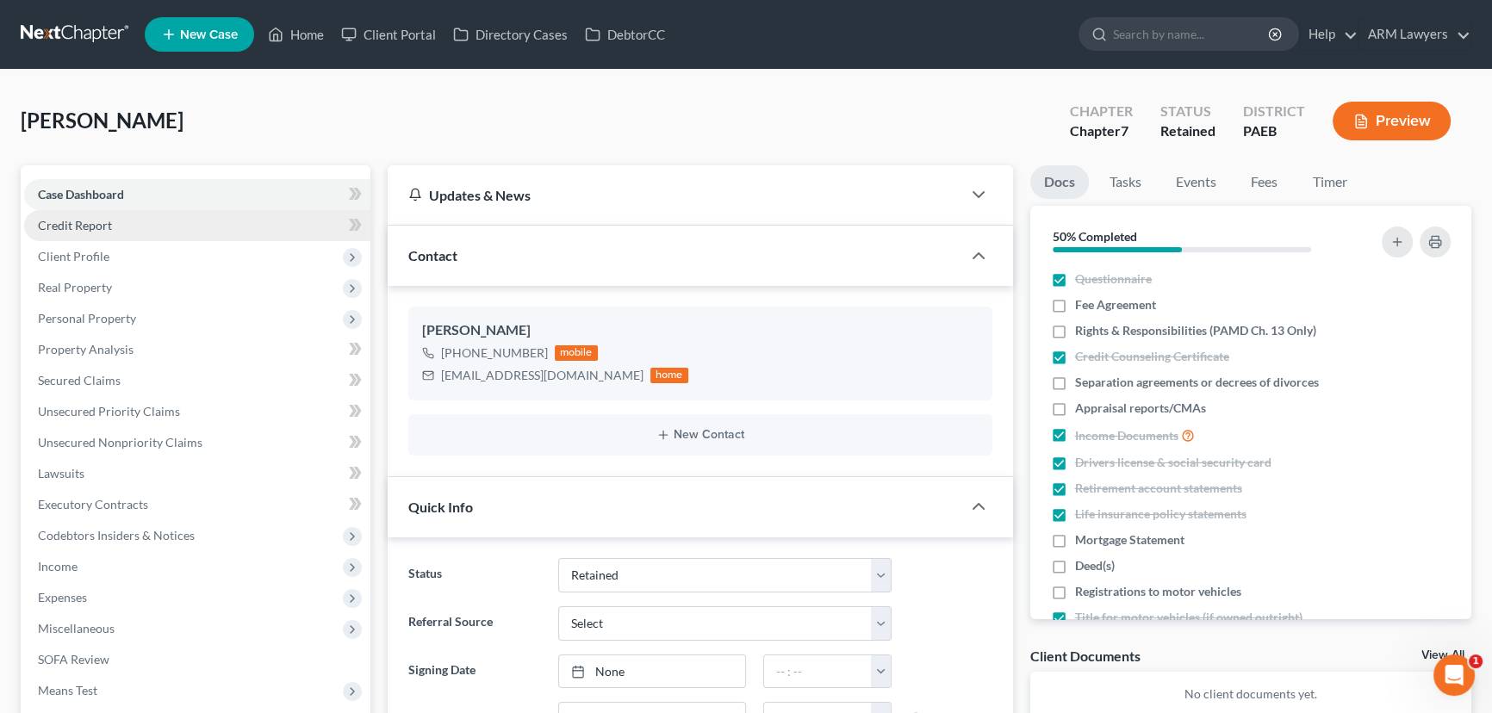
click at [143, 230] on link "Credit Report" at bounding box center [197, 225] width 346 height 31
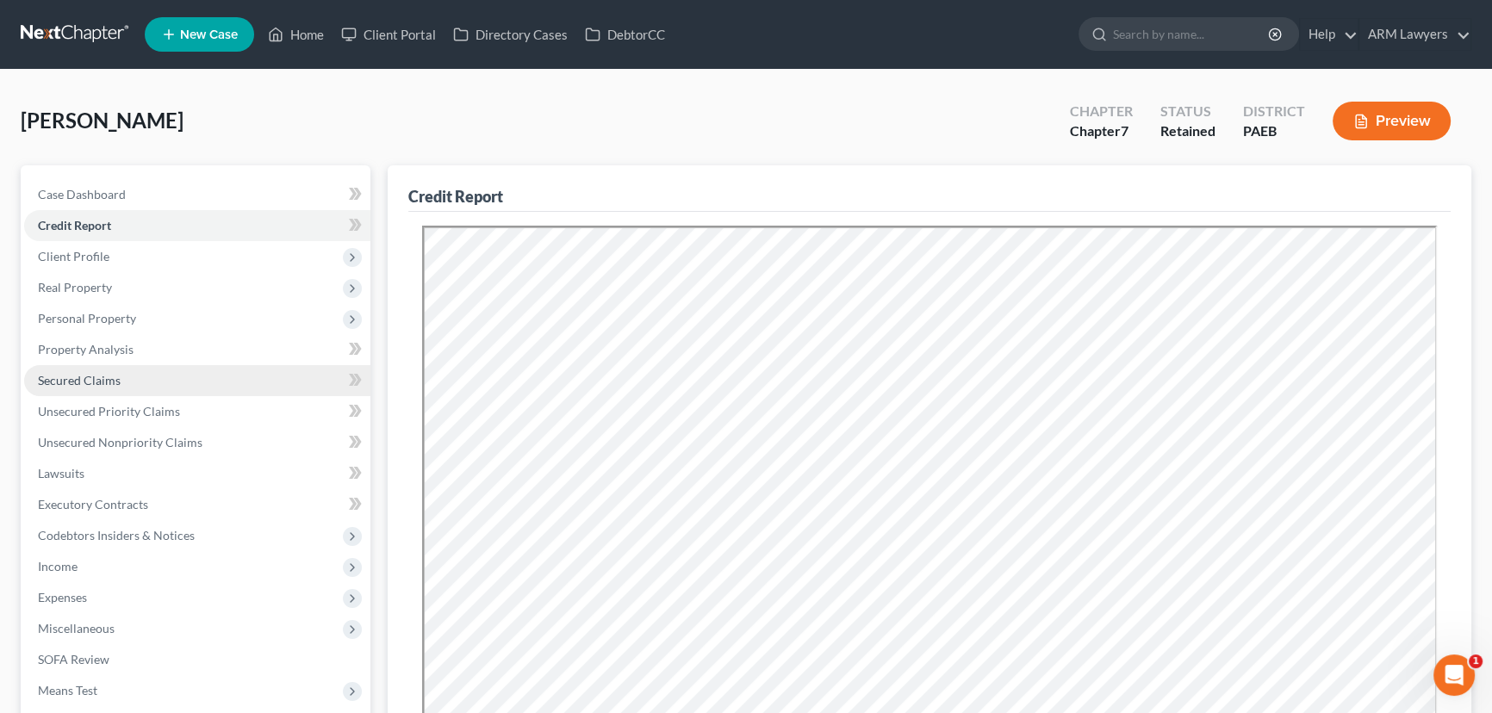
click at [138, 383] on link "Secured Claims" at bounding box center [197, 380] width 346 height 31
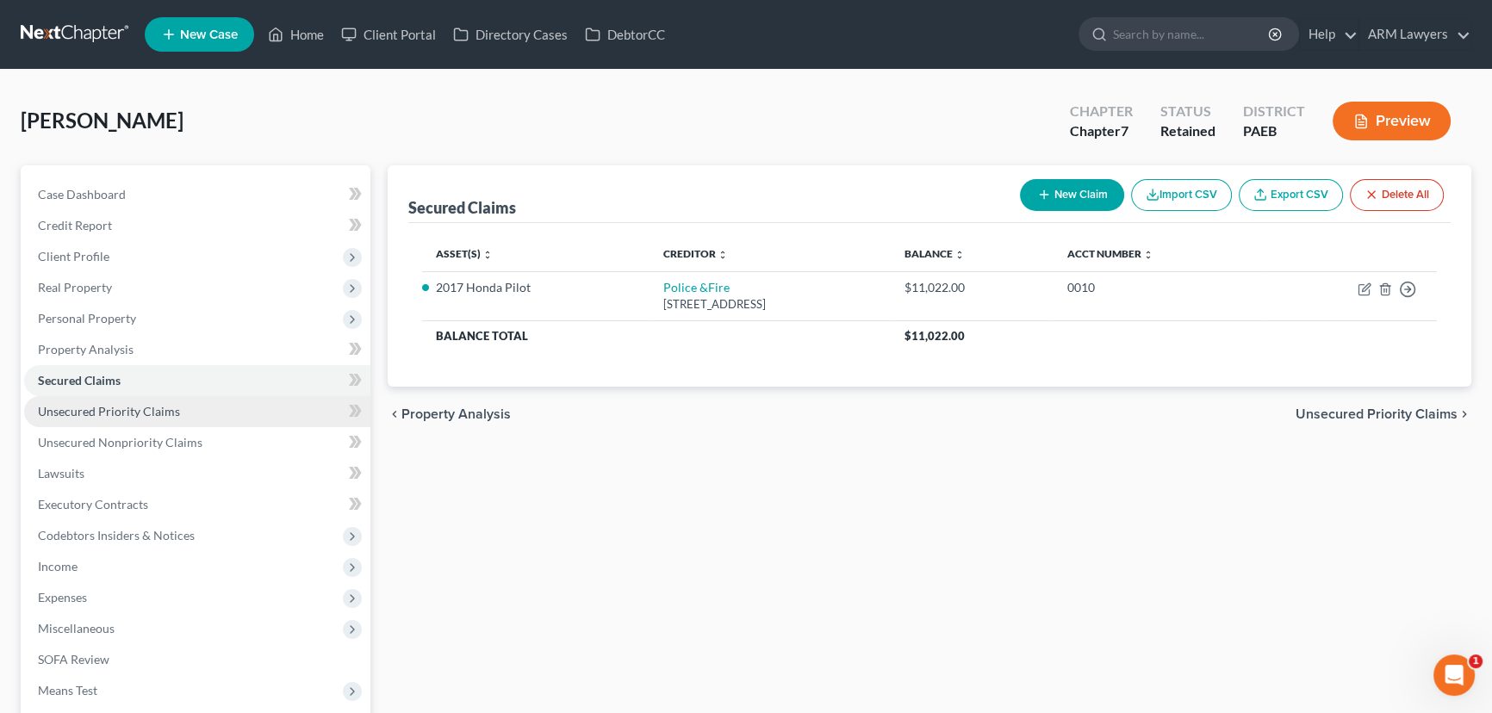
click at [177, 410] on link "Unsecured Priority Claims" at bounding box center [197, 411] width 346 height 31
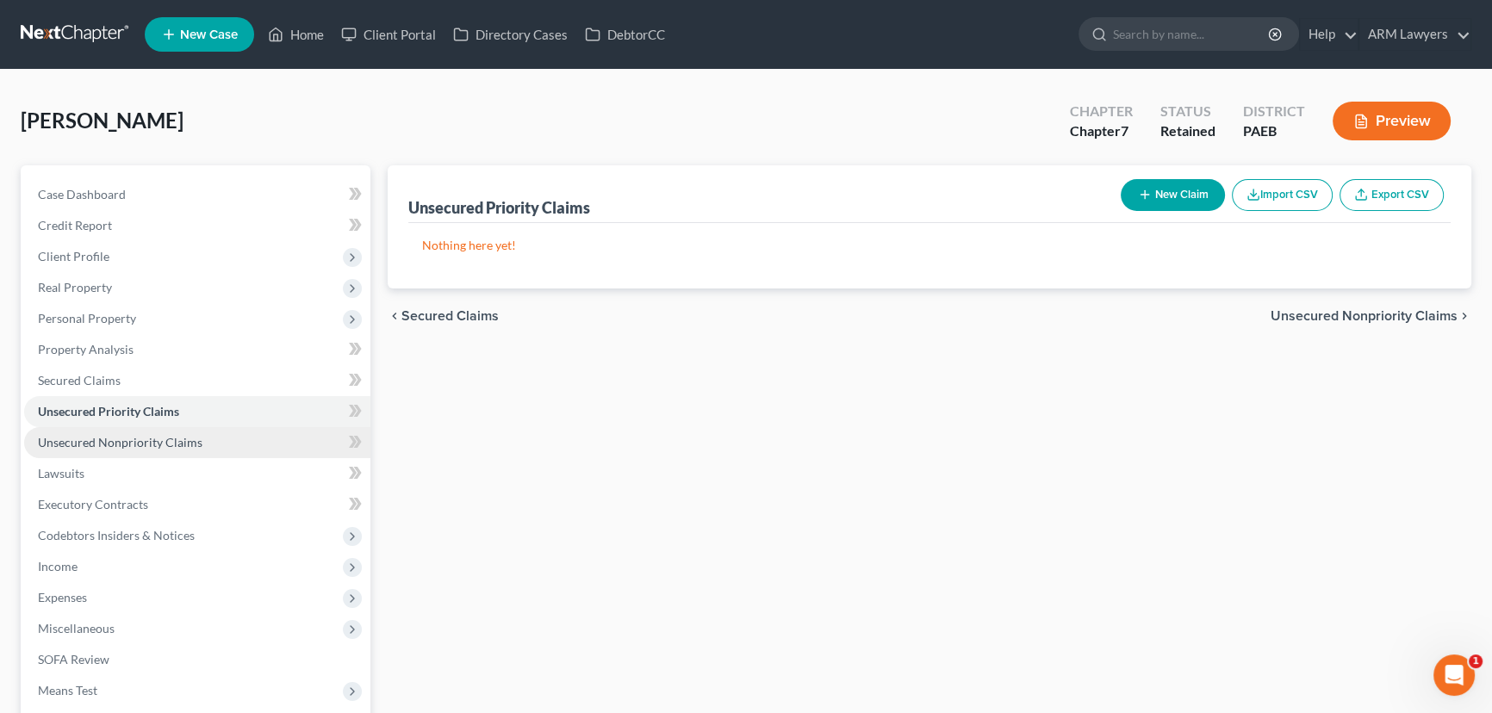
click at [165, 445] on span "Unsecured Nonpriority Claims" at bounding box center [120, 442] width 165 height 15
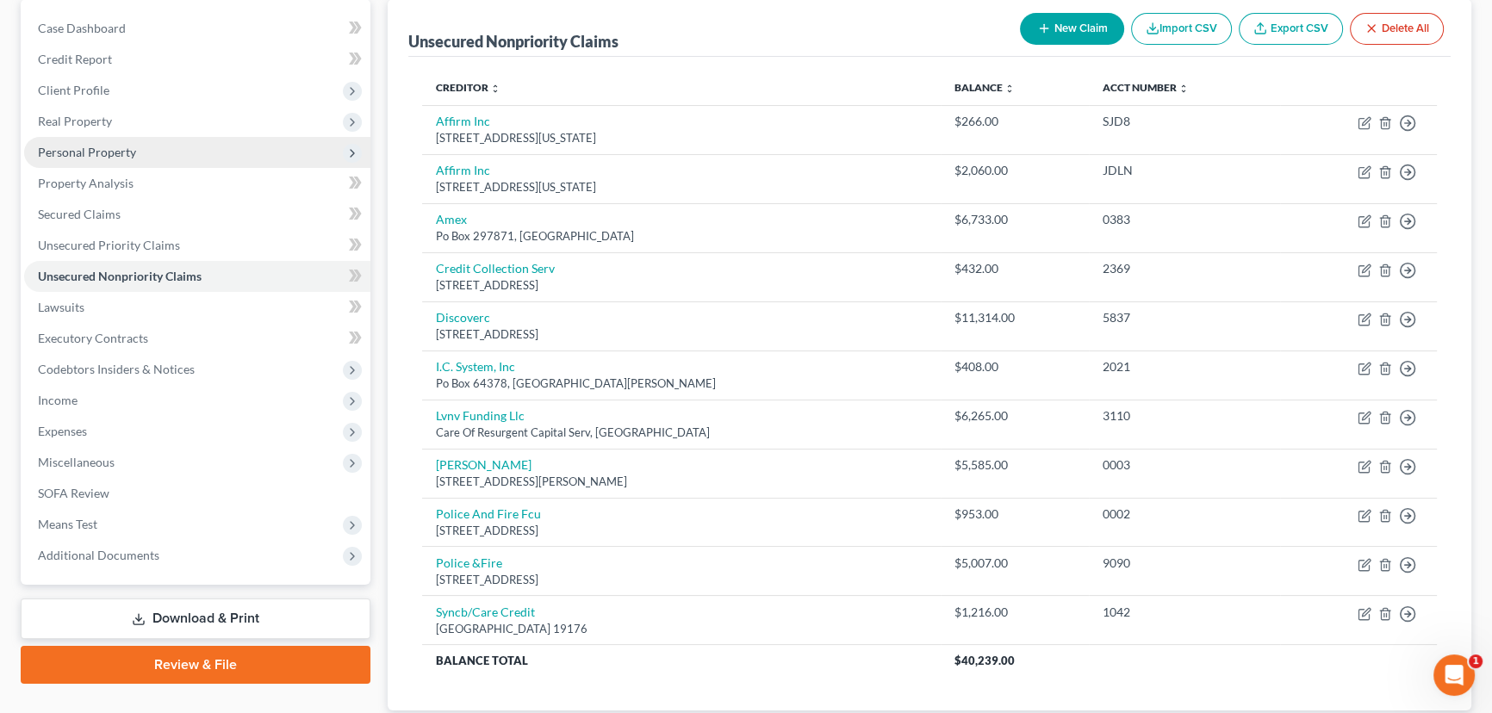
scroll to position [125, 0]
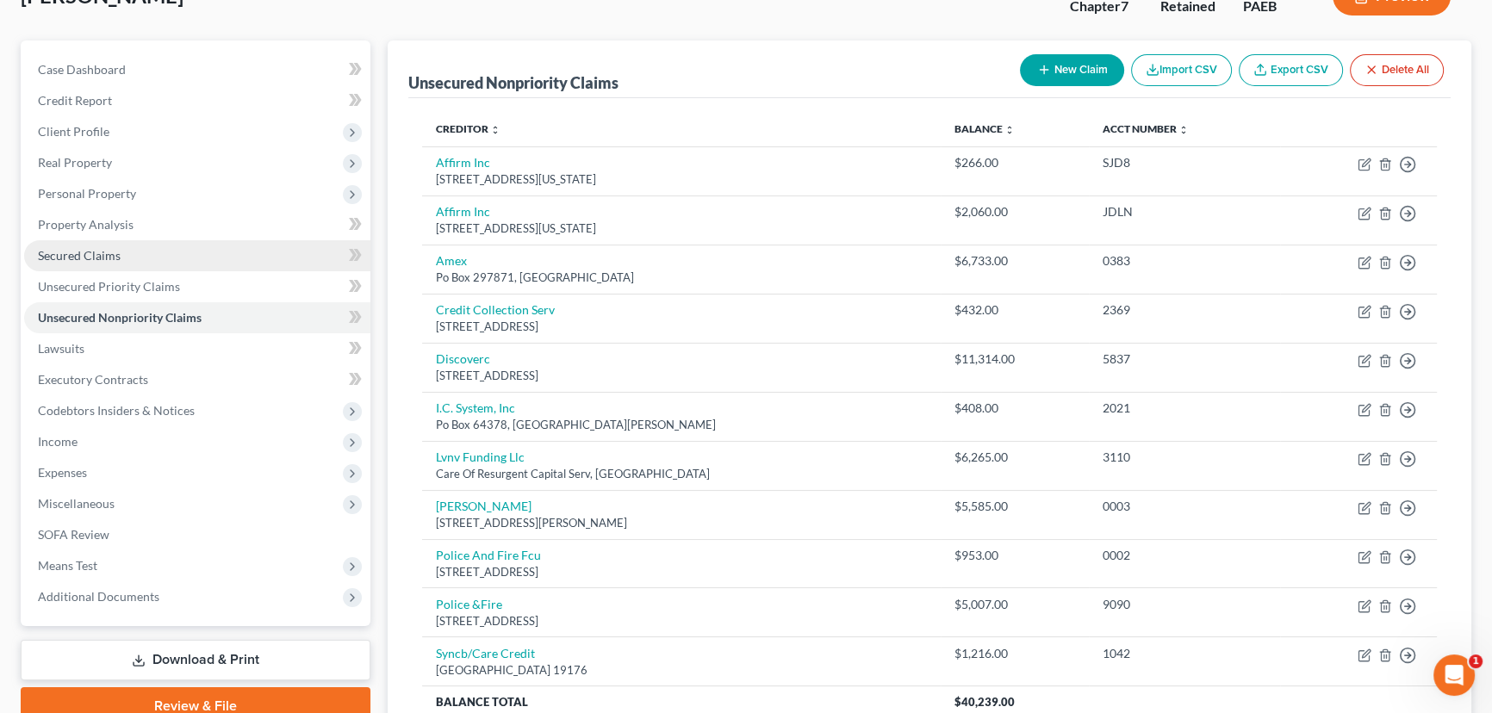
click at [158, 258] on link "Secured Claims" at bounding box center [197, 255] width 346 height 31
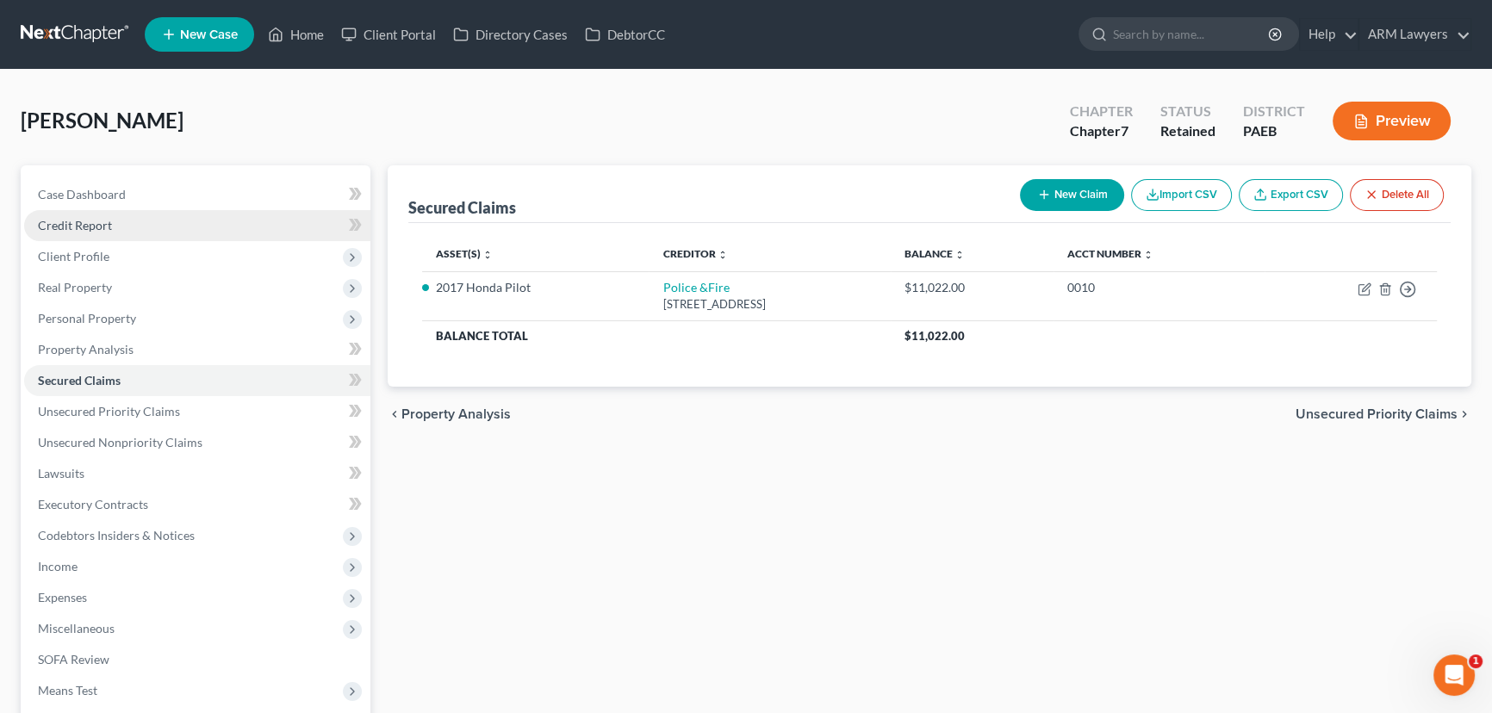
click at [152, 232] on link "Credit Report" at bounding box center [197, 225] width 346 height 31
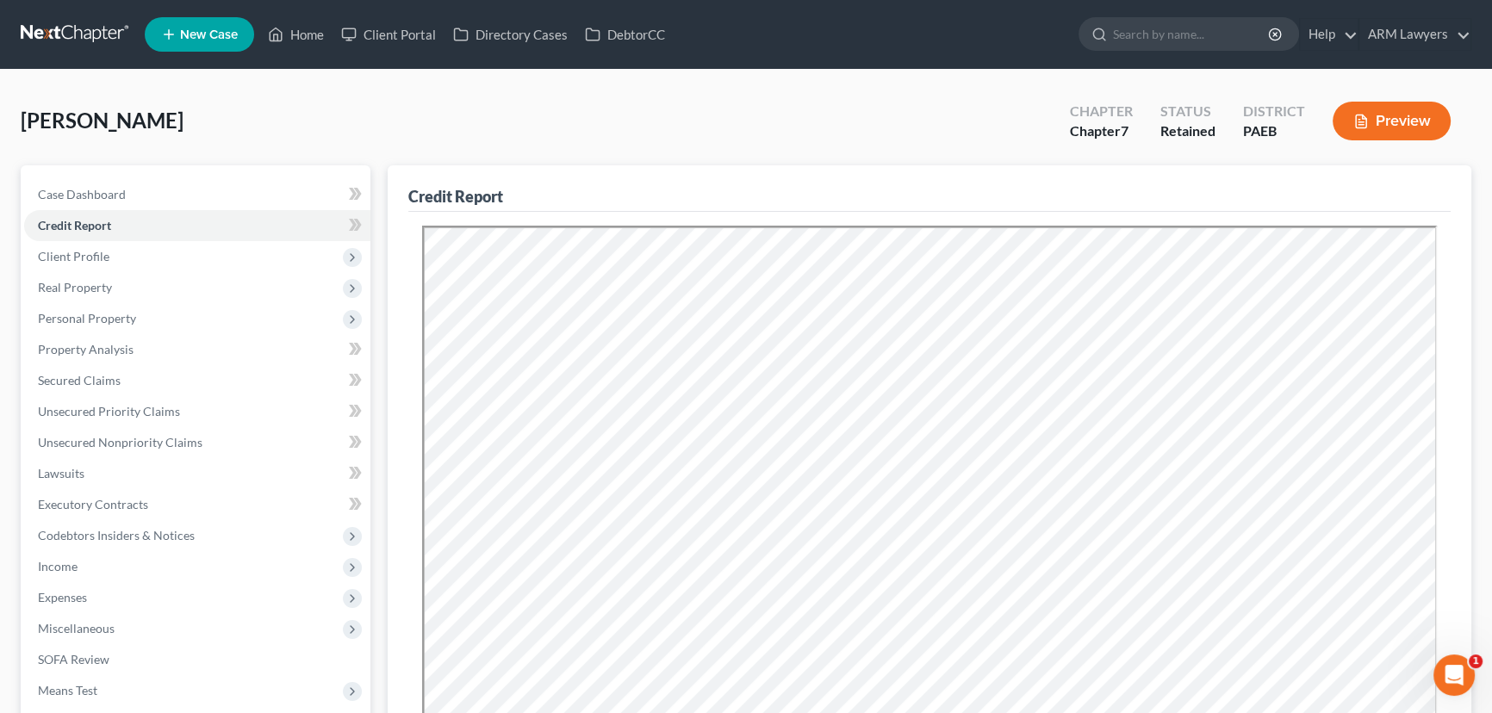
click at [750, 190] on div "Credit Report" at bounding box center [929, 188] width 1042 height 47
click at [158, 197] on link "Case Dashboard" at bounding box center [197, 194] width 346 height 31
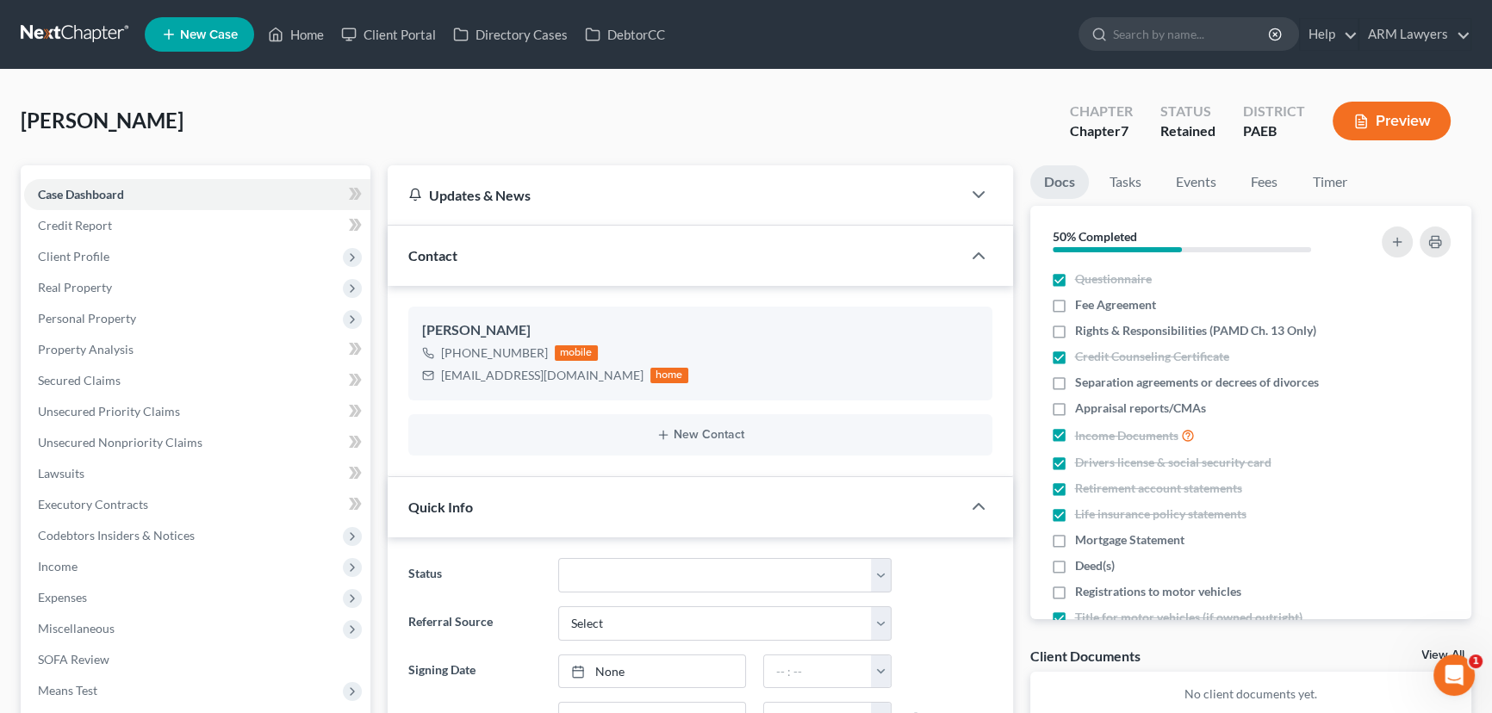
scroll to position [129, 0]
drag, startPoint x: 749, startPoint y: 575, endPoint x: 738, endPoint y: 559, distance: 19.8
click at [749, 575] on select "Answer Due Awaiting Confirmation Awaiting Discharge Confirmed Could Not Contact…" at bounding box center [724, 575] width 333 height 34
select select "9"
click at [558, 558] on select "Answer Due Awaiting Confirmation Awaiting Discharge Confirmed Could Not Contact…" at bounding box center [724, 575] width 333 height 34
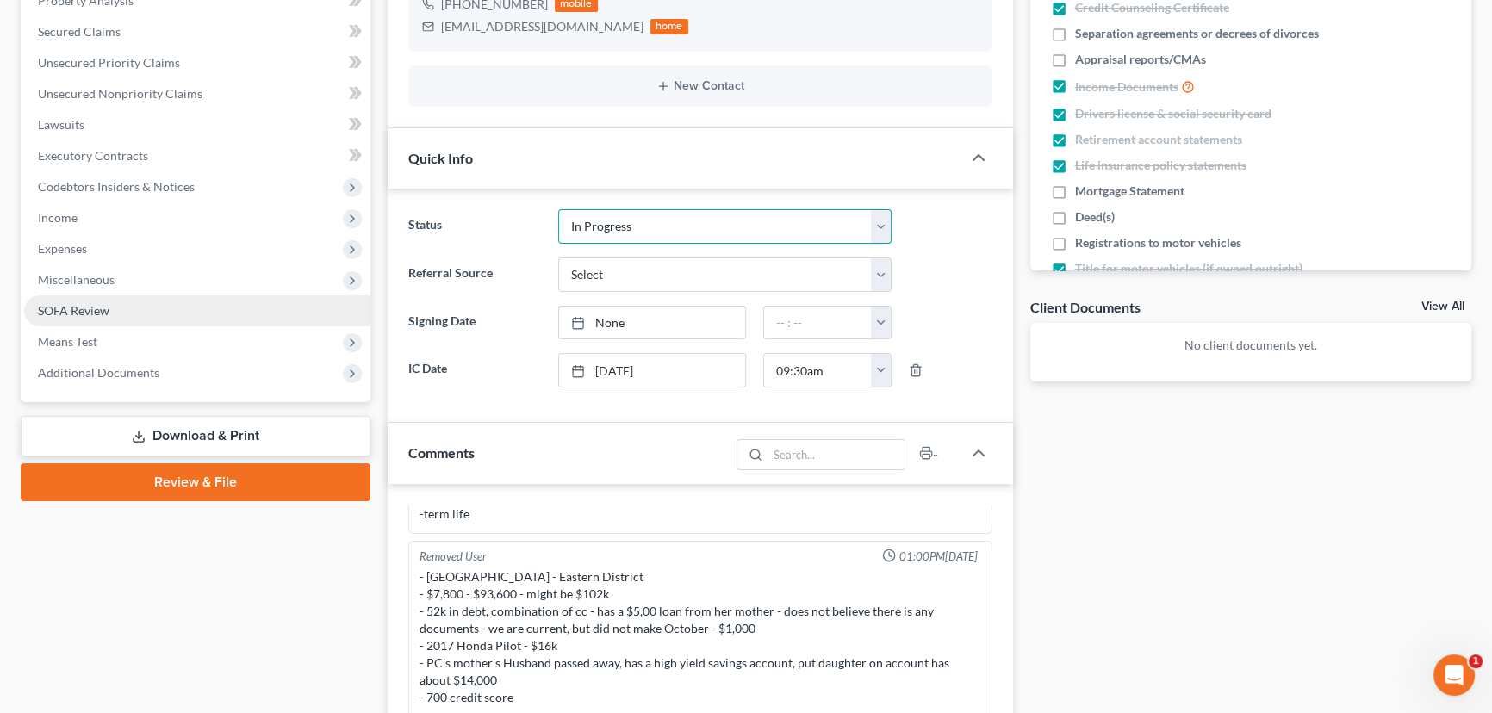
scroll to position [313, 0]
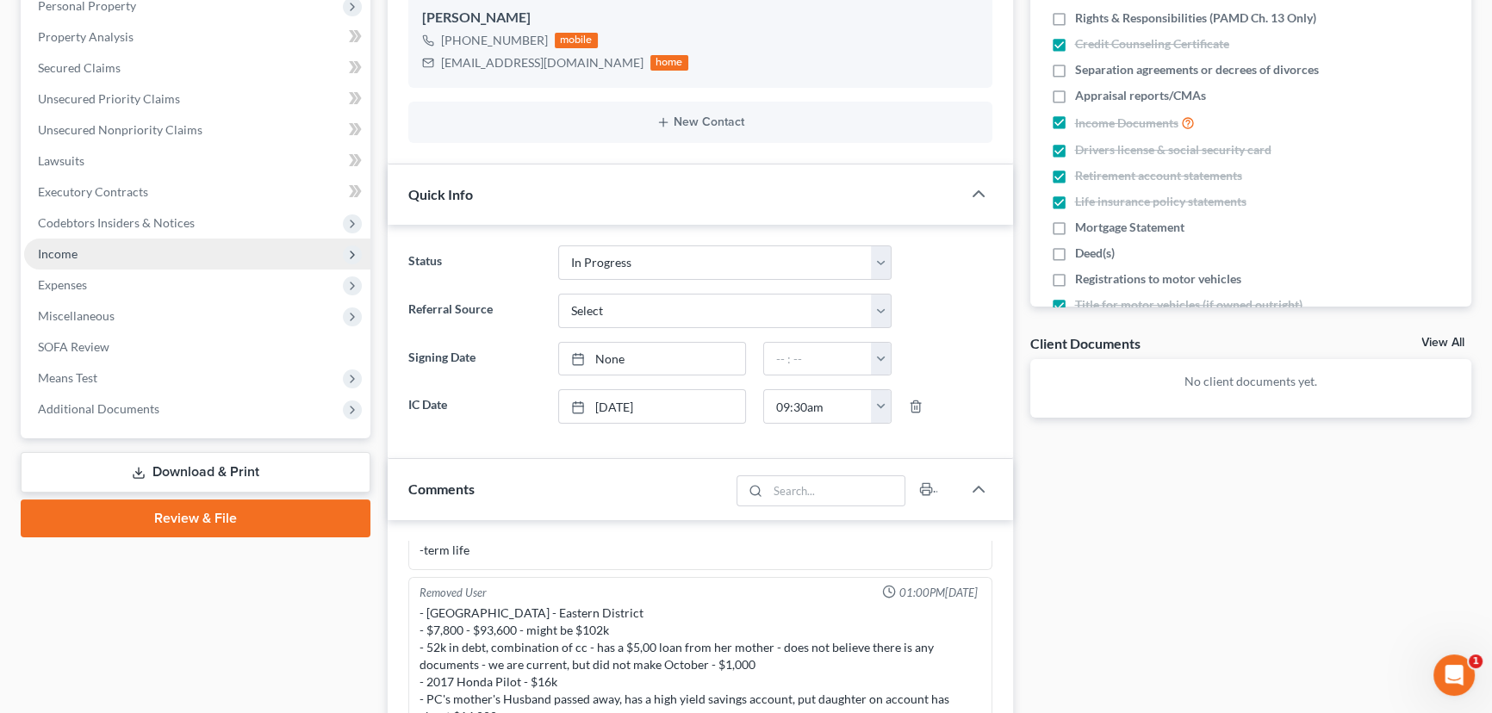
click at [165, 256] on span "Income" at bounding box center [197, 254] width 346 height 31
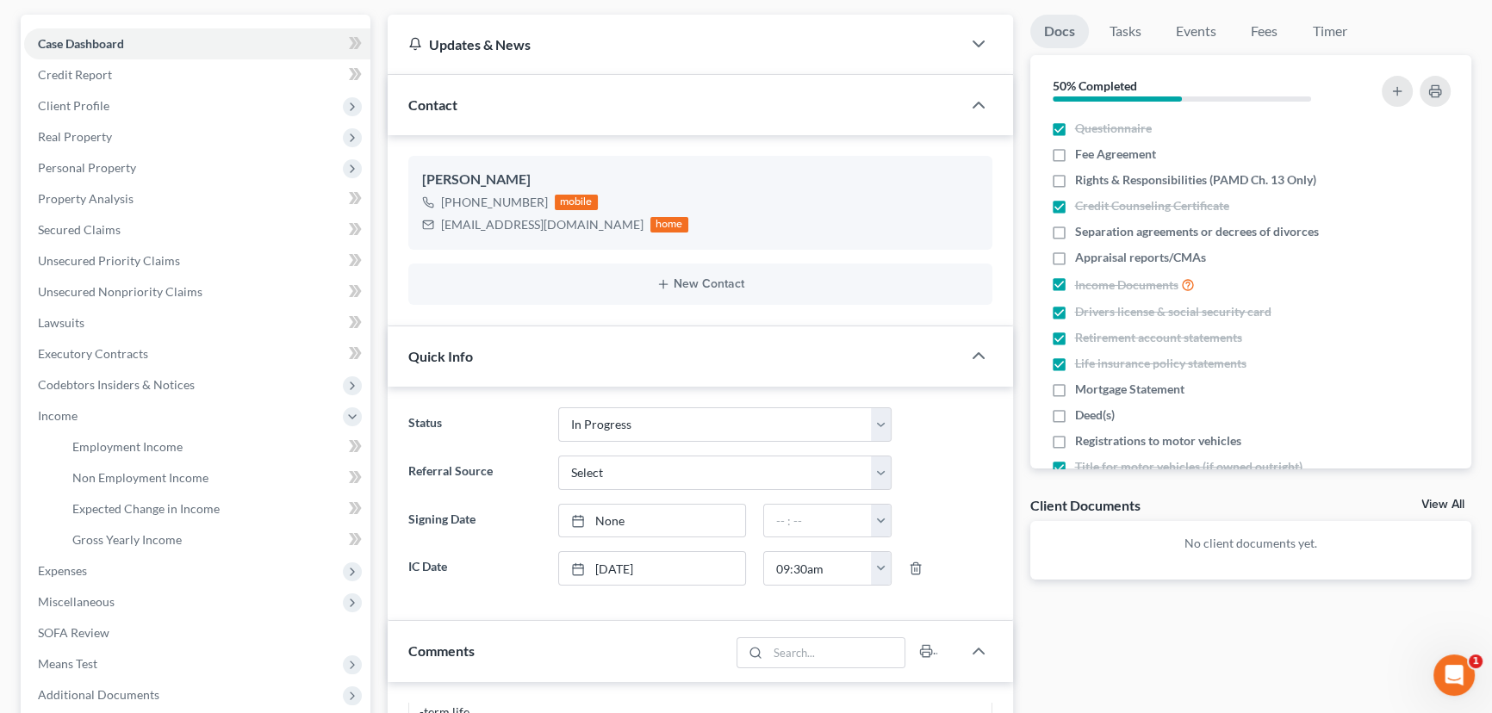
scroll to position [0, 0]
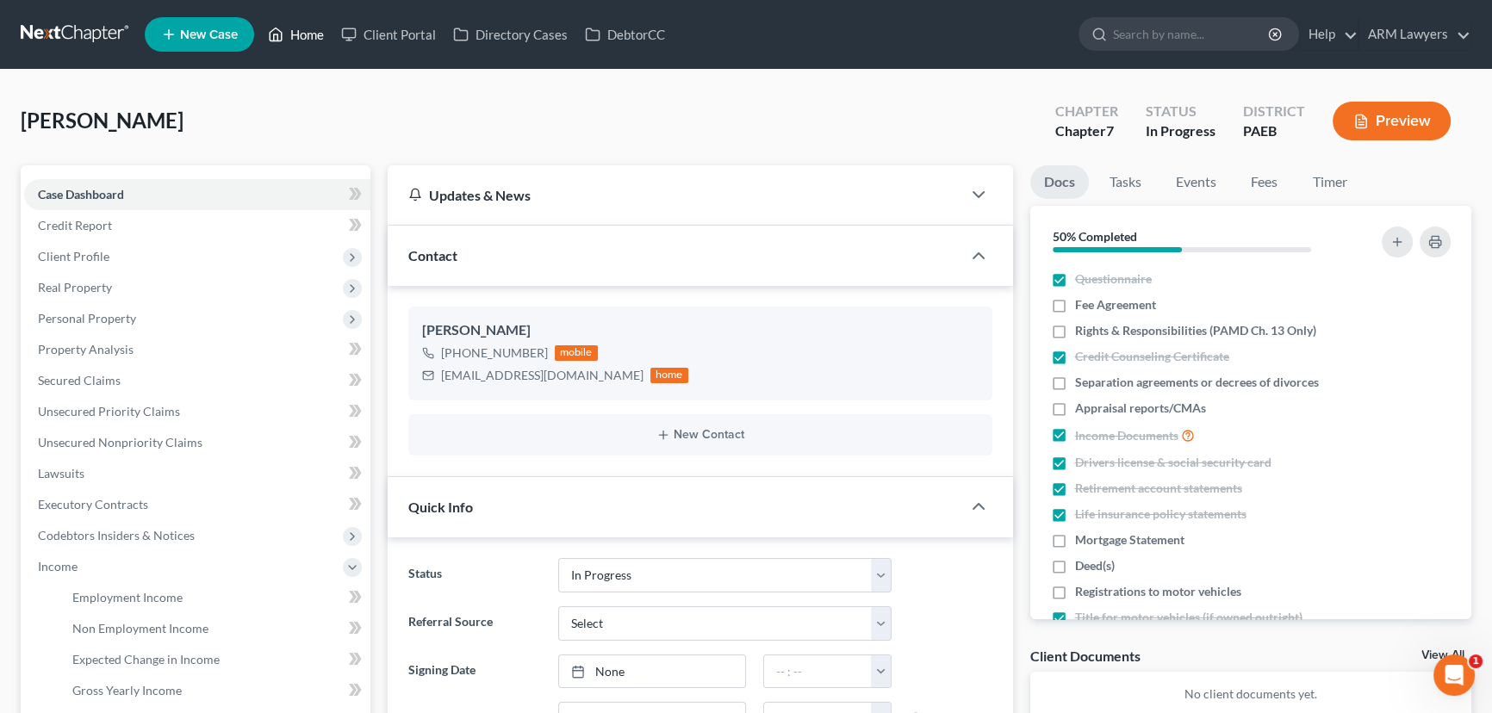
click at [312, 39] on link "Home" at bounding box center [295, 34] width 73 height 31
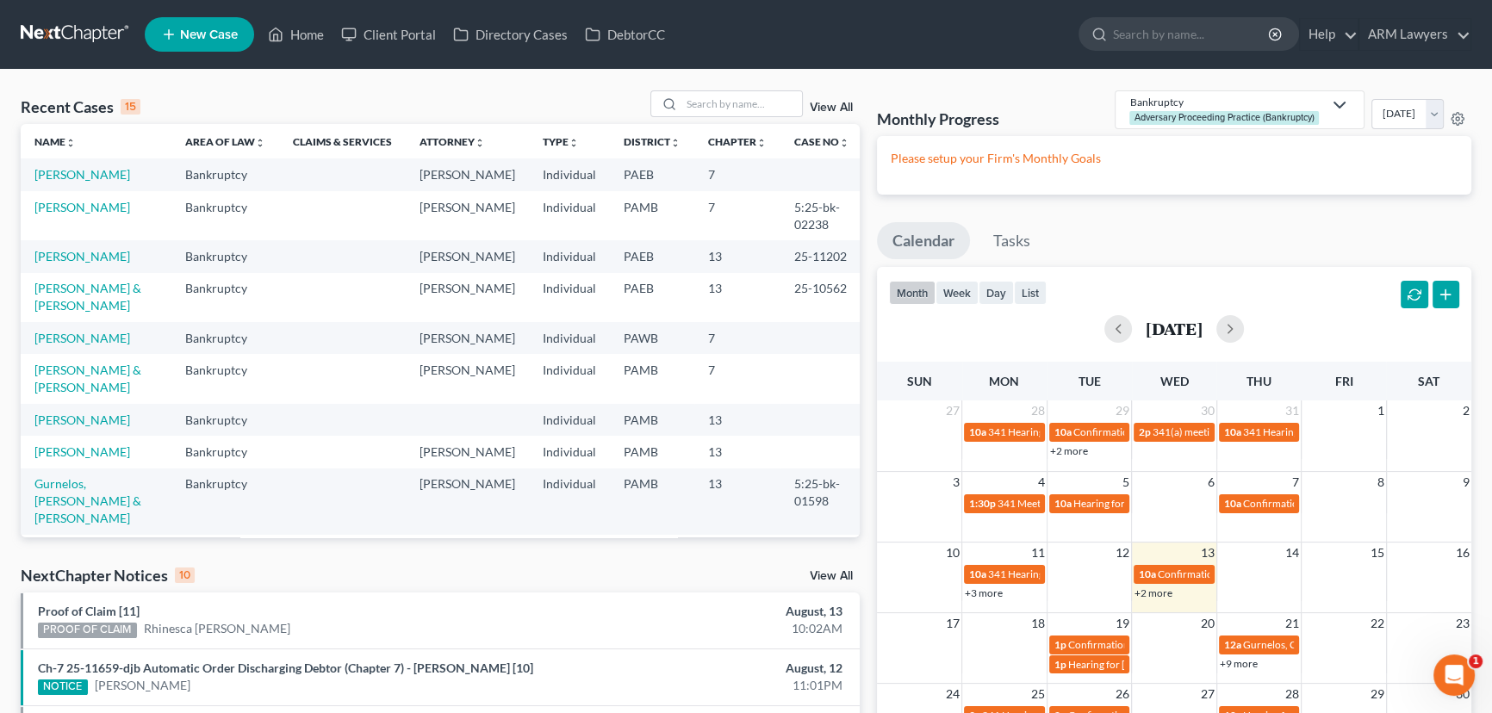
click at [836, 102] on link "View All" at bounding box center [831, 108] width 43 height 12
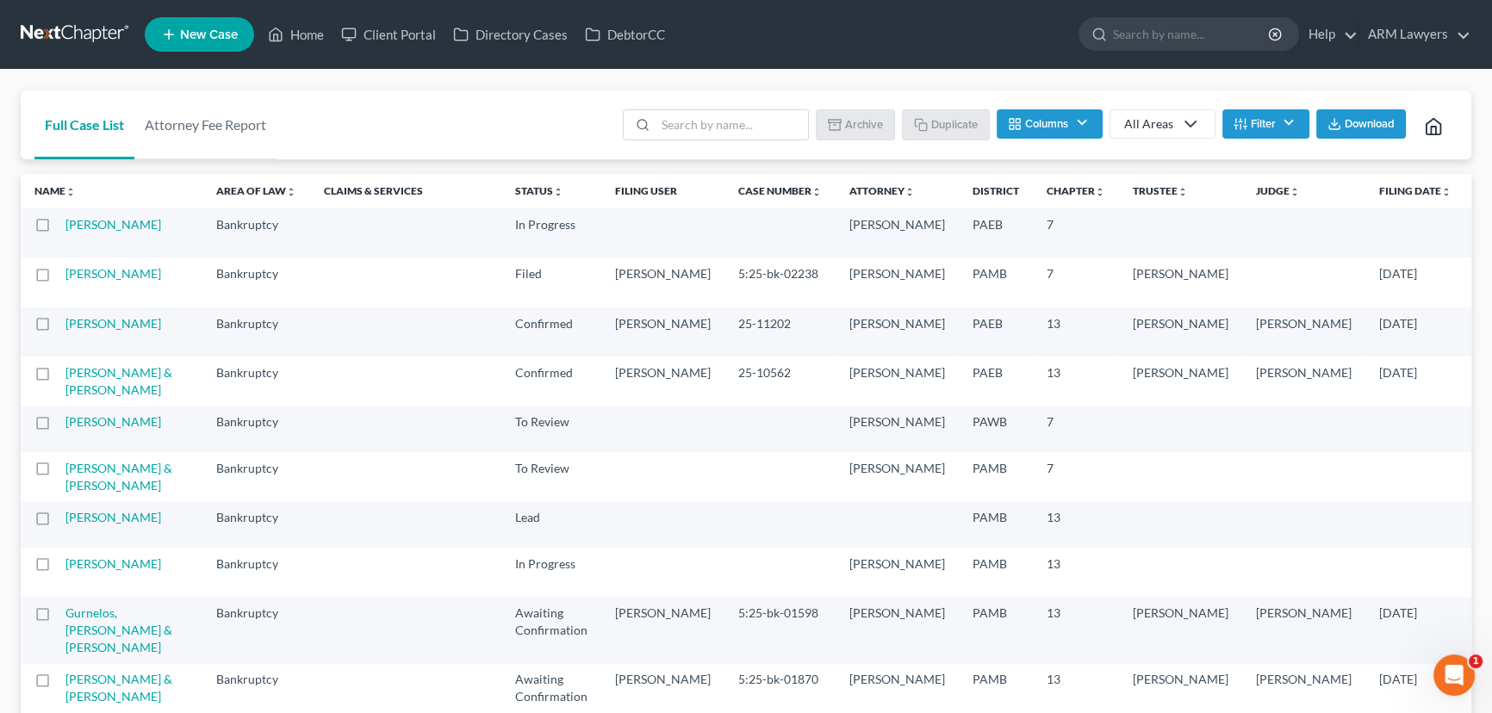
click at [1180, 127] on icon at bounding box center [1190, 124] width 21 height 21
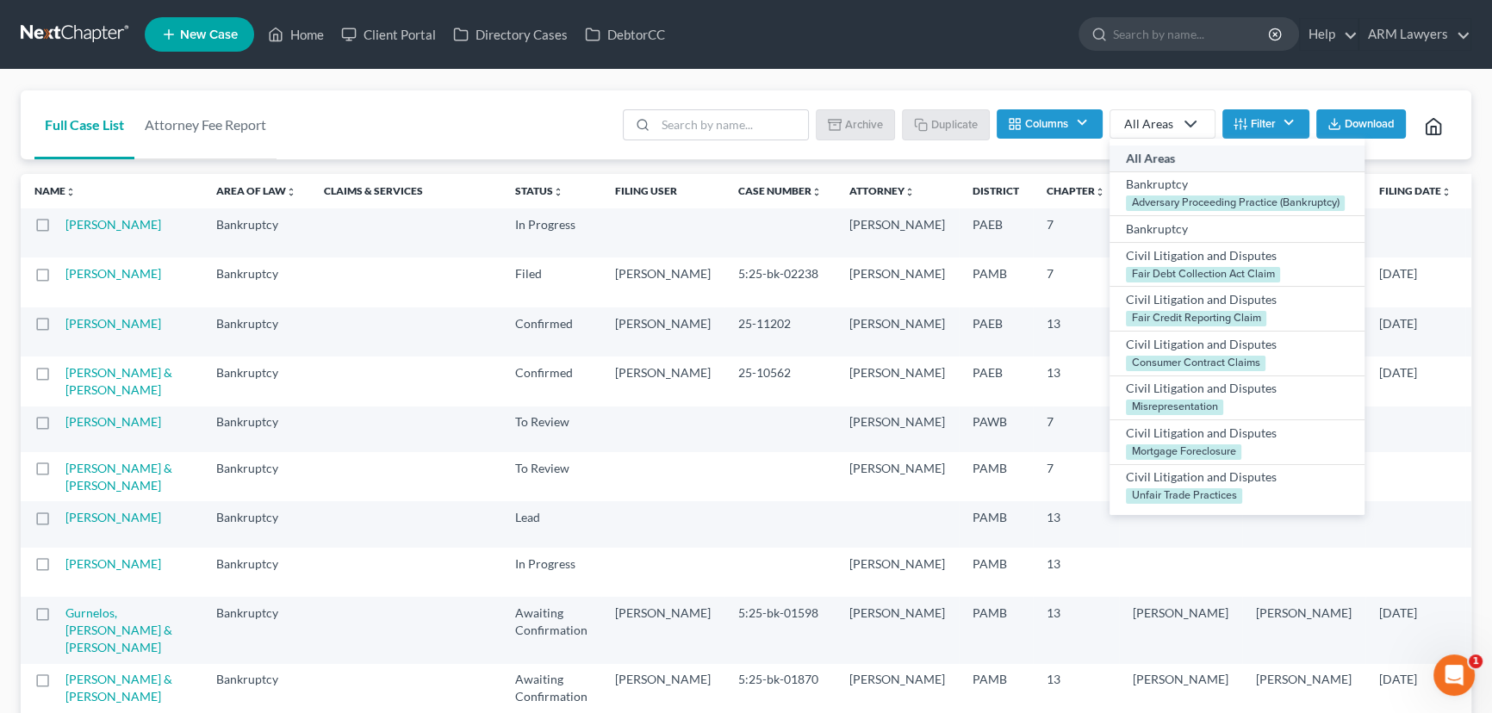
click at [1280, 125] on button "Filter" at bounding box center [1265, 123] width 87 height 29
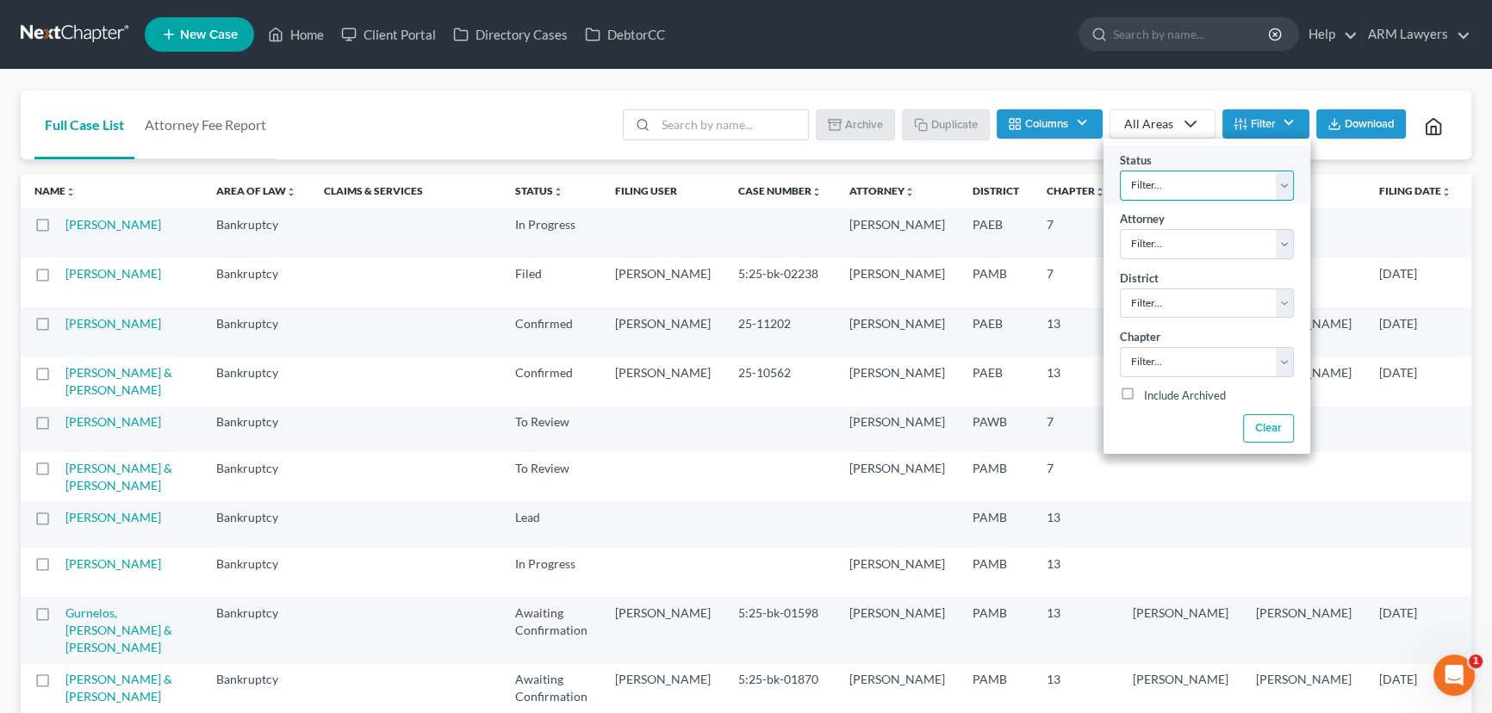
click at [1180, 184] on select "Filter... Answer Due Awaiting Confirmation Awaiting Discharge Confirmed Could N…" at bounding box center [1207, 186] width 174 height 30
select select "9"
click at [1120, 171] on select "Filter... Answer Due Awaiting Confirmation Awaiting Discharge Confirmed Could N…" at bounding box center [1207, 186] width 174 height 30
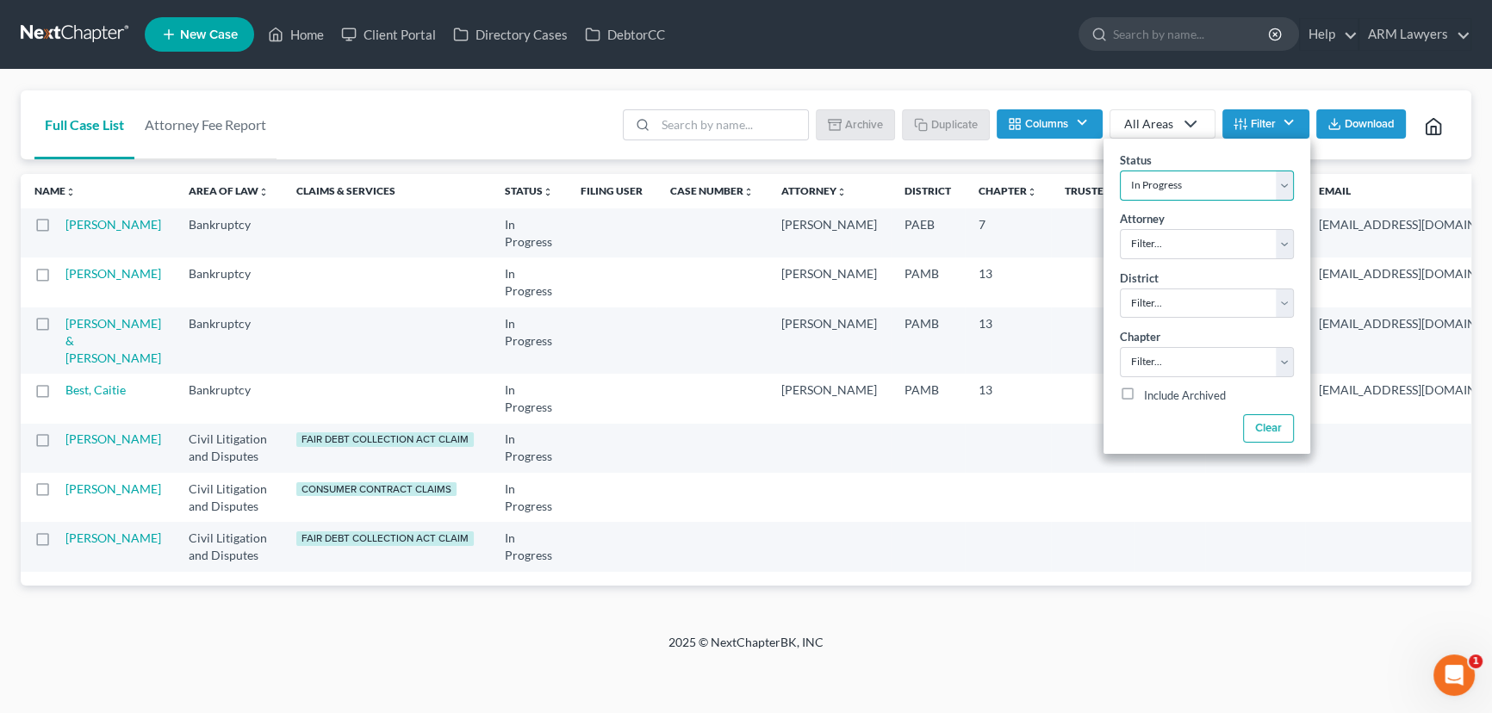
scroll to position [106, 0]
click at [98, 217] on link "Hosten, Ayesha" at bounding box center [113, 224] width 96 height 15
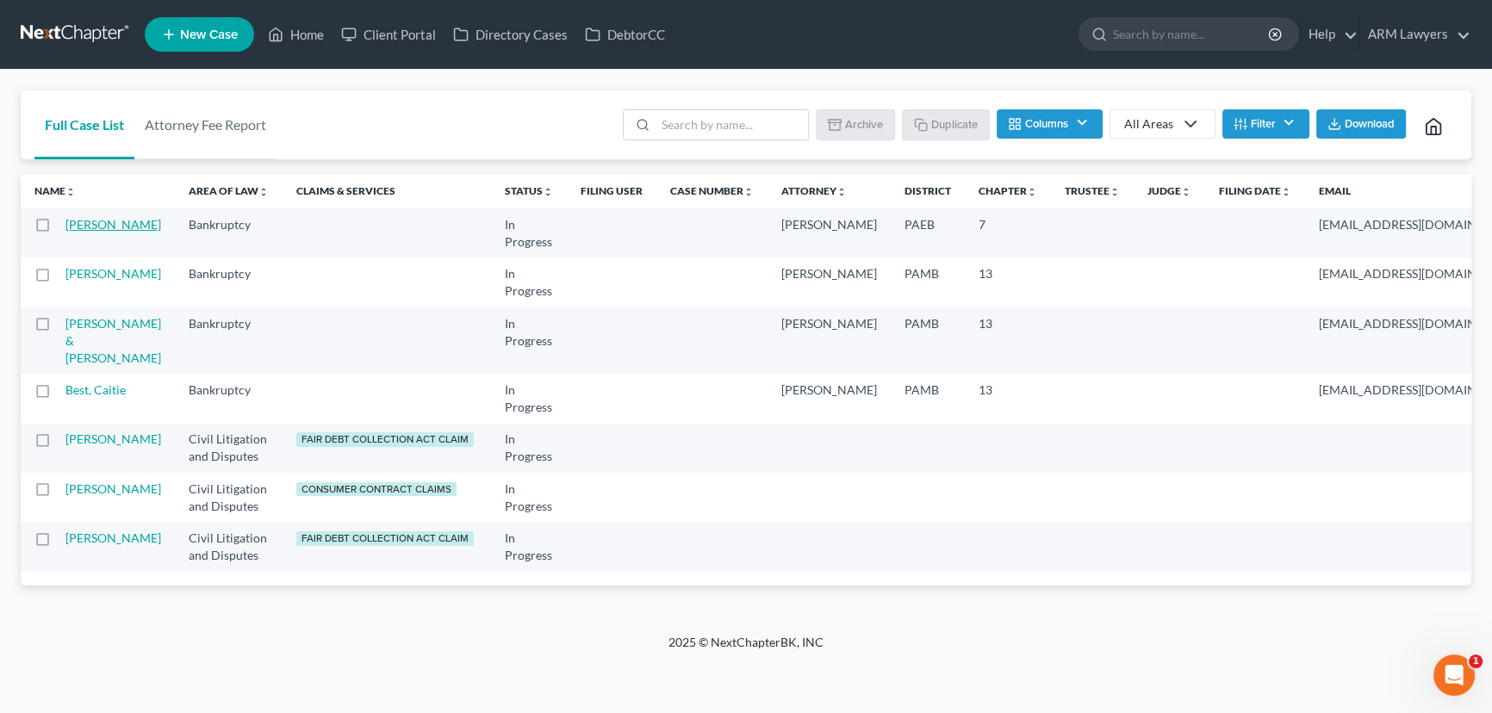
select select "9"
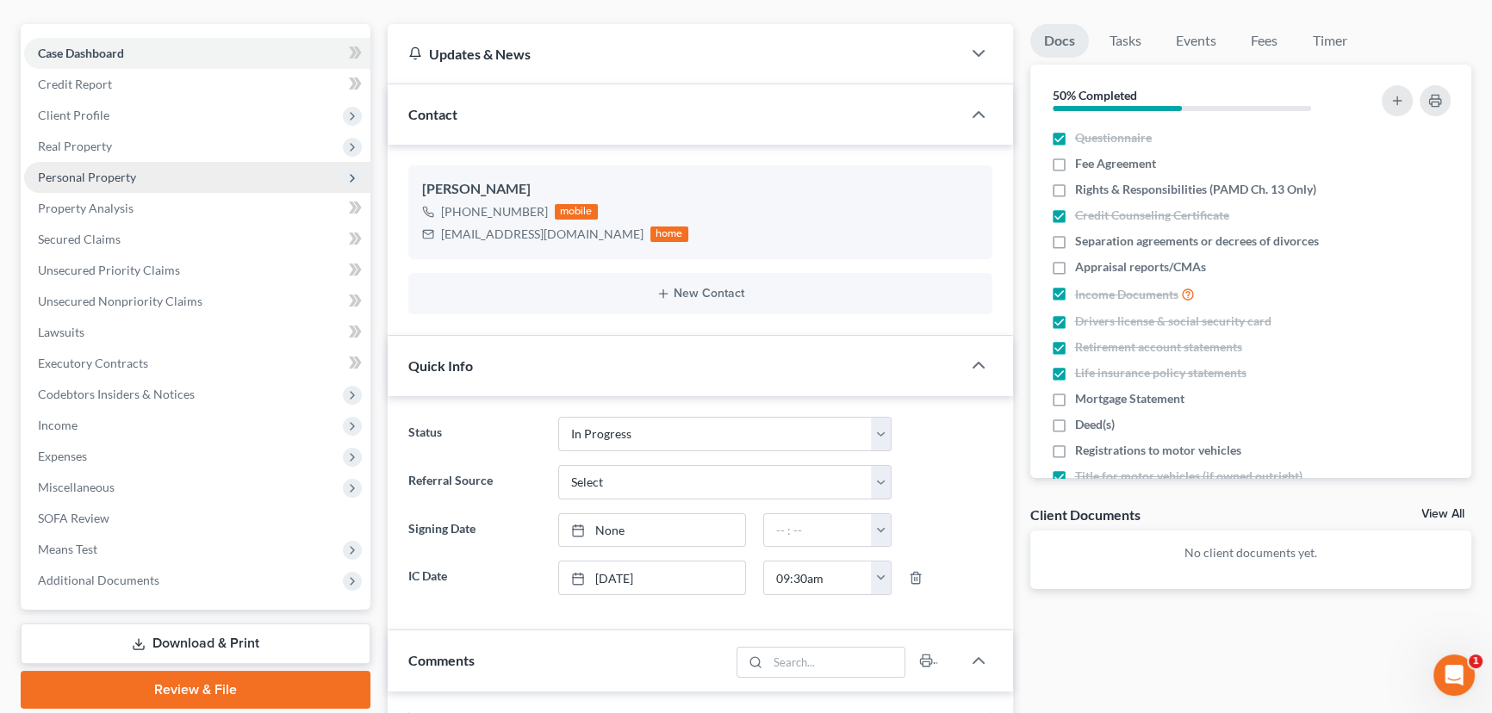
scroll to position [156, 0]
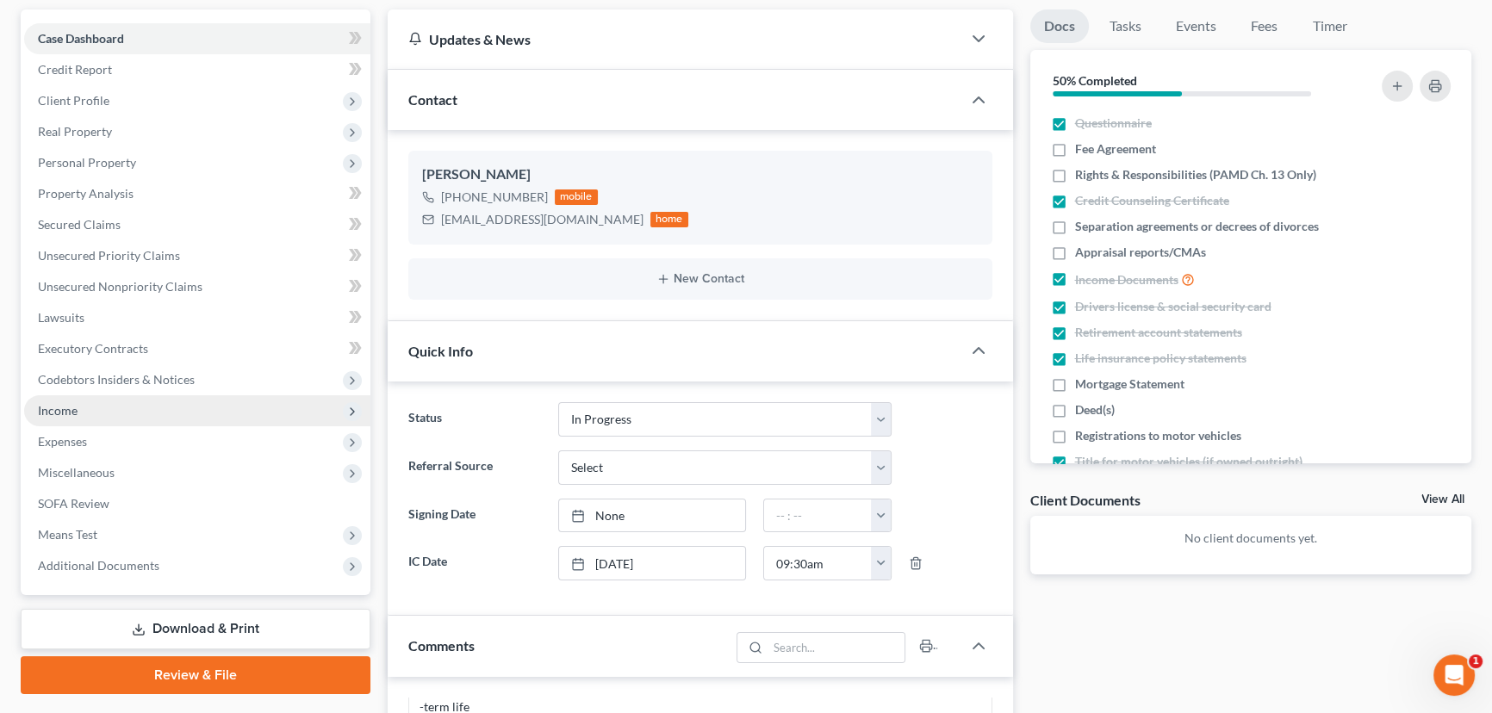
click at [96, 407] on span "Income" at bounding box center [197, 410] width 346 height 31
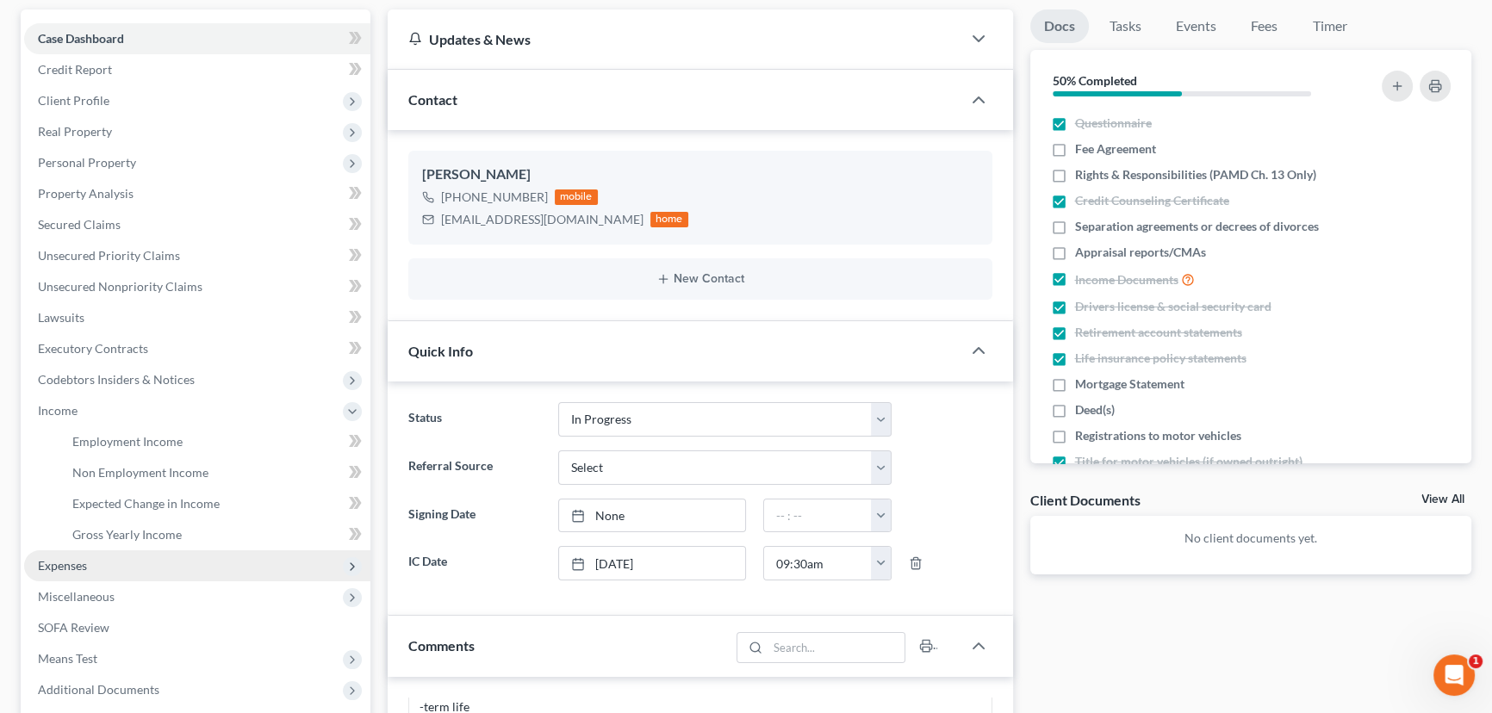
click at [103, 568] on span "Expenses" at bounding box center [197, 565] width 346 height 31
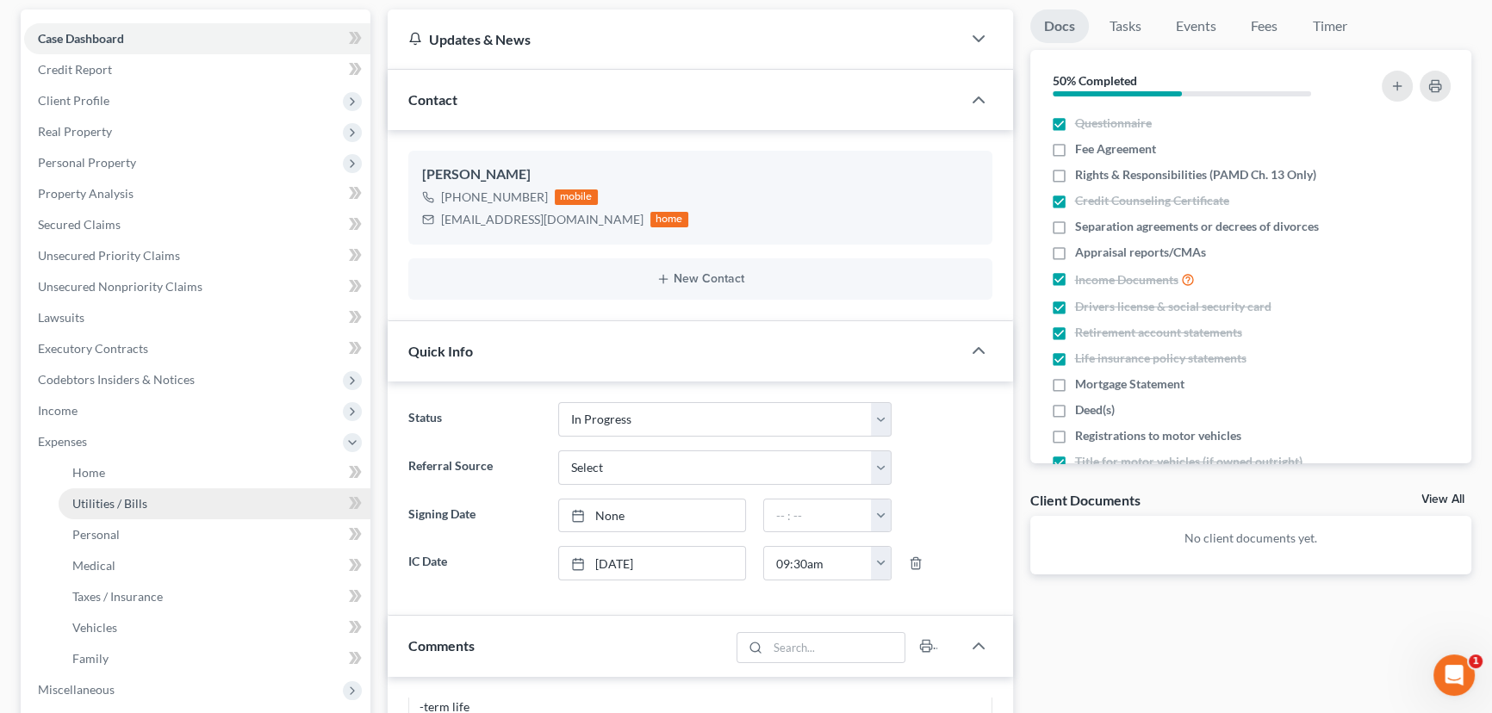
click at [121, 506] on span "Utilities / Bills" at bounding box center [109, 503] width 75 height 15
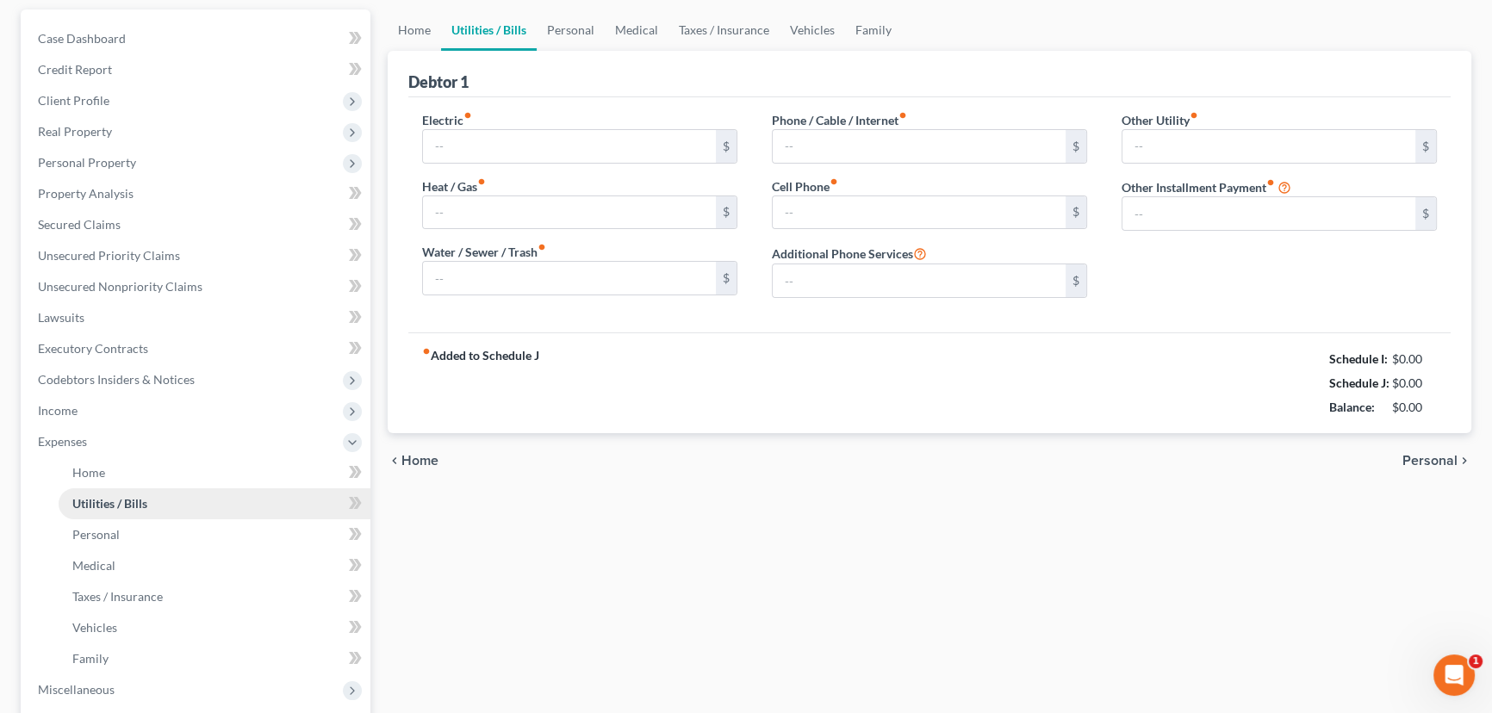
scroll to position [79, 0]
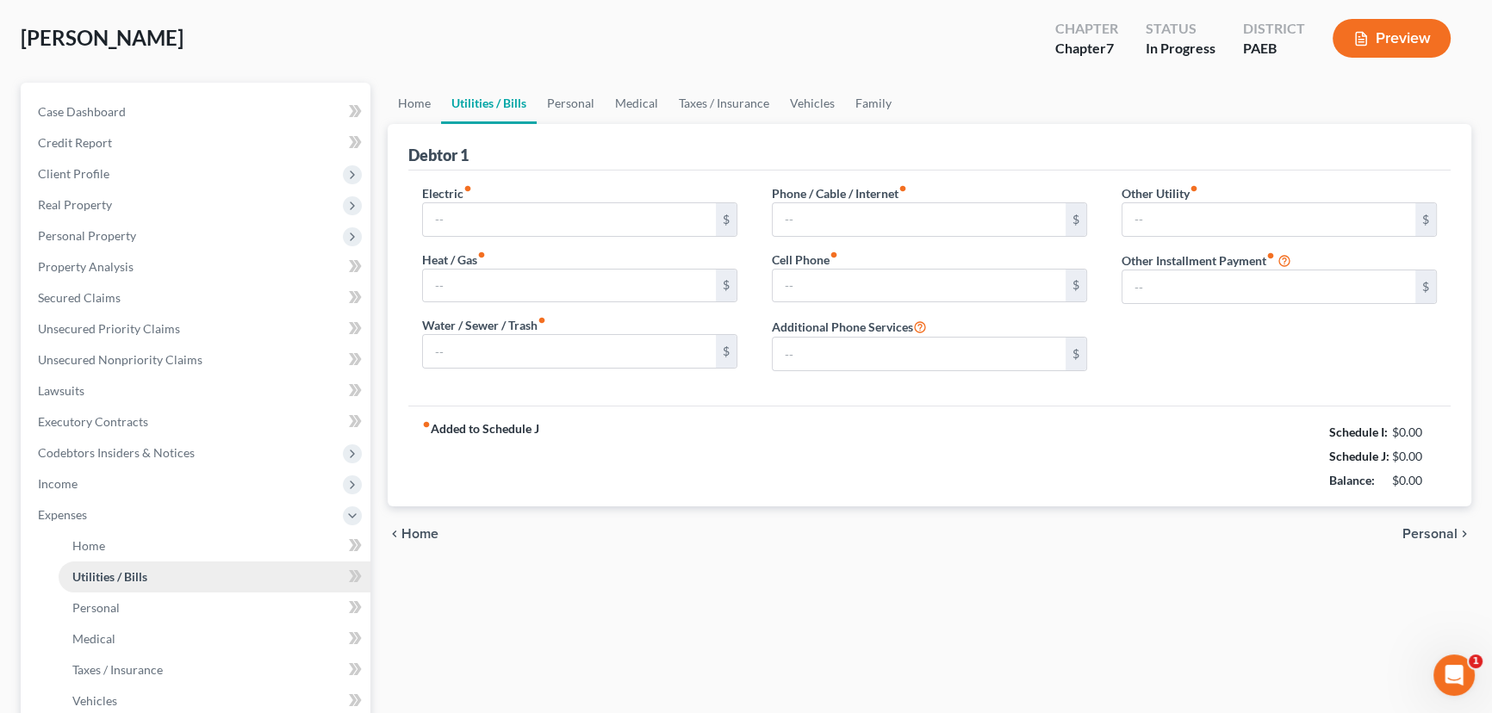
type input "54.00"
type input "67.68"
type input "134.00"
type input "280.00"
type input "365.28"
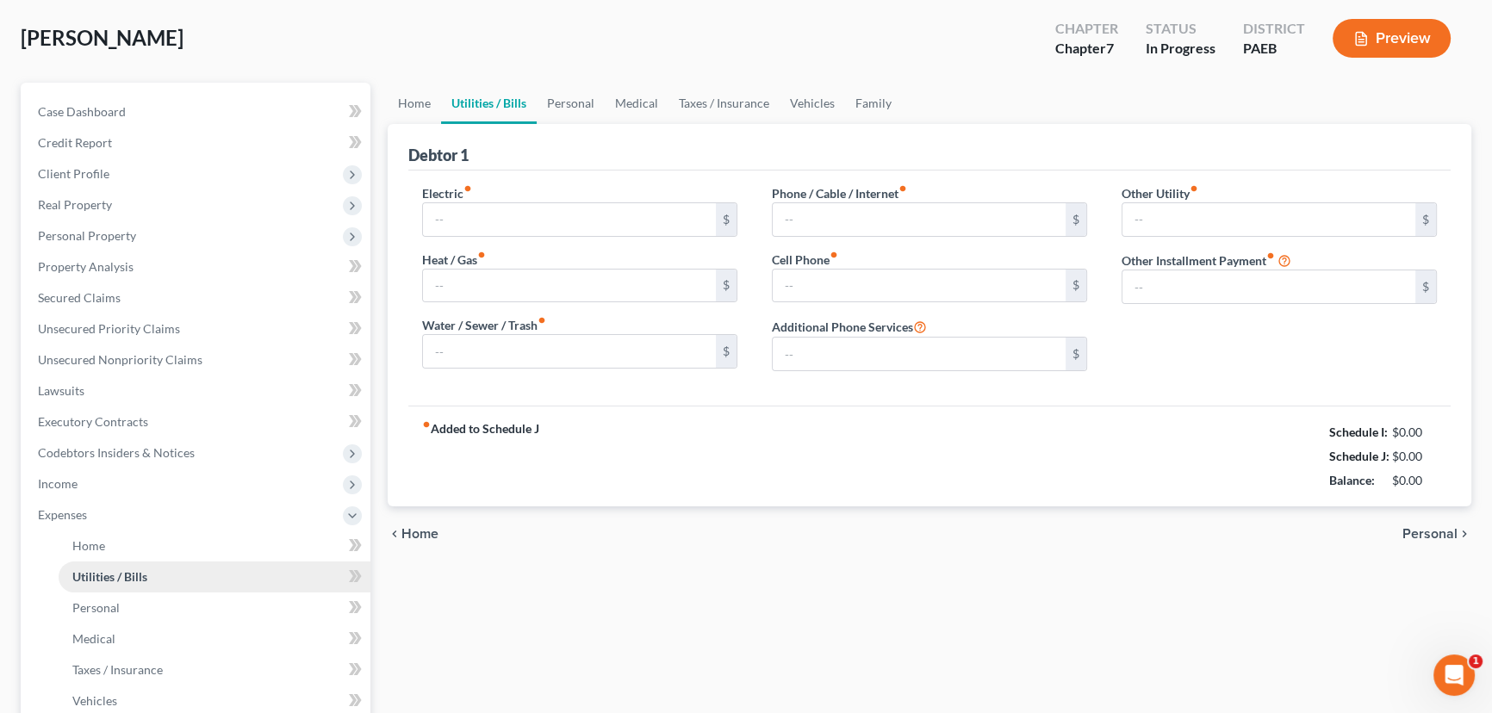
type input "0.00"
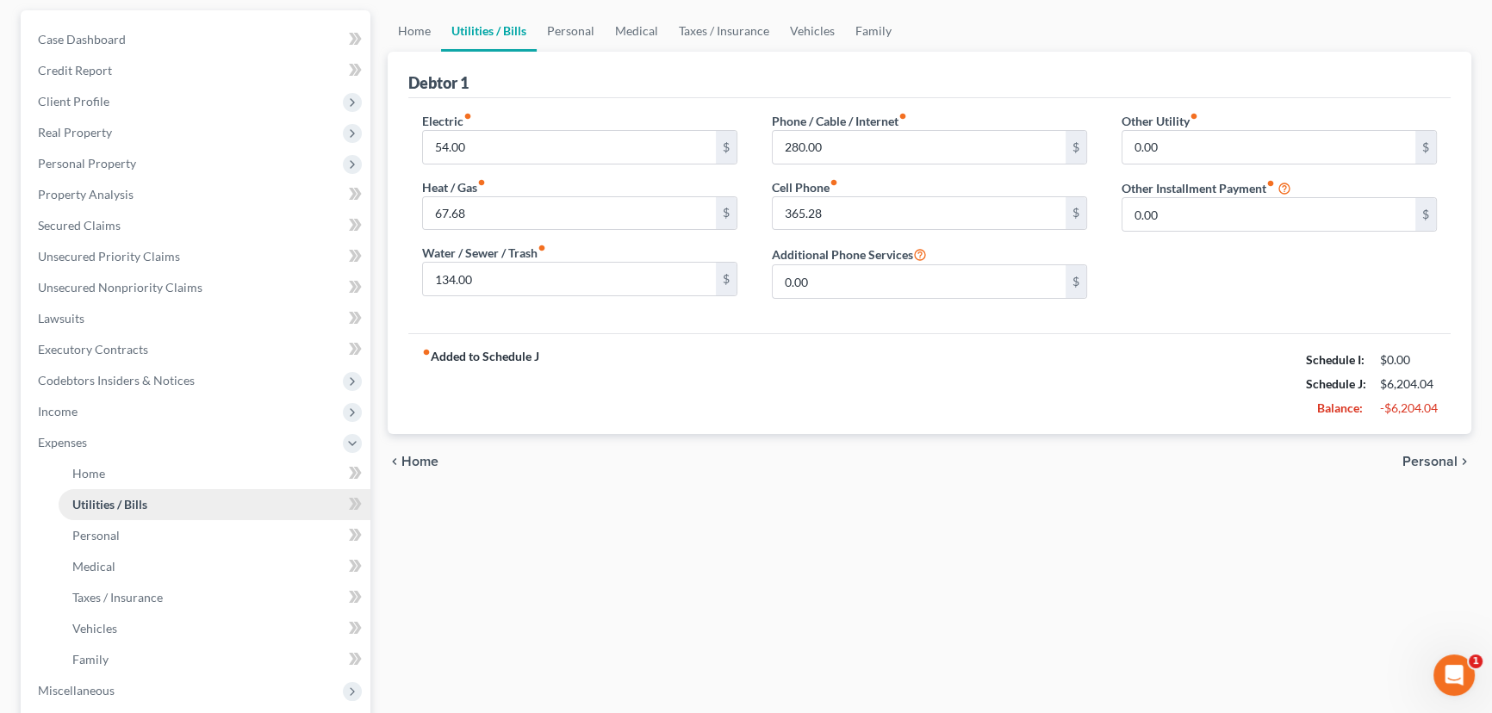
scroll to position [156, 0]
click at [109, 529] on span "Personal" at bounding box center [95, 534] width 47 height 15
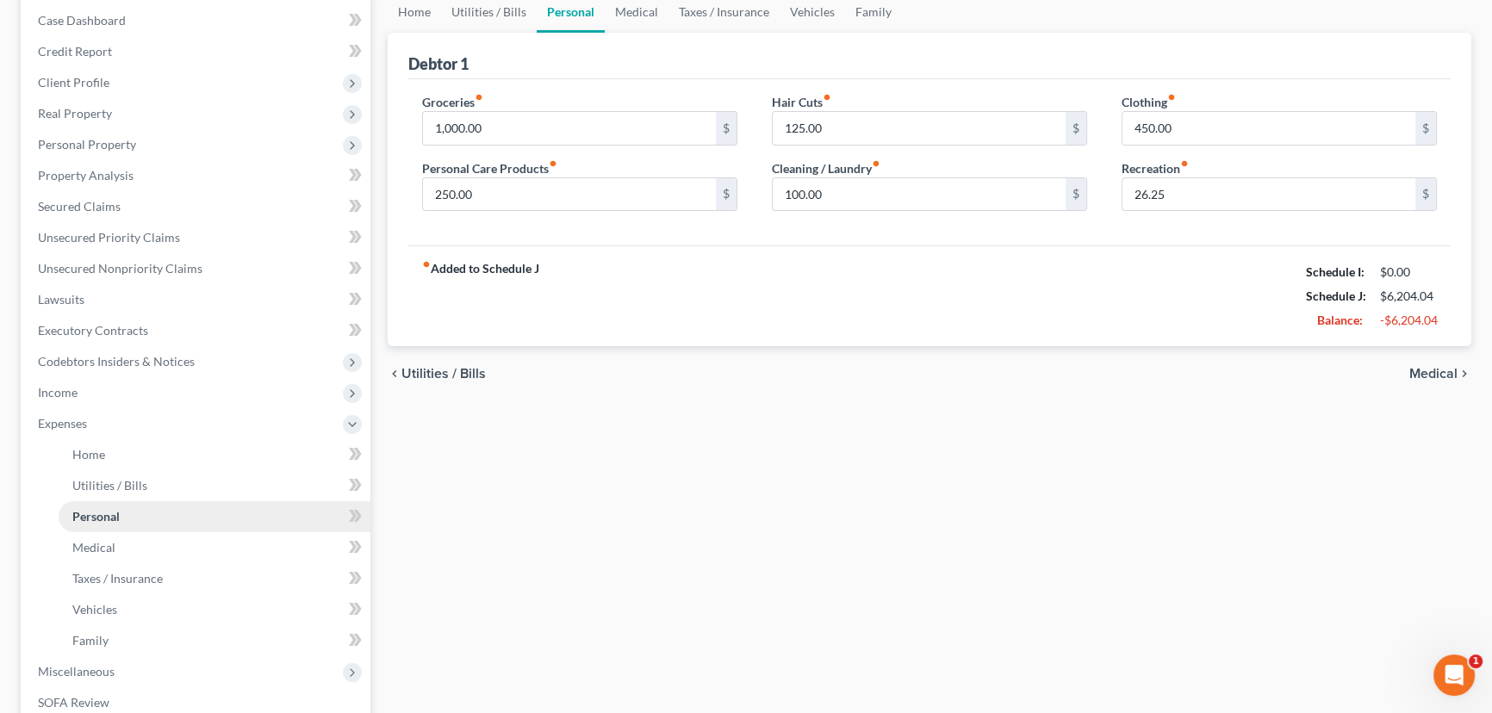
scroll to position [234, 0]
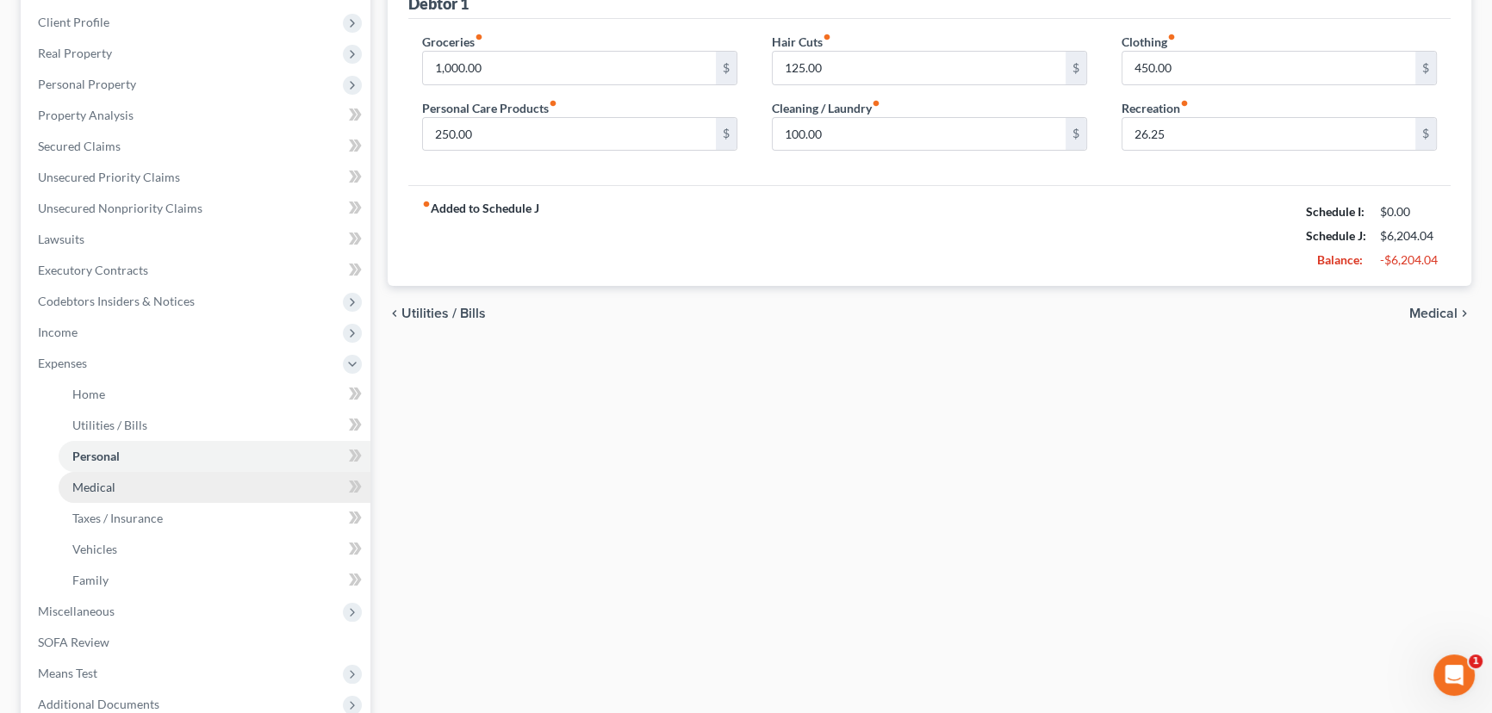
click at [105, 492] on link "Medical" at bounding box center [215, 487] width 312 height 31
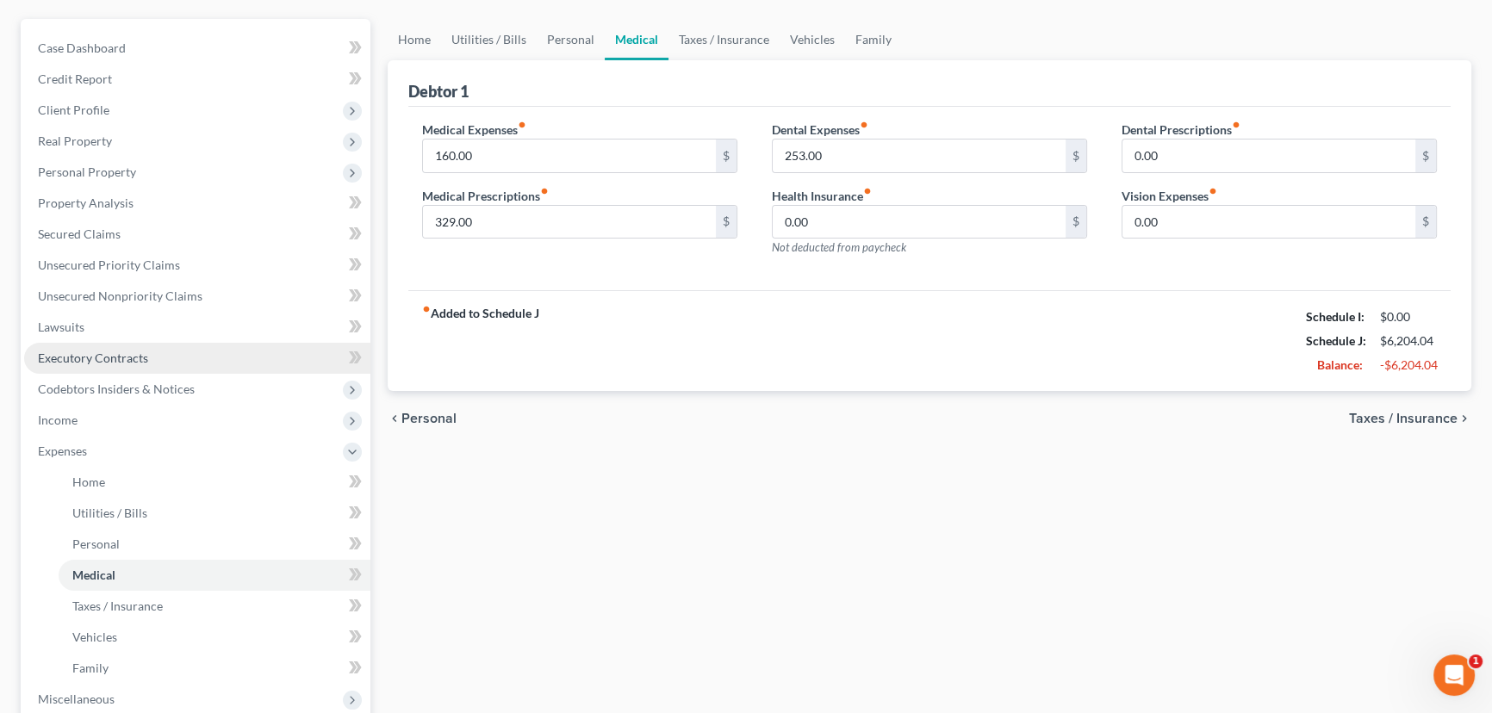
scroll to position [234, 0]
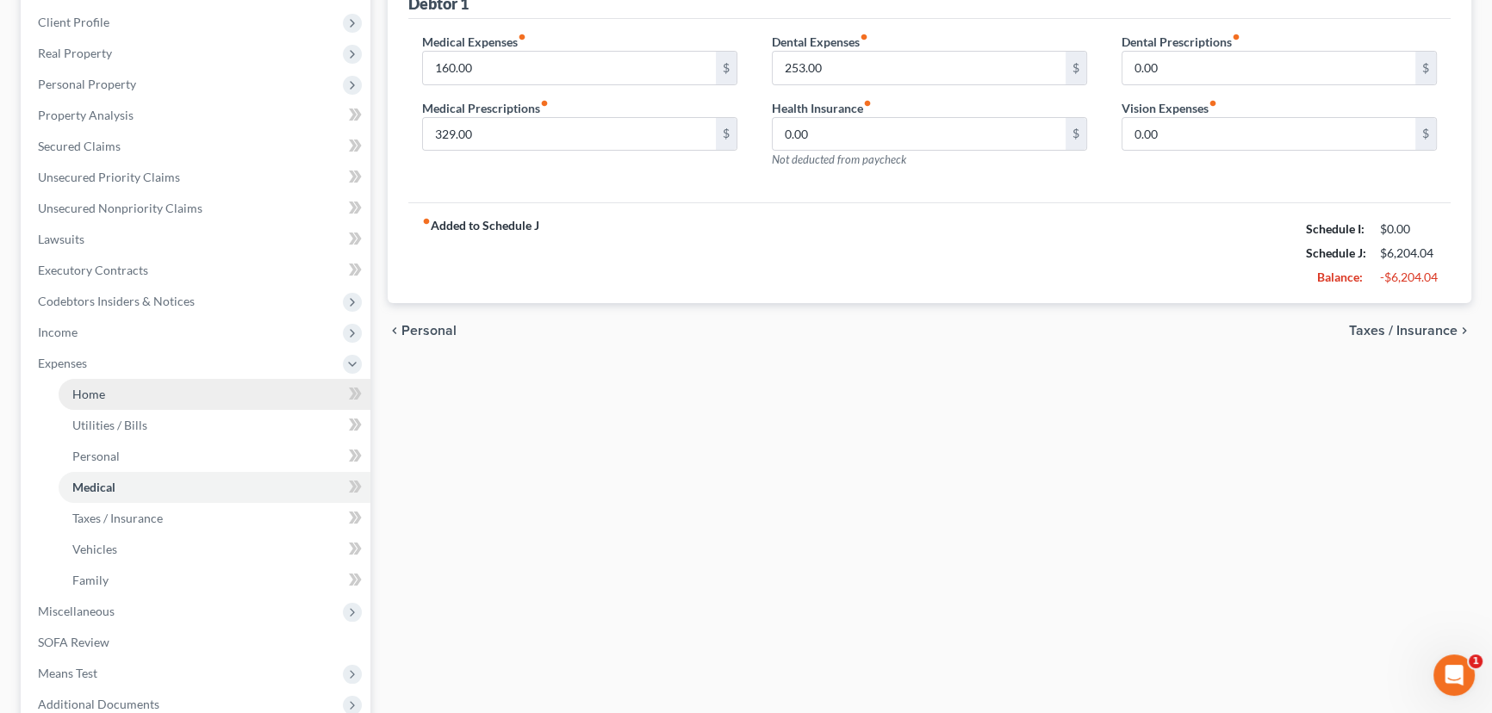
click at [96, 389] on span "Home" at bounding box center [88, 394] width 33 height 15
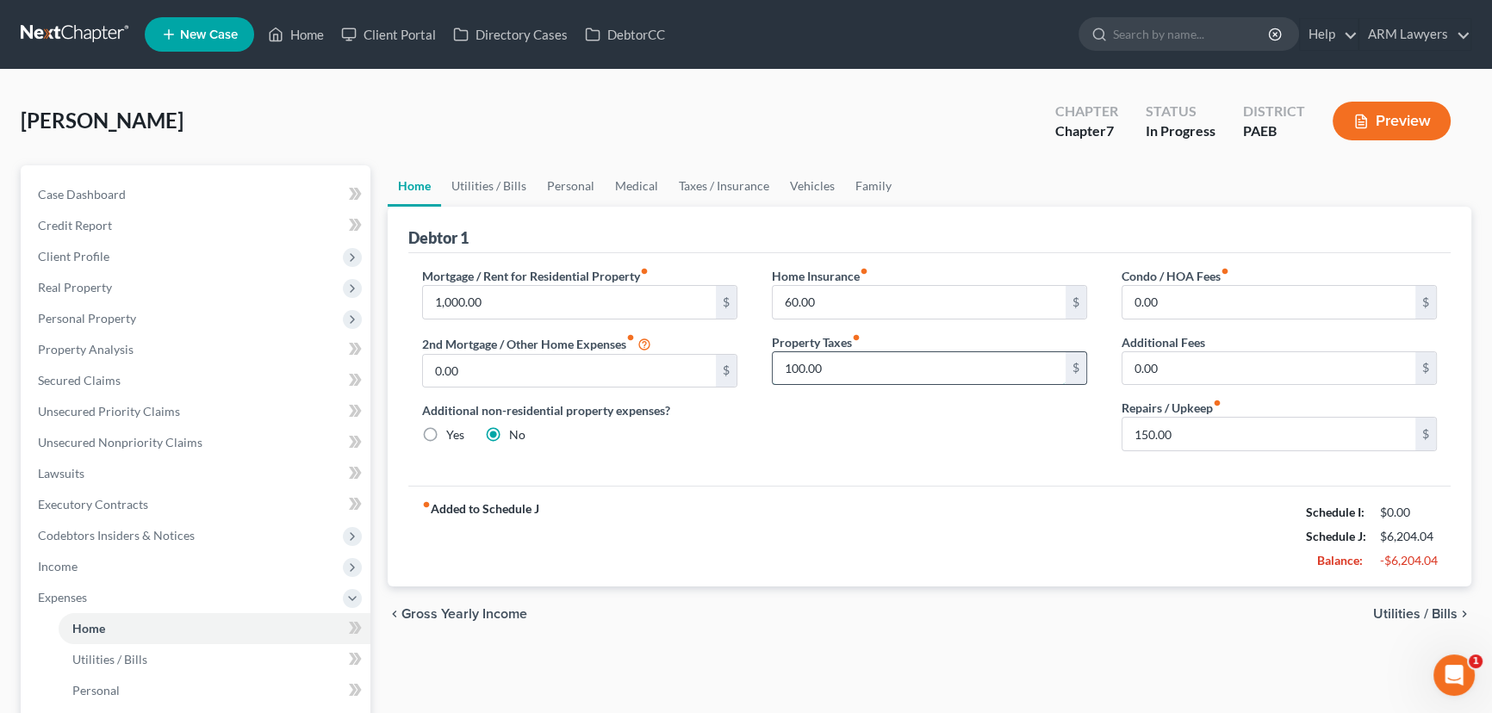
click at [860, 369] on input "100.00" at bounding box center [919, 368] width 293 height 33
click at [855, 368] on input "0" at bounding box center [919, 368] width 293 height 33
type input "0"
click at [491, 188] on link "Utilities / Bills" at bounding box center [489, 185] width 96 height 41
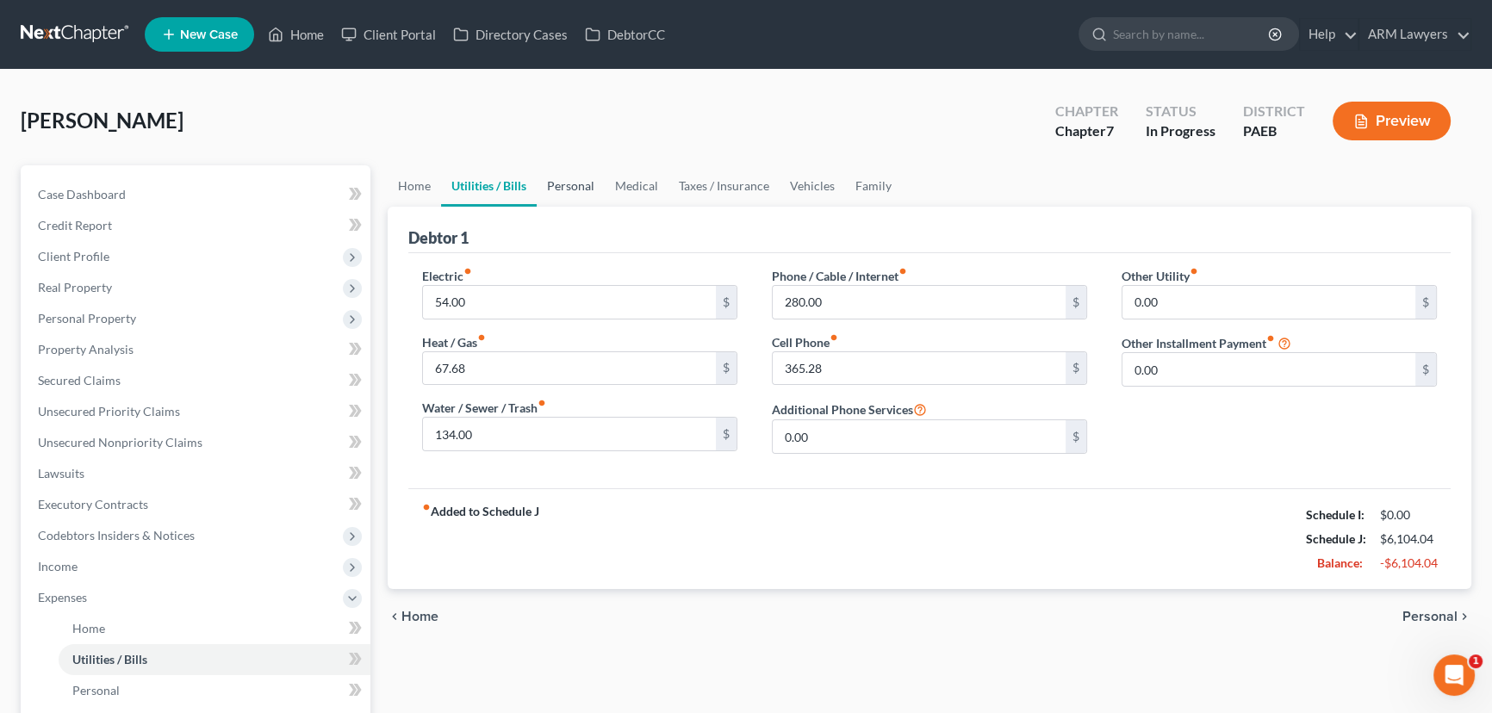
click at [577, 184] on link "Personal" at bounding box center [571, 185] width 68 height 41
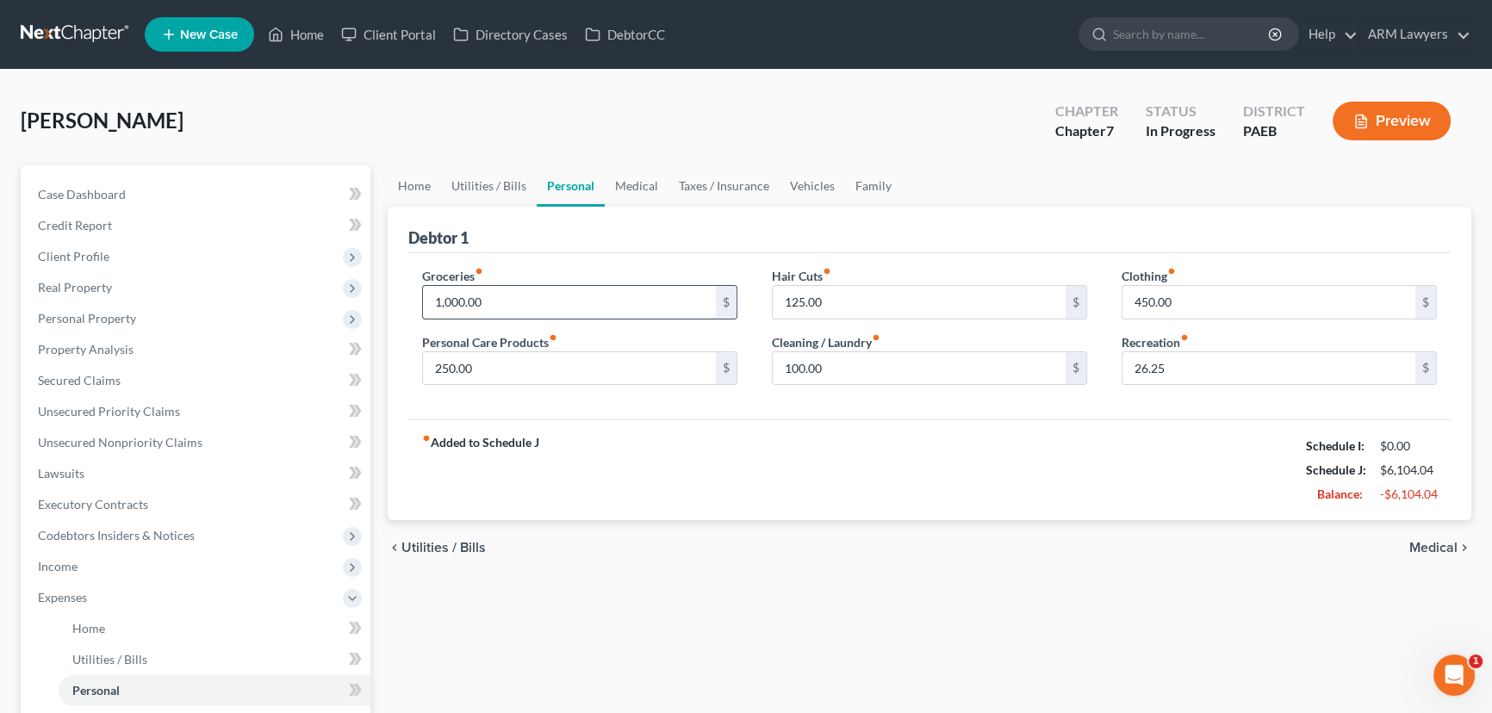
click at [448, 304] on input "1,000.00" at bounding box center [569, 302] width 293 height 33
click at [450, 296] on input "1,000.00" at bounding box center [569, 302] width 293 height 33
click at [444, 301] on input "100.00" at bounding box center [569, 302] width 293 height 33
type input "1,200.00"
click at [680, 440] on div "fiber_manual_record Added to Schedule J Schedule I: $0.00 Schedule J: $6,304.04…" at bounding box center [929, 469] width 1042 height 101
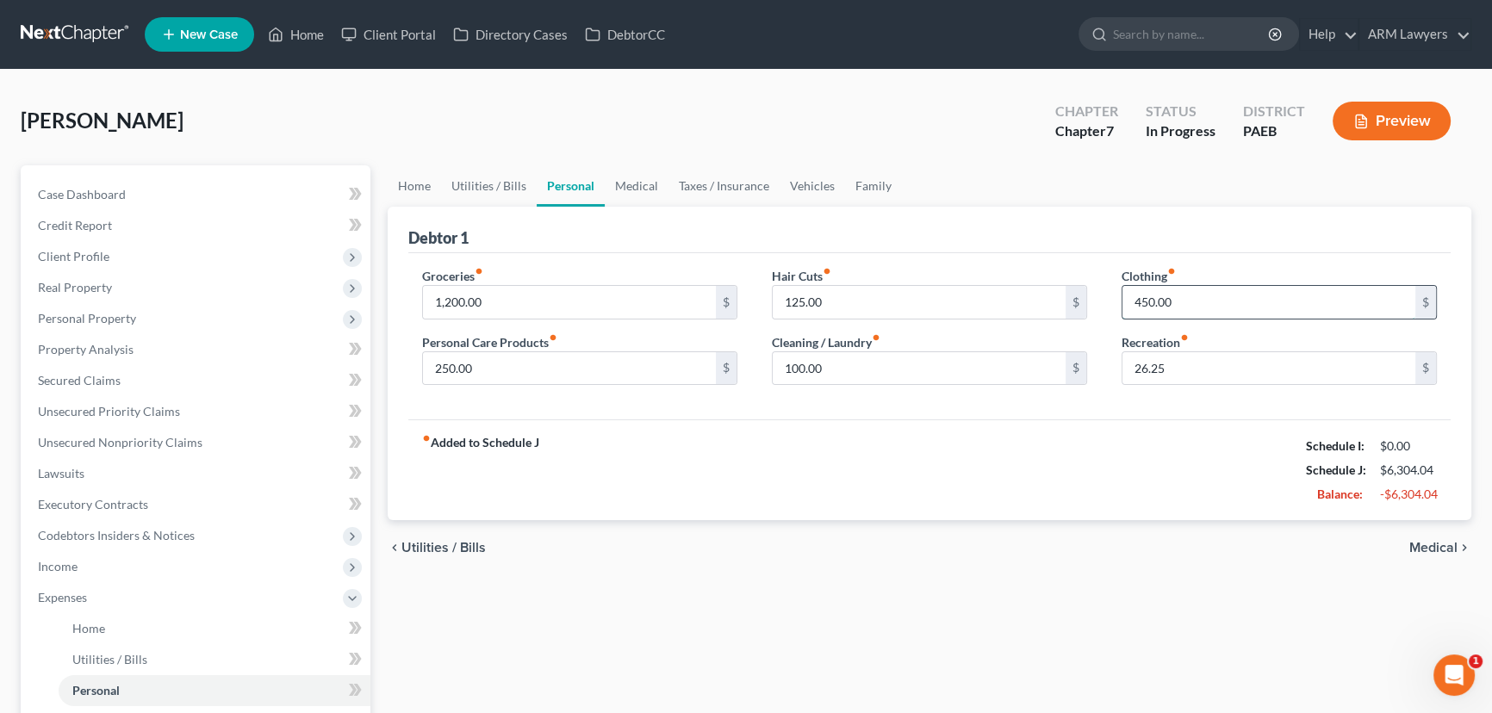
click at [1146, 300] on input "450.00" at bounding box center [1268, 302] width 293 height 33
type input "130.00"
click at [952, 419] on div "fiber_manual_record Added to Schedule J Schedule I: $0.00 Schedule J: $5,984.04…" at bounding box center [929, 469] width 1042 height 101
click at [152, 574] on span "Income" at bounding box center [197, 566] width 346 height 31
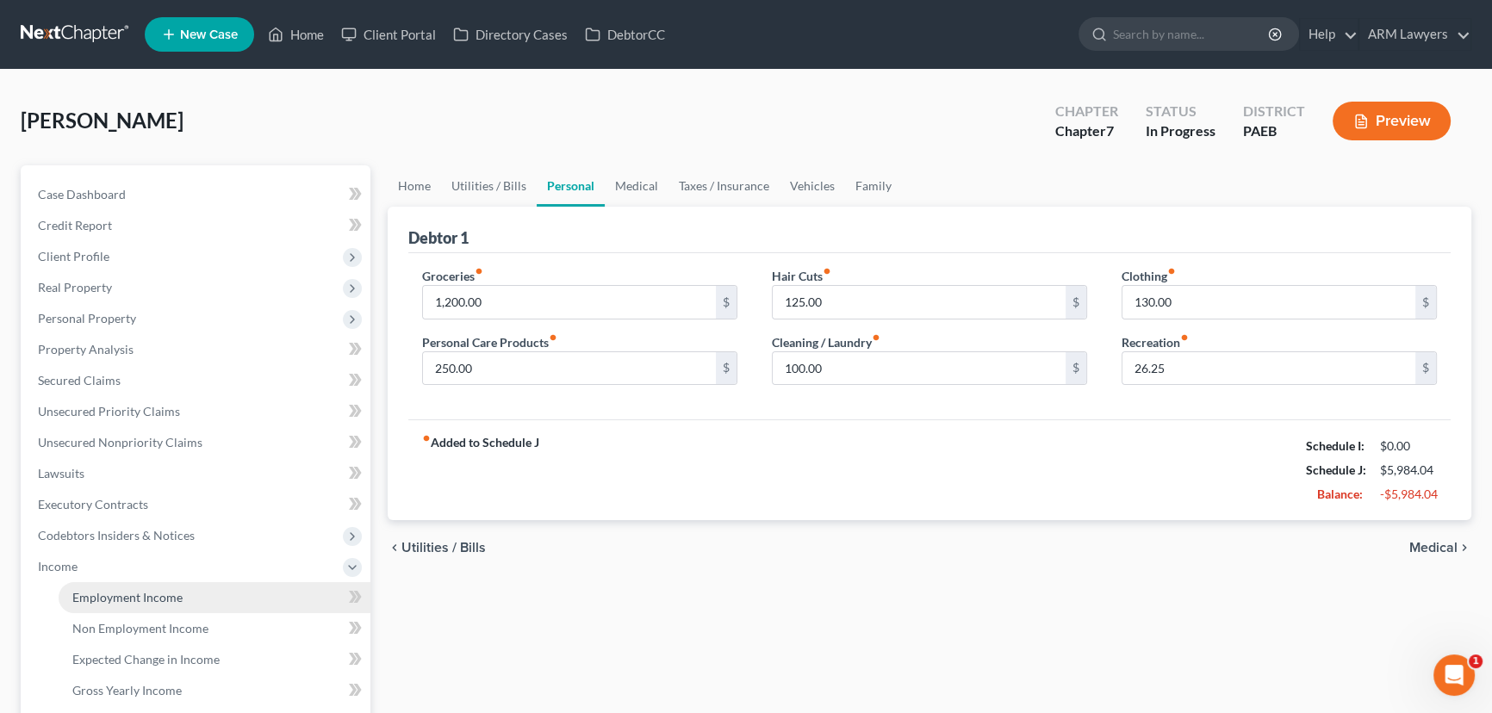
click at [183, 599] on link "Employment Income" at bounding box center [215, 597] width 312 height 31
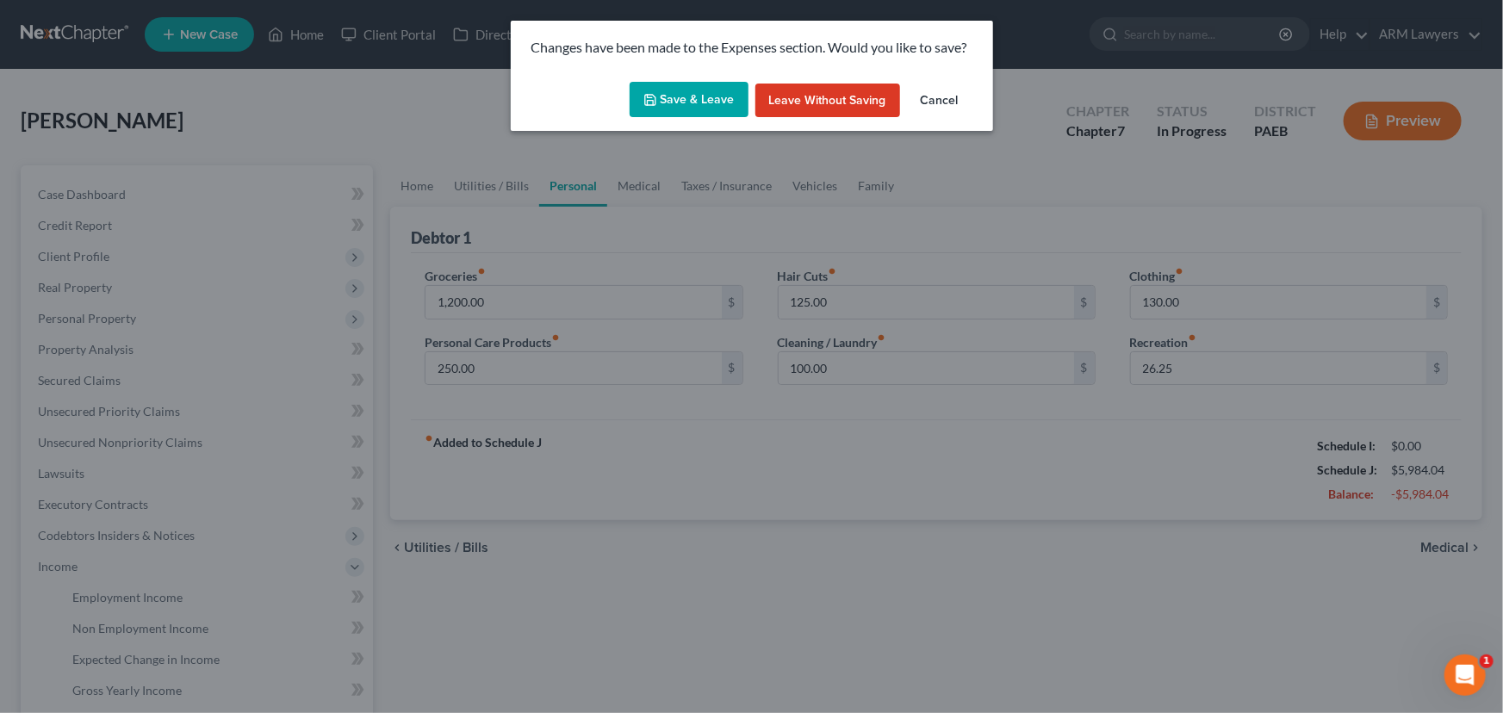
click at [709, 109] on button "Save & Leave" at bounding box center [689, 100] width 119 height 36
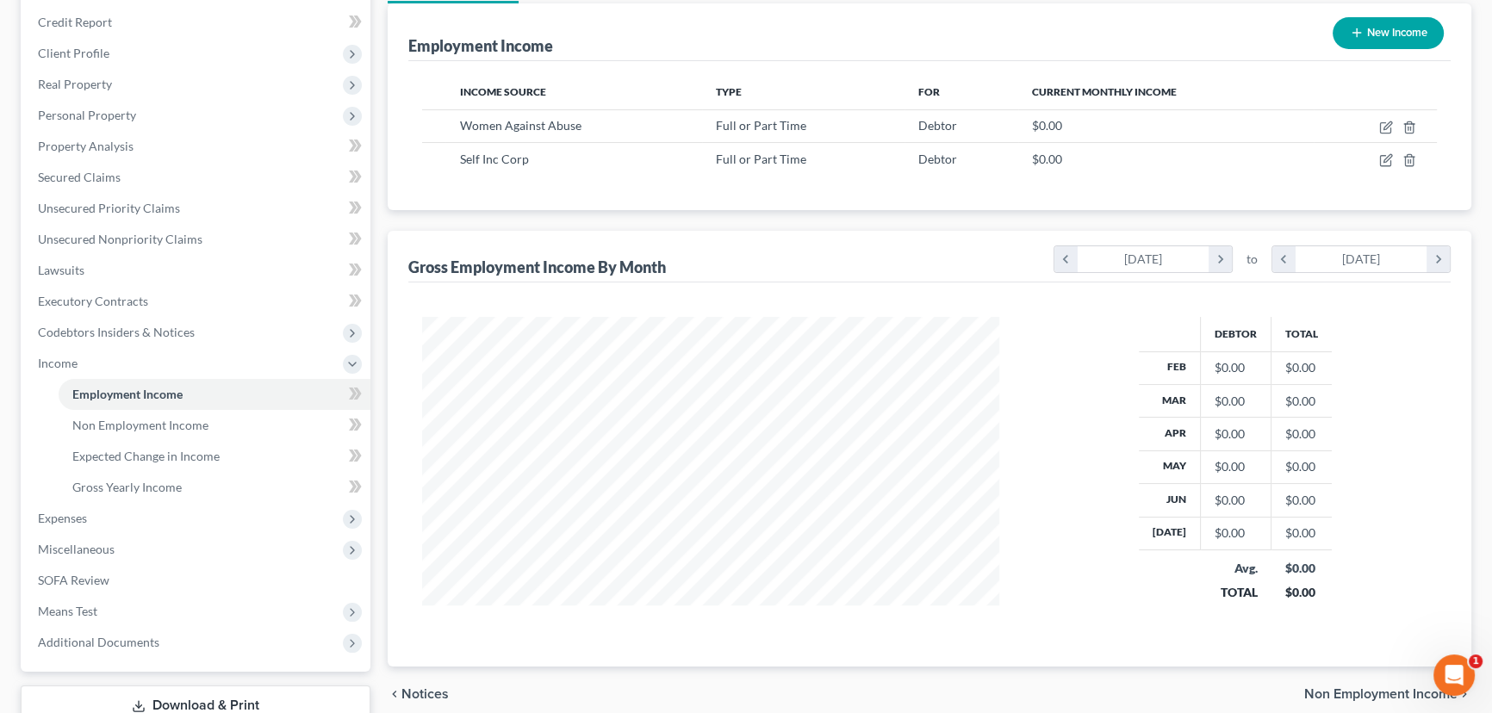
scroll to position [156, 0]
